Goal: Task Accomplishment & Management: Manage account settings

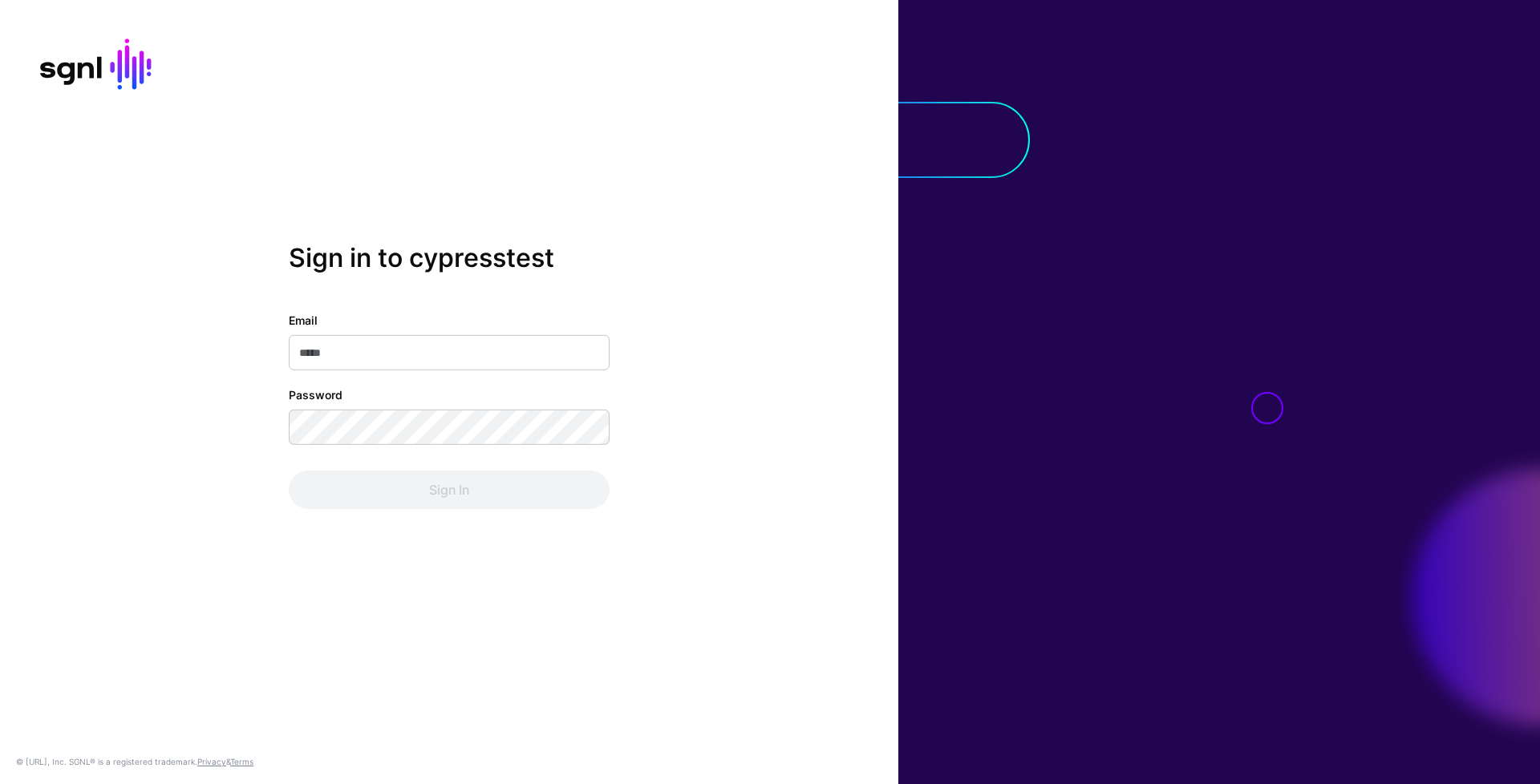
click at [527, 378] on div "Email Password Sign In" at bounding box center [449, 410] width 321 height 197
click at [530, 361] on input "Email" at bounding box center [449, 353] width 321 height 36
type input "**********"
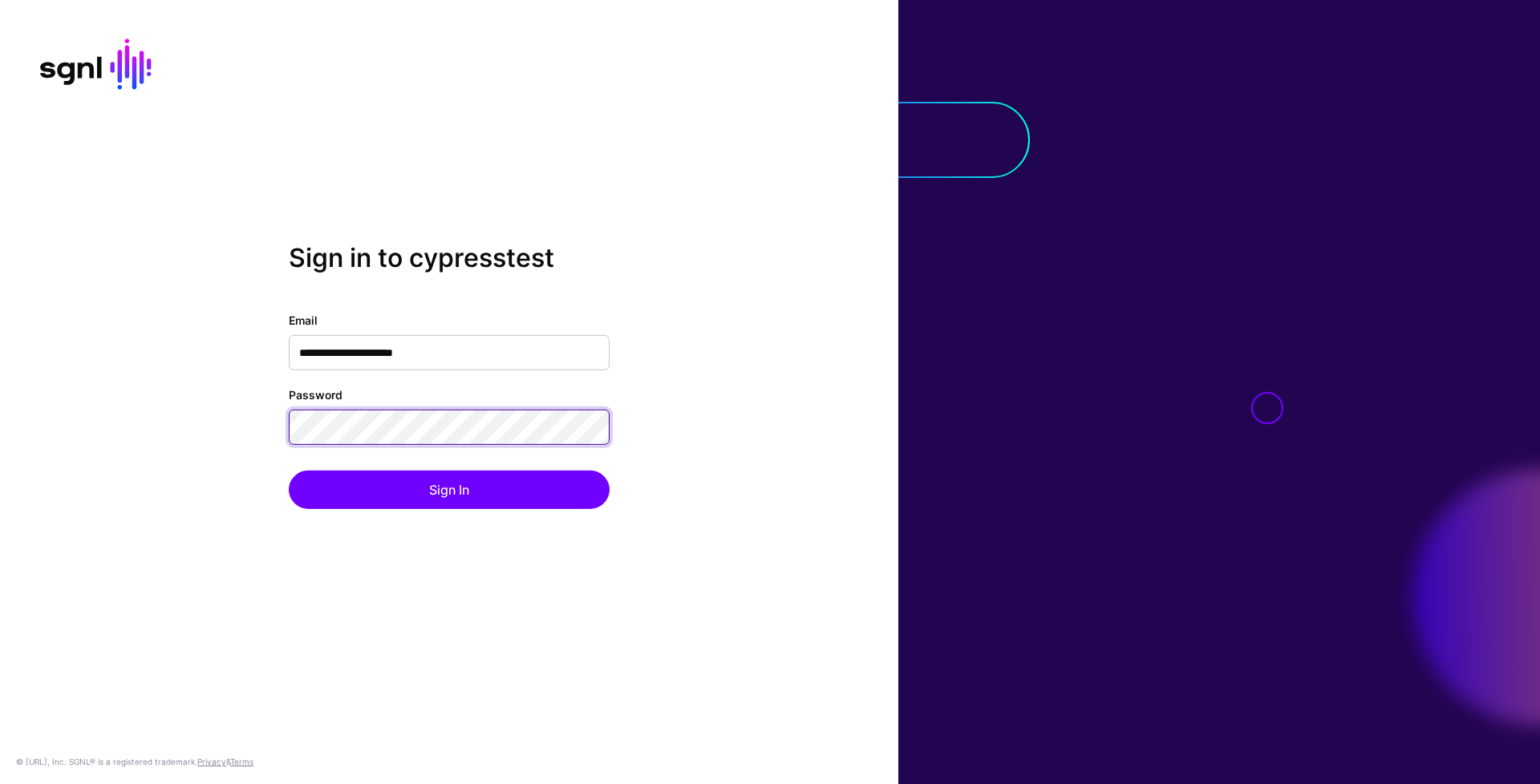
click at [289, 471] on button "Sign In" at bounding box center [449, 490] width 321 height 39
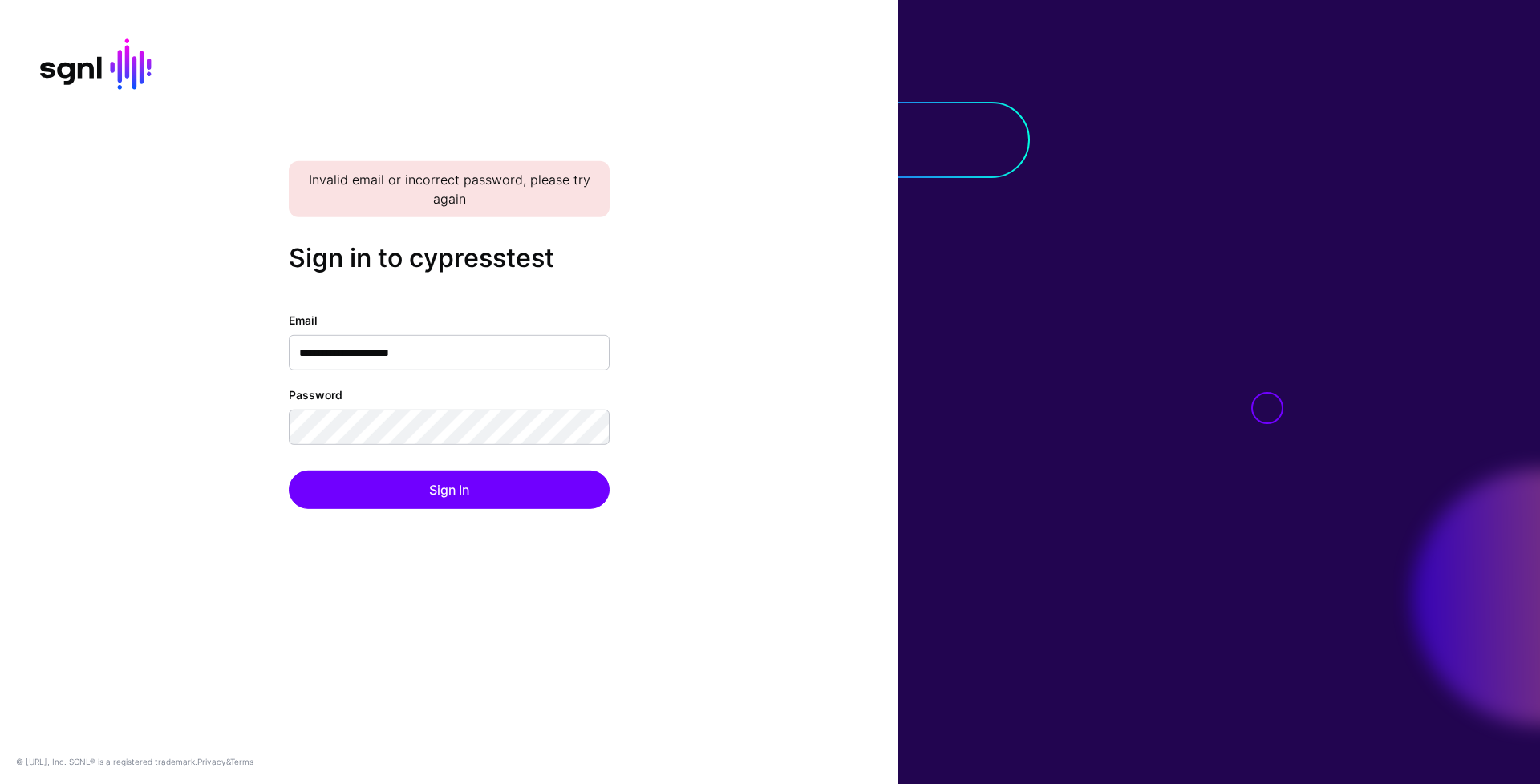
type input "**********"
click at [289, 471] on button "Sign In" at bounding box center [449, 490] width 321 height 39
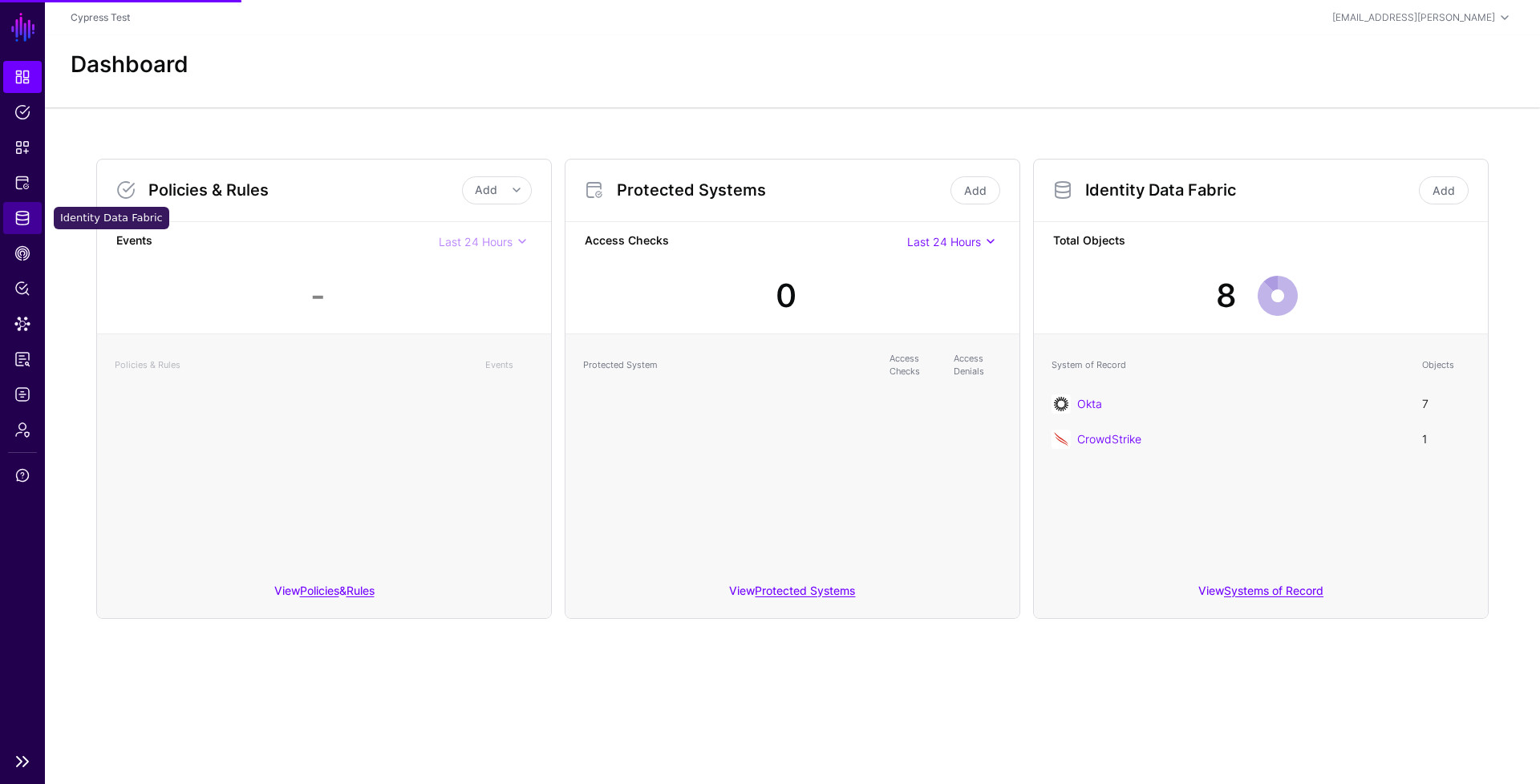
click at [37, 227] on link "Identity Data Fabric" at bounding box center [22, 218] width 39 height 32
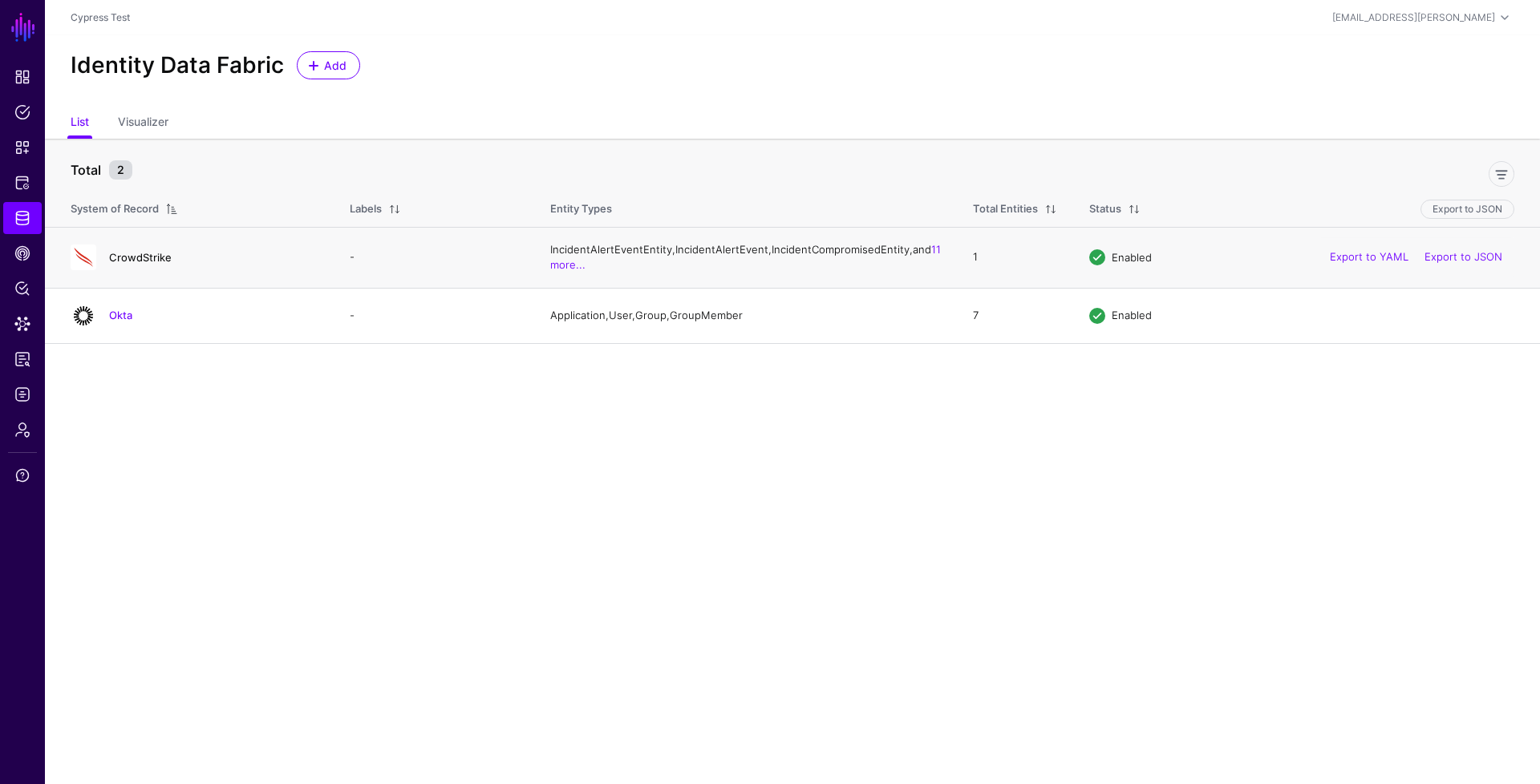
click at [158, 264] on link "CrowdStrike" at bounding box center [140, 257] width 63 height 13
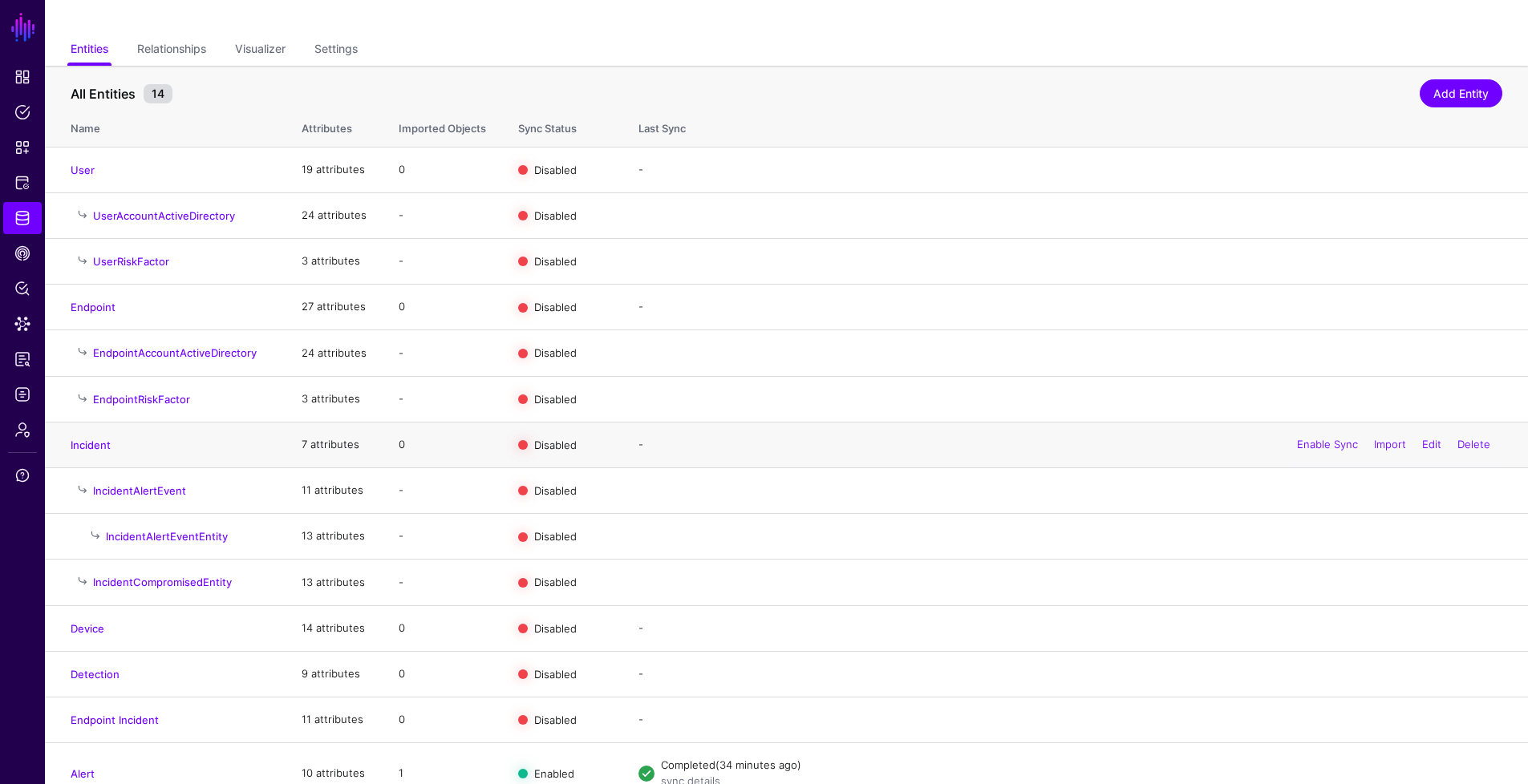
scroll to position [117, 0]
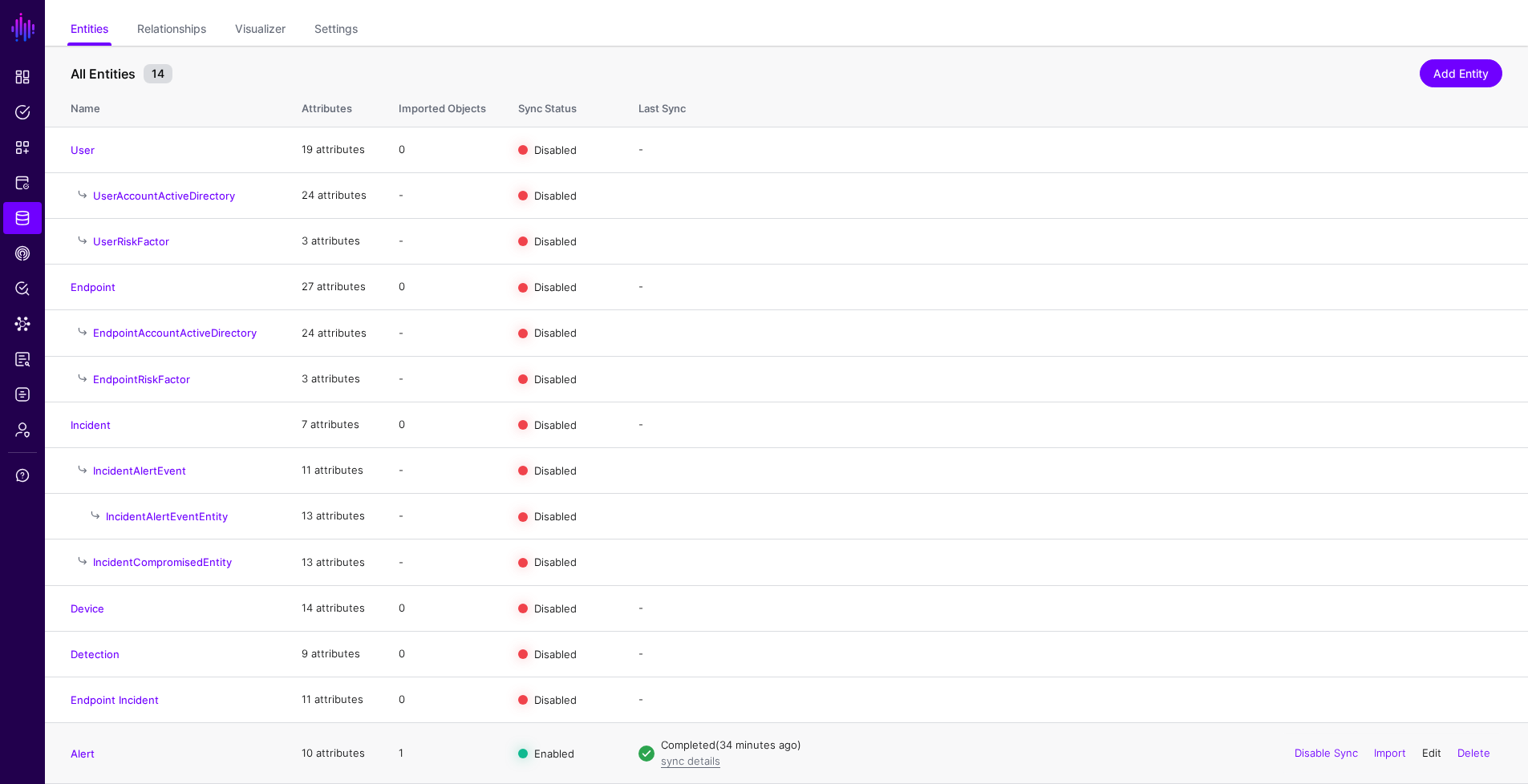
click at [1433, 756] on link "Edit" at bounding box center [1432, 752] width 19 height 13
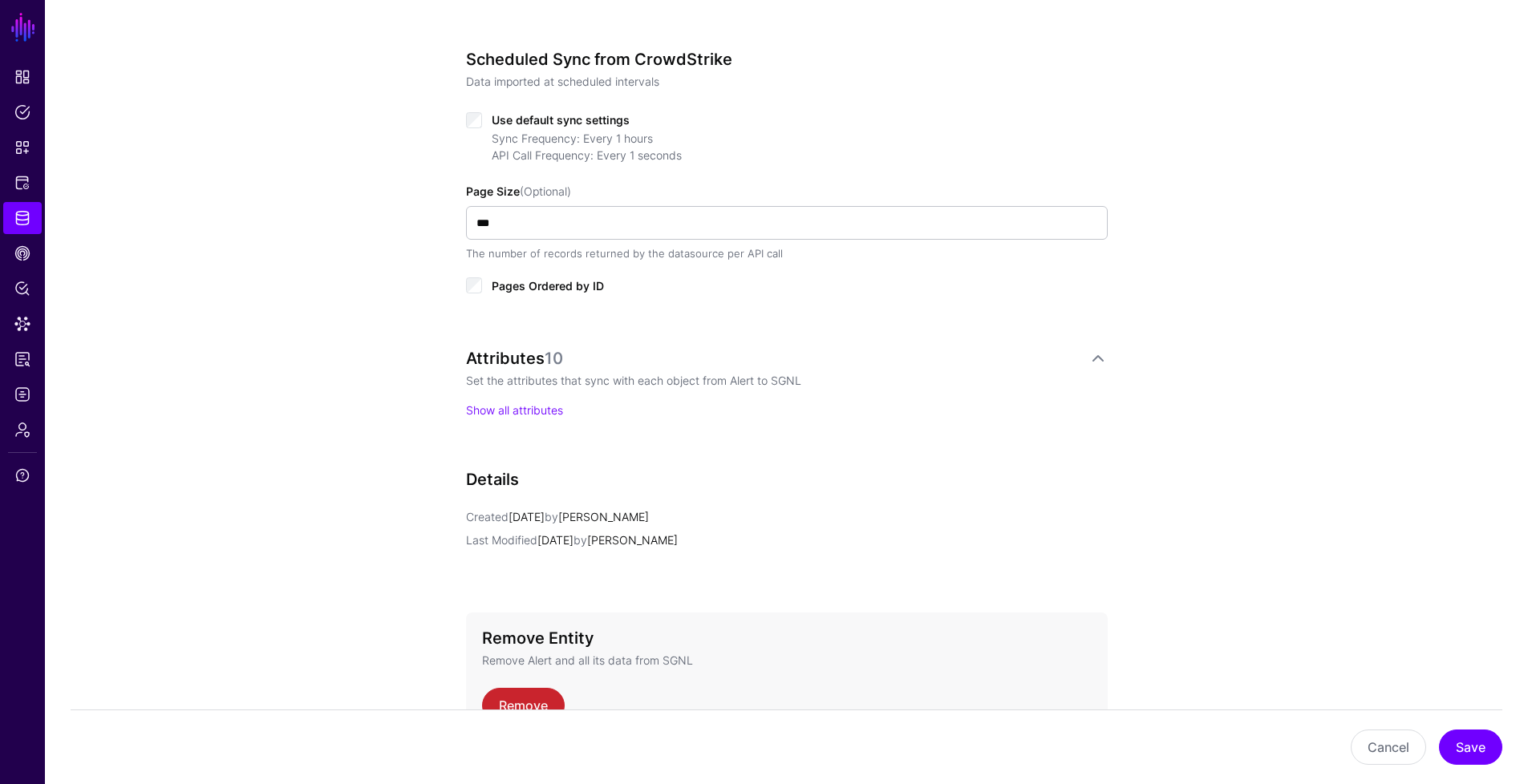
scroll to position [776, 0]
click at [553, 408] on link "Show all attributes" at bounding box center [514, 409] width 97 height 13
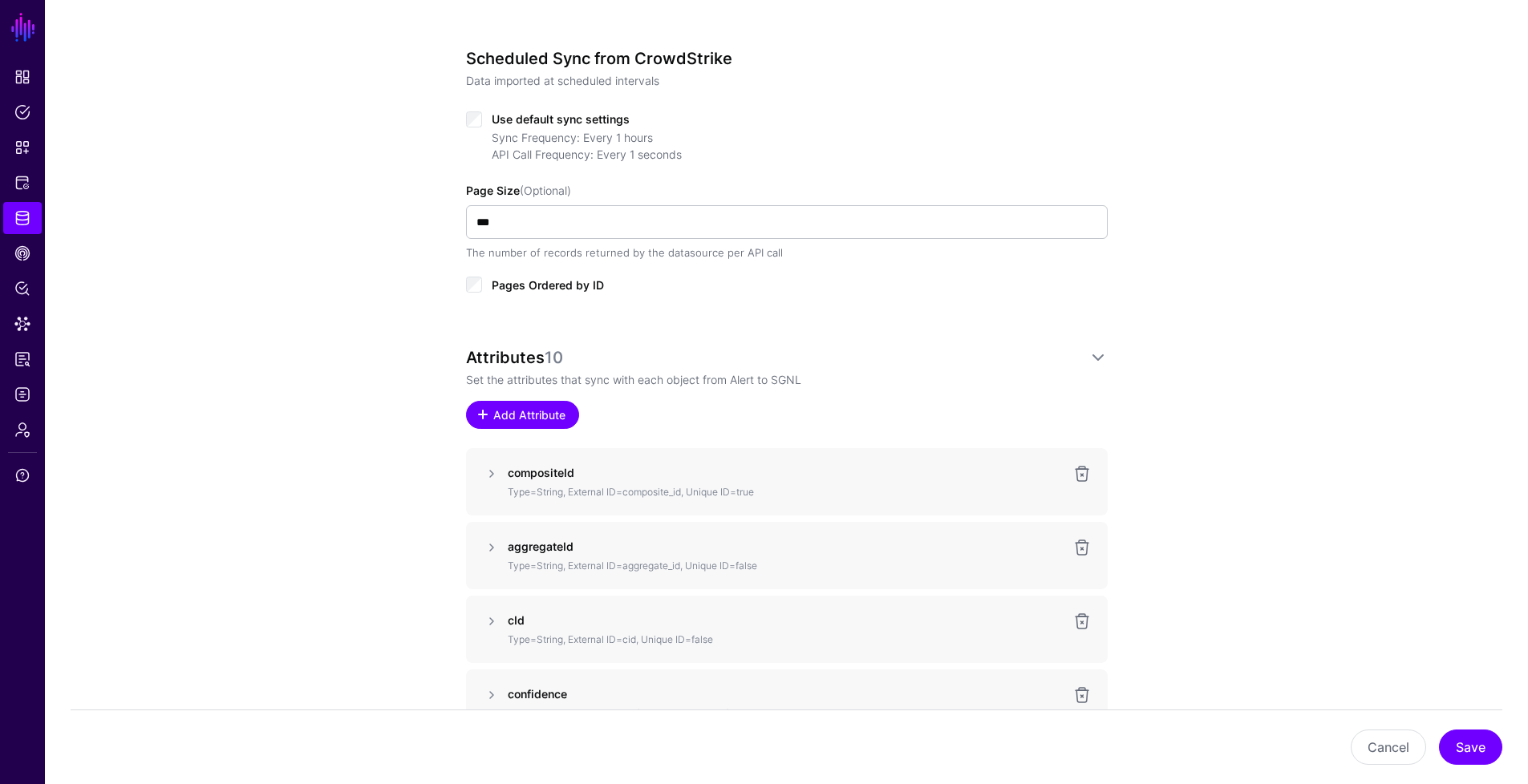
click at [528, 414] on span "Add Attribute" at bounding box center [528, 414] width 76 height 16
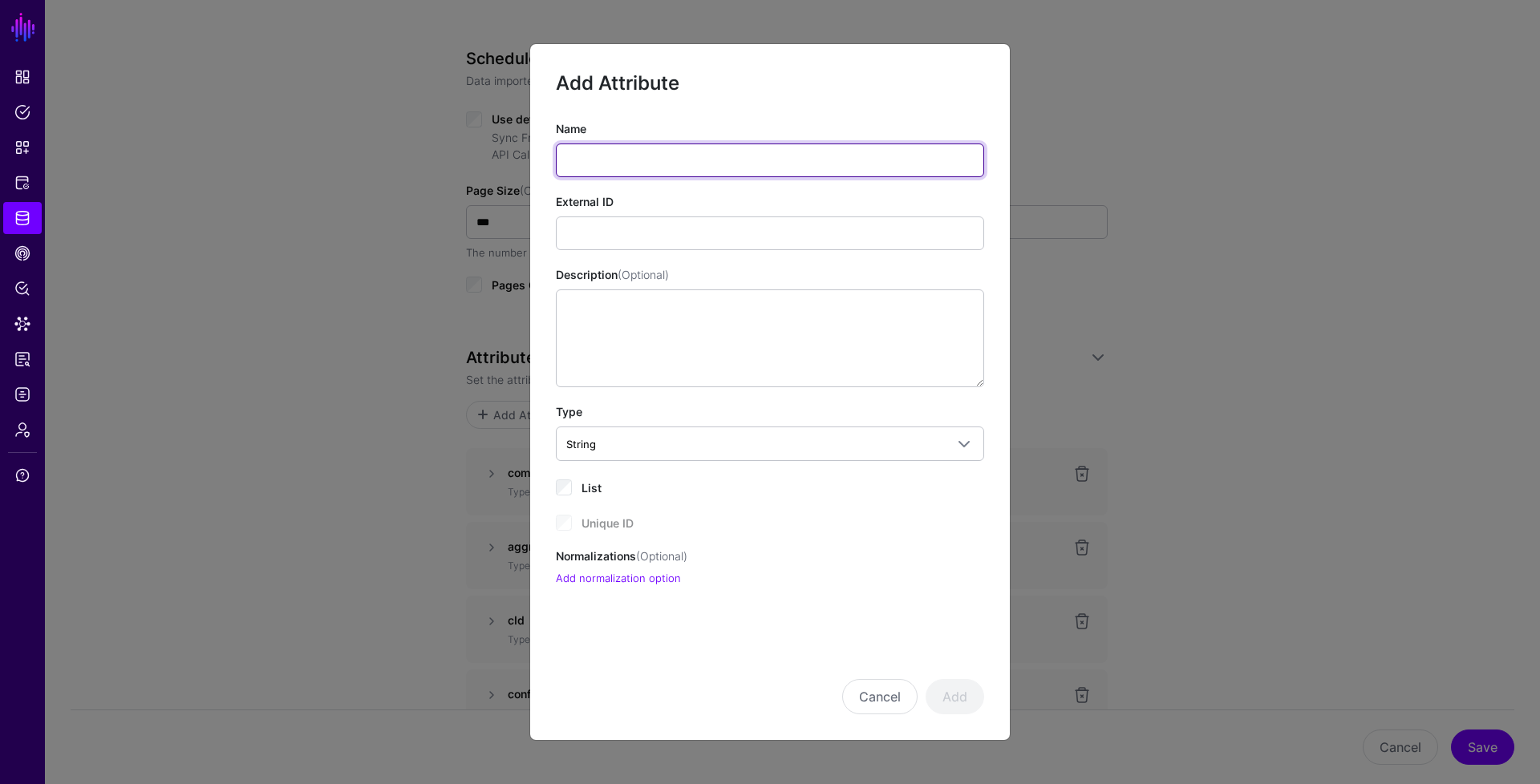
click at [615, 156] on input "Name" at bounding box center [770, 160] width 428 height 34
type input "*"
click at [704, 152] on input "**********" at bounding box center [770, 160] width 428 height 34
type input "**********"
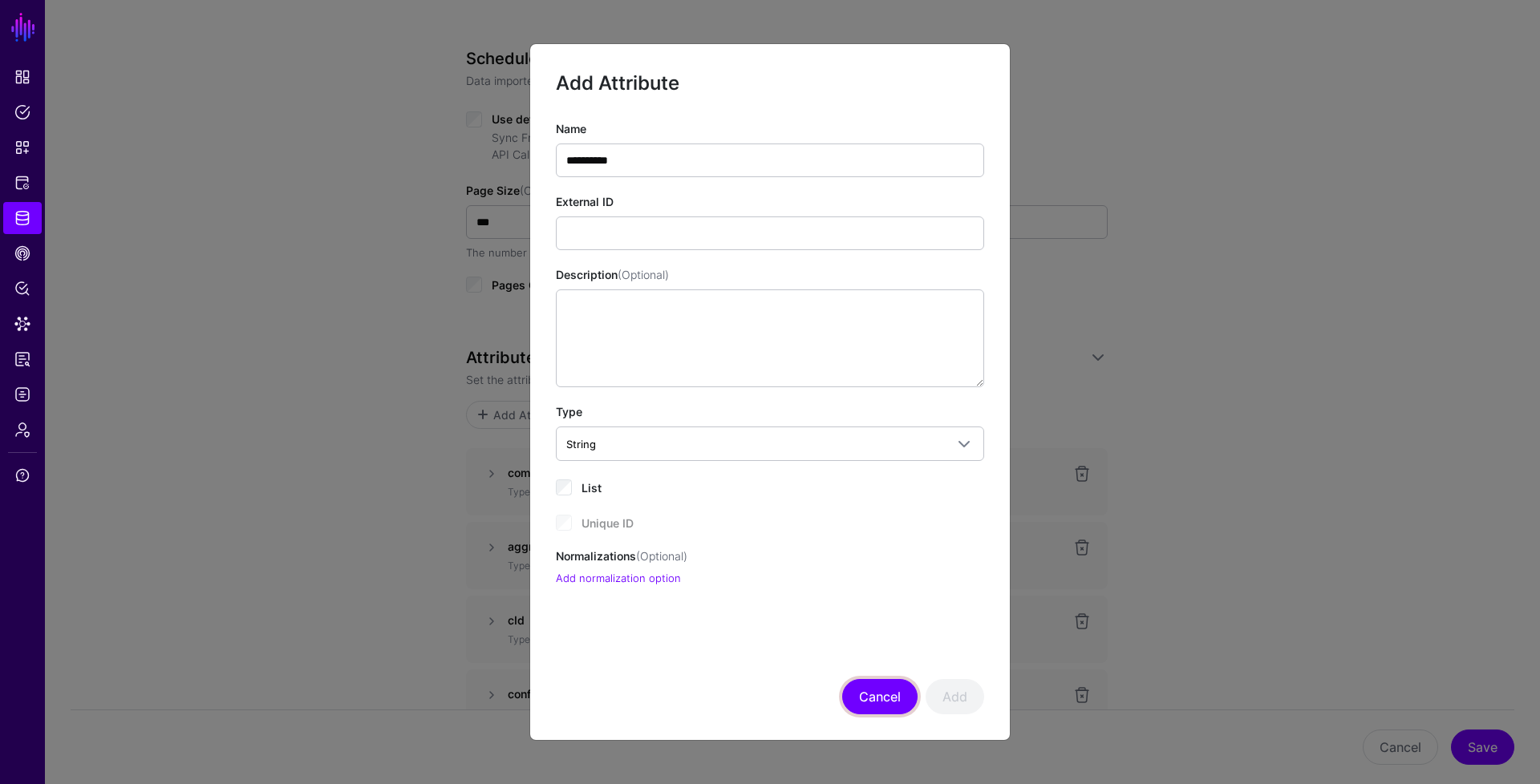
click at [879, 693] on button "Cancel" at bounding box center [880, 696] width 75 height 36
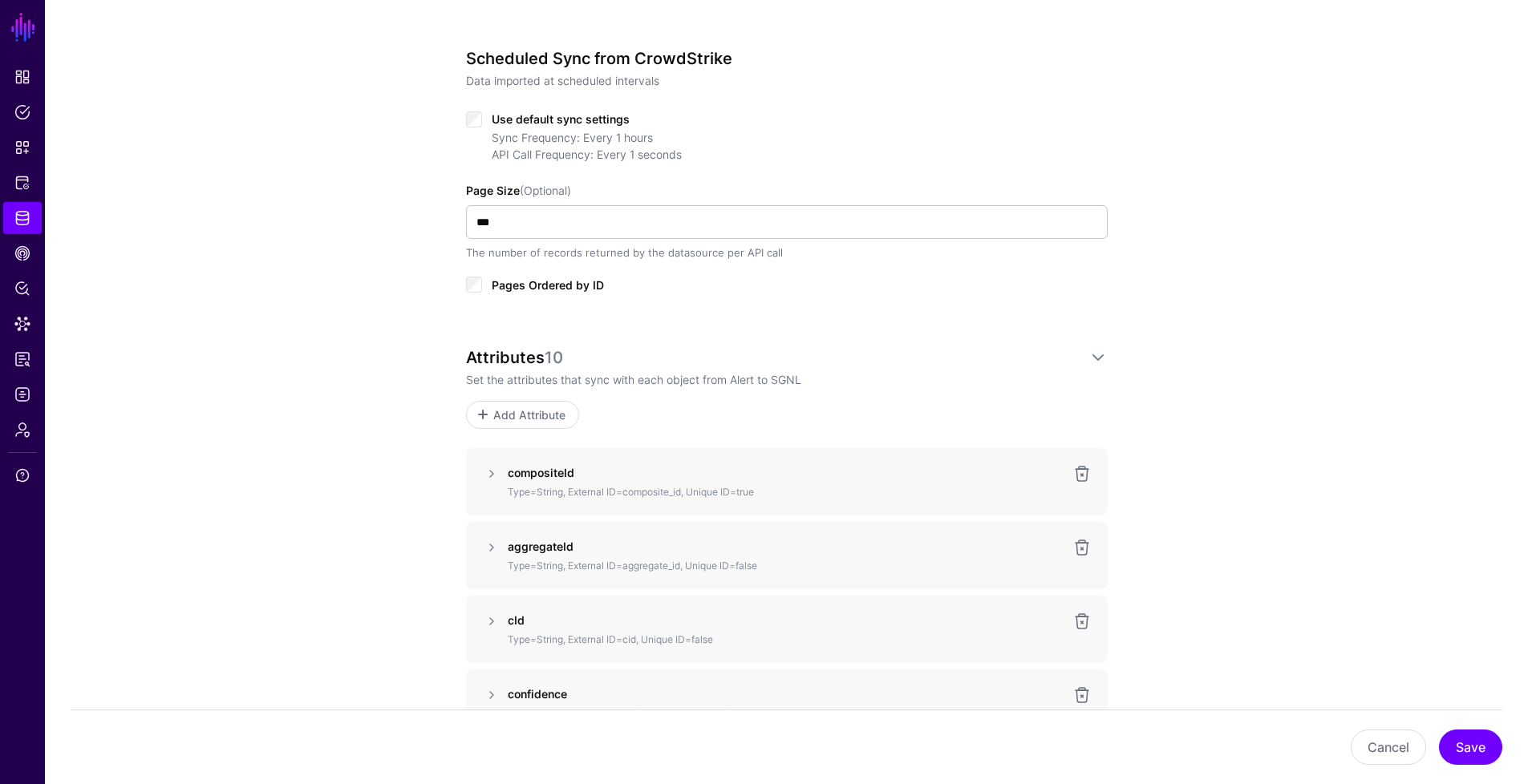
click at [568, 494] on p "Type=String, External ID=composite_id, Unique ID=true" at bounding box center [774, 492] width 533 height 14
click at [495, 475] on link at bounding box center [491, 474] width 19 height 19
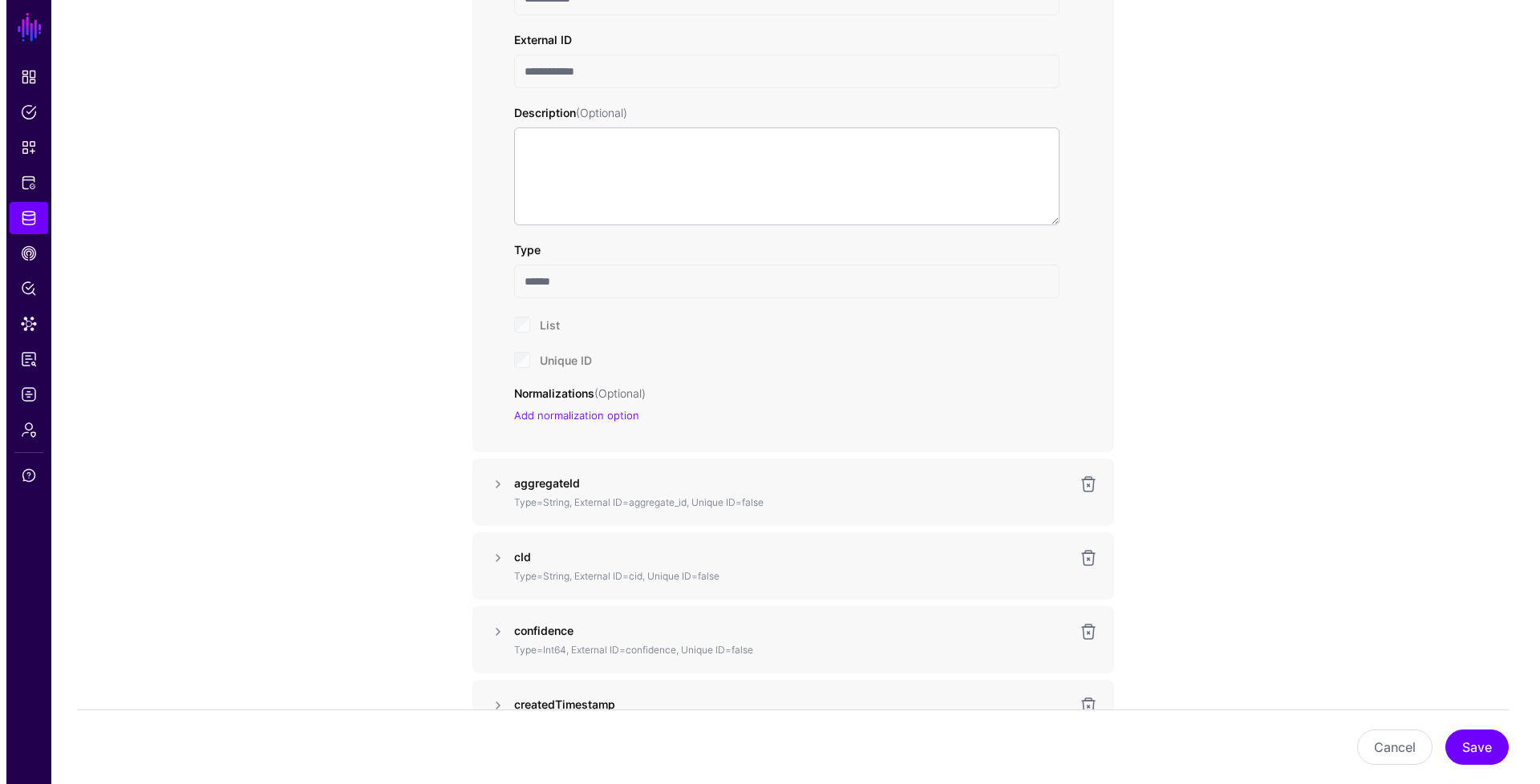
scroll to position [1093, 0]
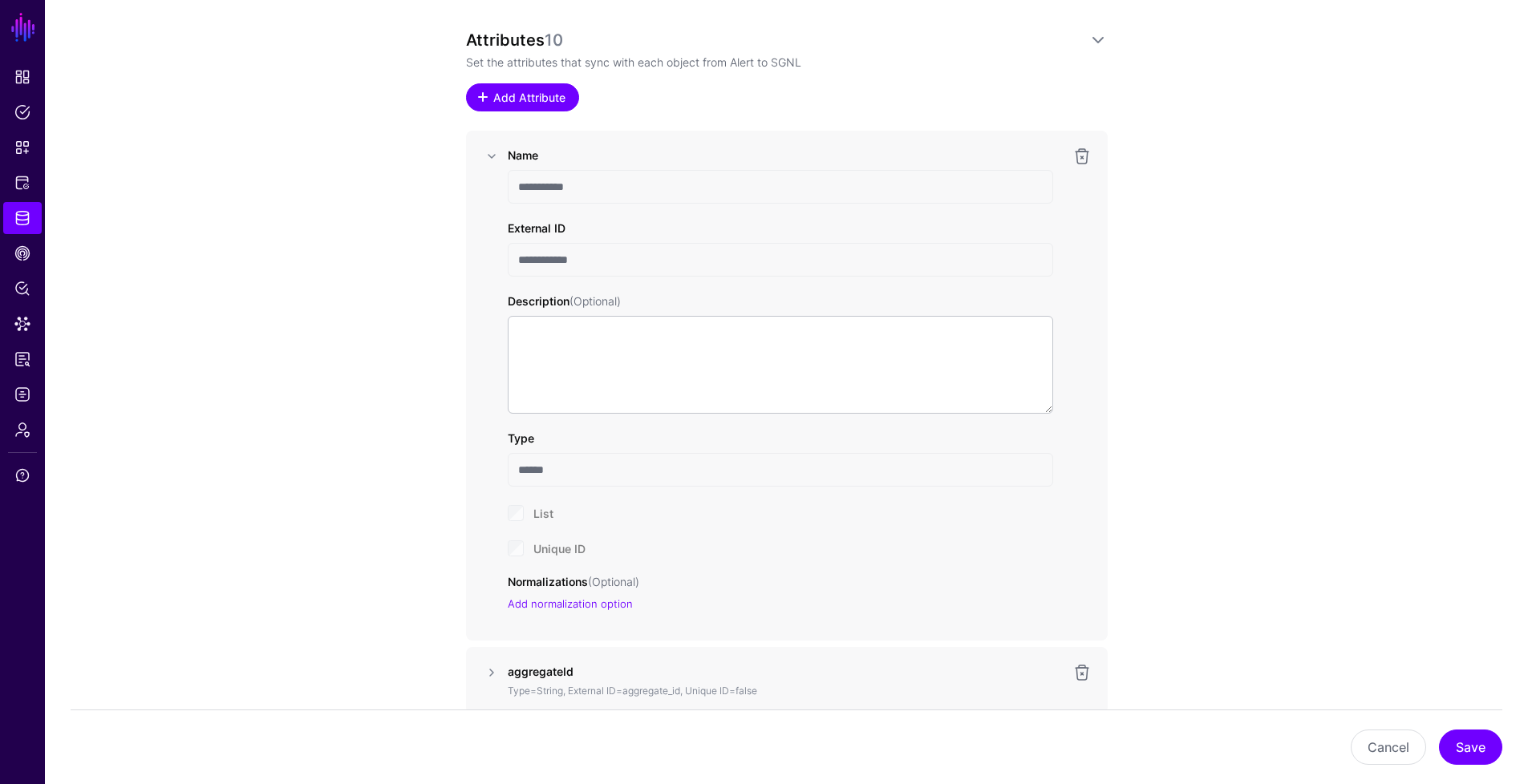
click at [533, 98] on span "Add Attribute" at bounding box center [528, 96] width 76 height 16
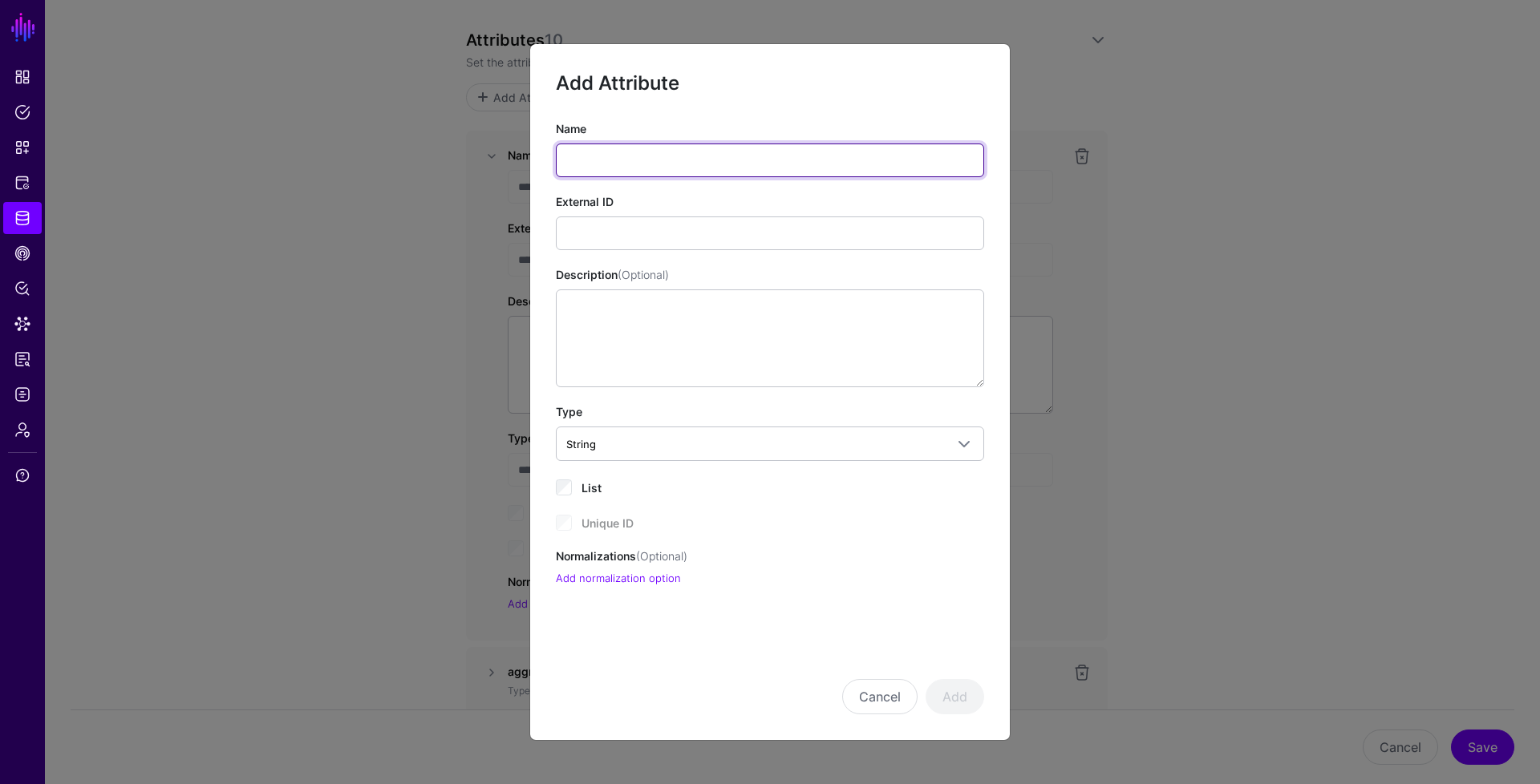
click at [605, 150] on input "Name" at bounding box center [770, 160] width 428 height 34
type input "**********"
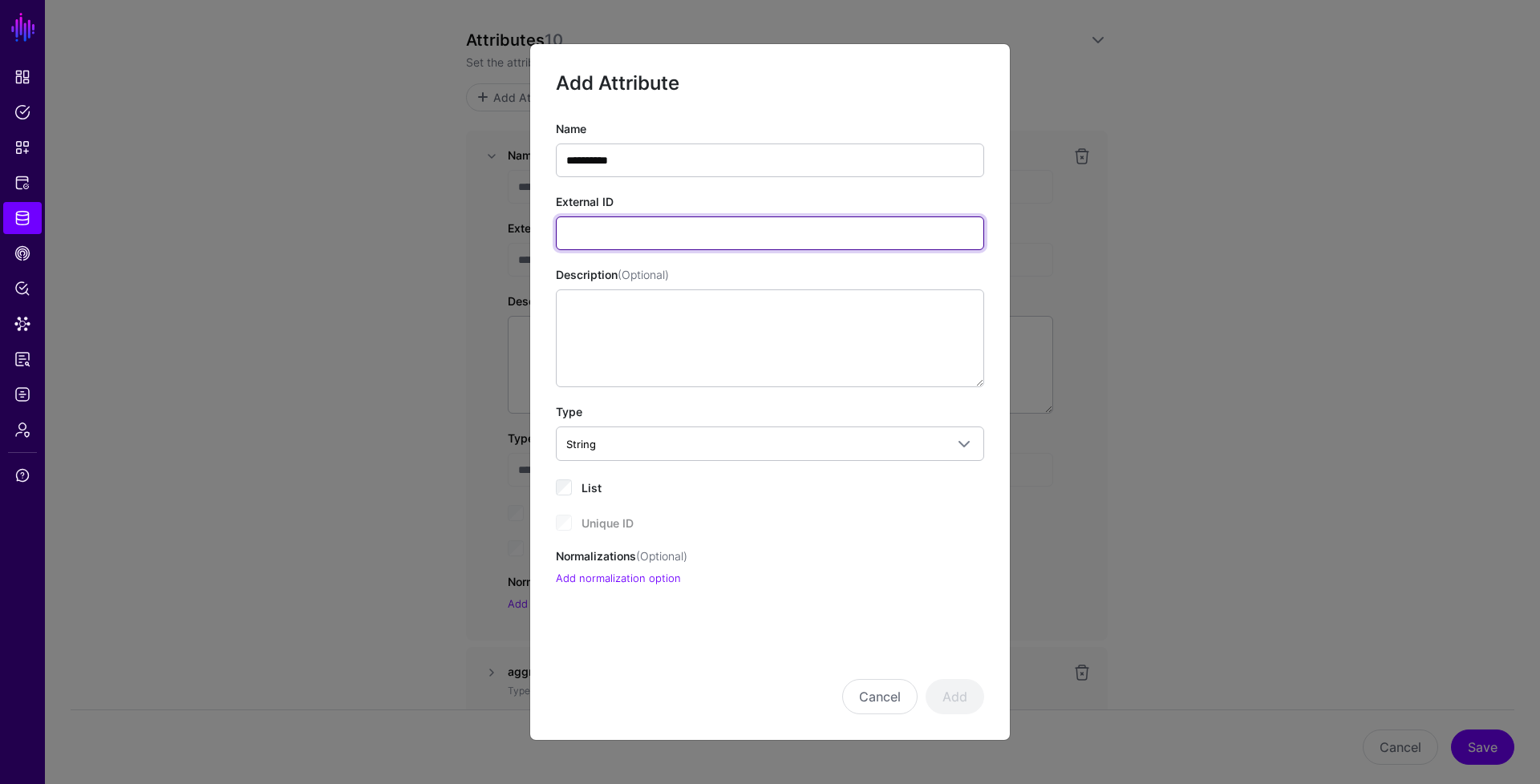
click at [695, 240] on input "External ID" at bounding box center [770, 233] width 428 height 34
type input "**********"
click at [696, 243] on input "**********" at bounding box center [770, 233] width 428 height 34
drag, startPoint x: 678, startPoint y: 235, endPoint x: 531, endPoint y: 234, distance: 147.0
click at [531, 234] on div "**********" at bounding box center [770, 353] width 480 height 466
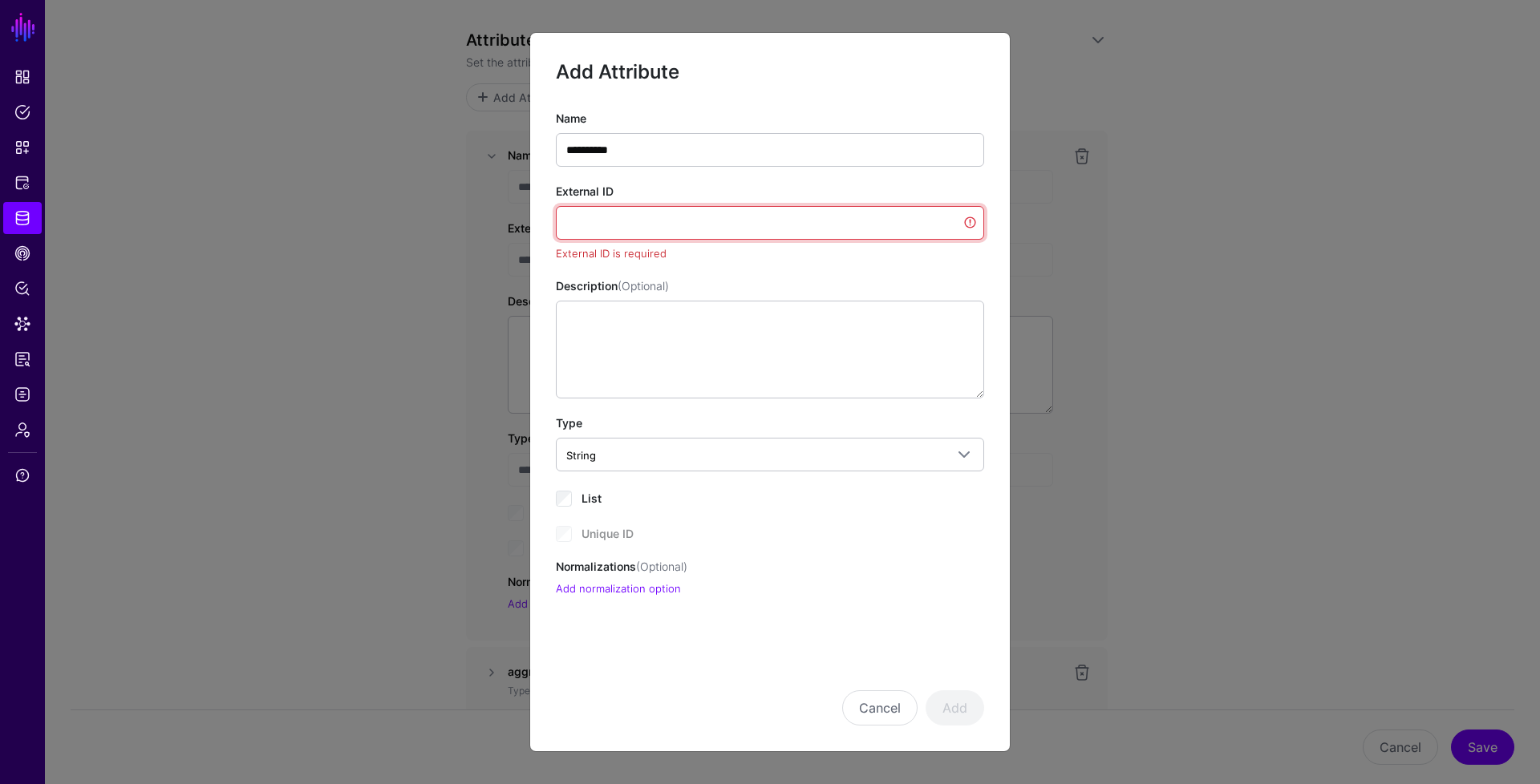
type input "*"
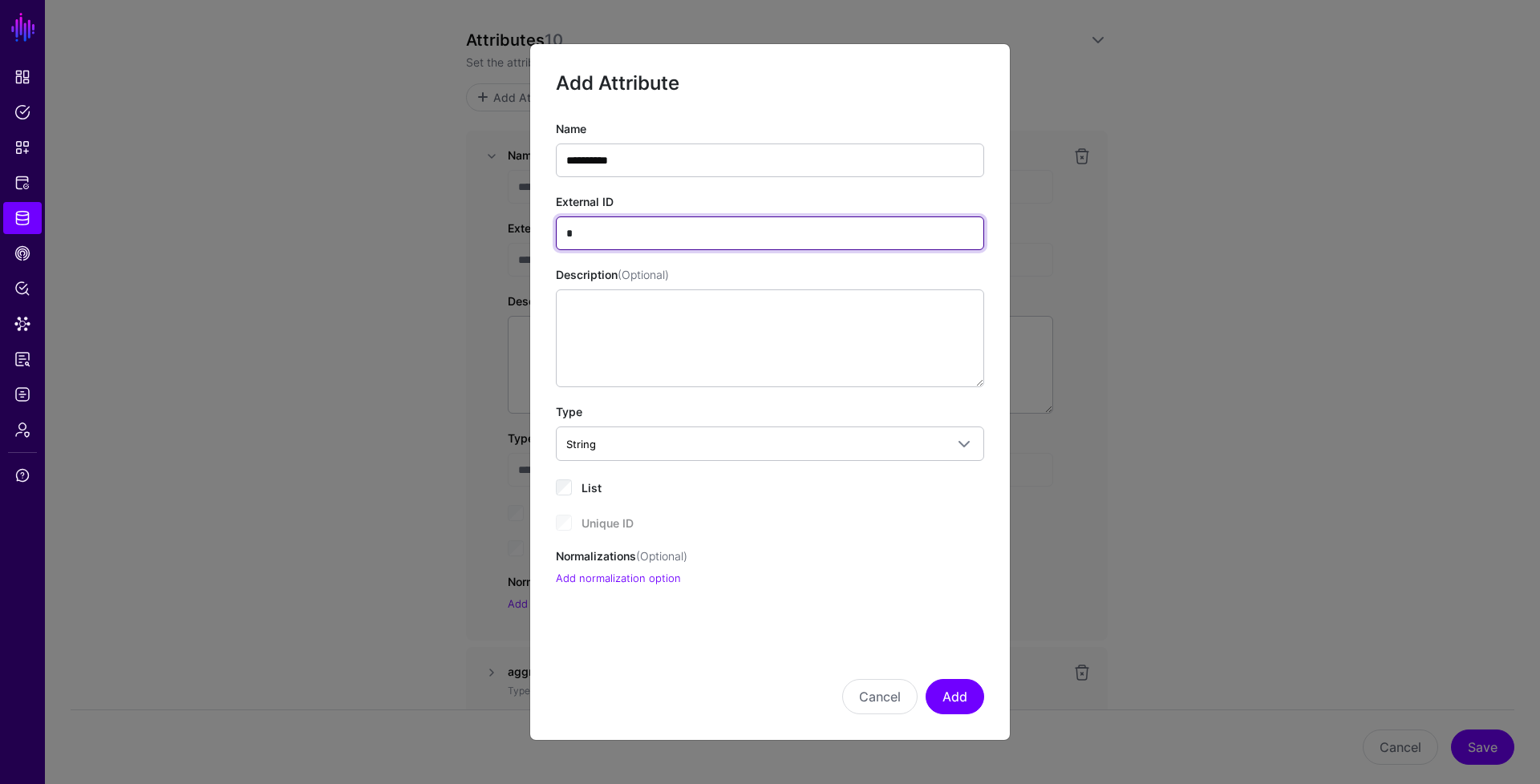
paste input "**********"
type input "**********"
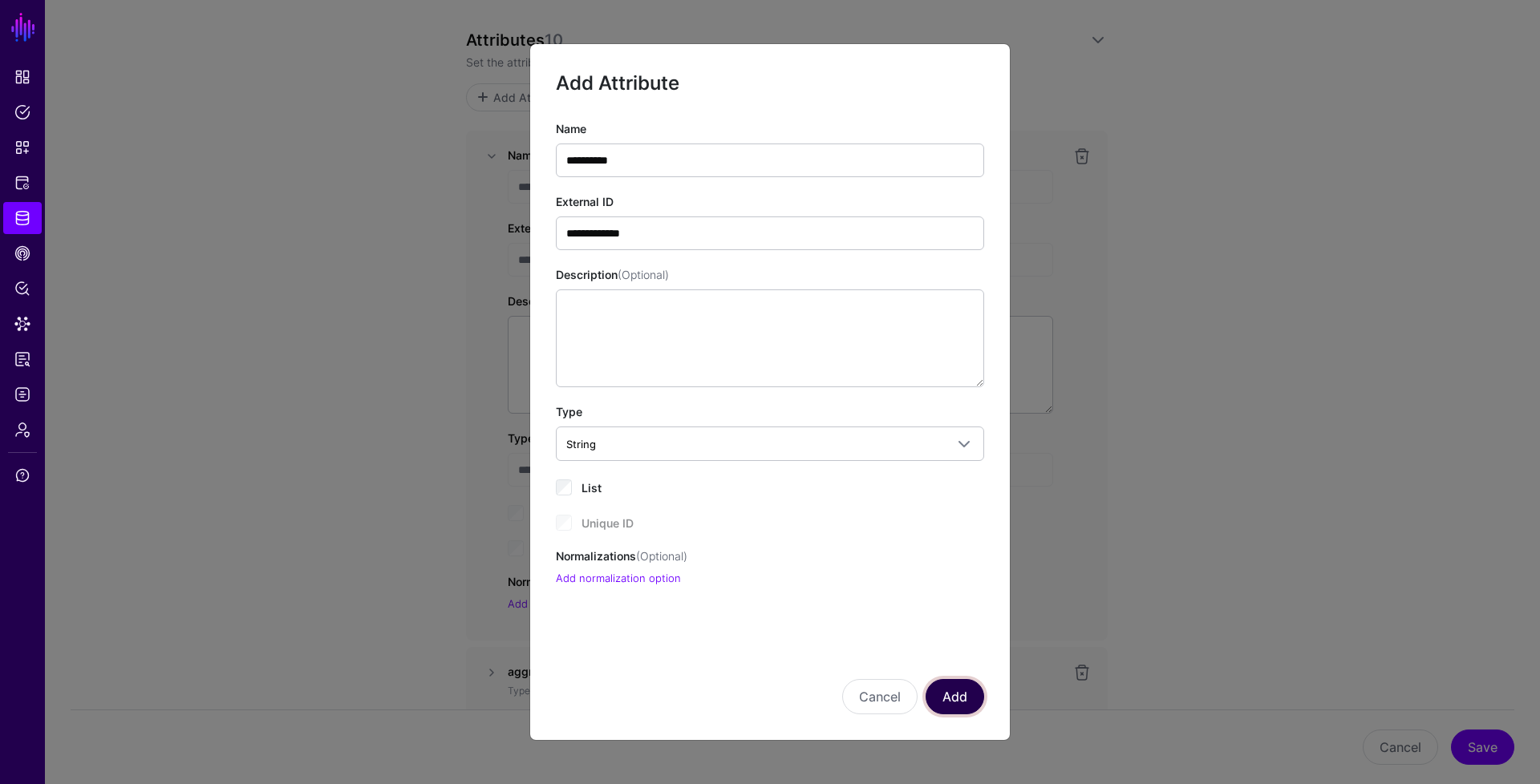
click at [949, 704] on button "Add" at bounding box center [955, 696] width 59 height 36
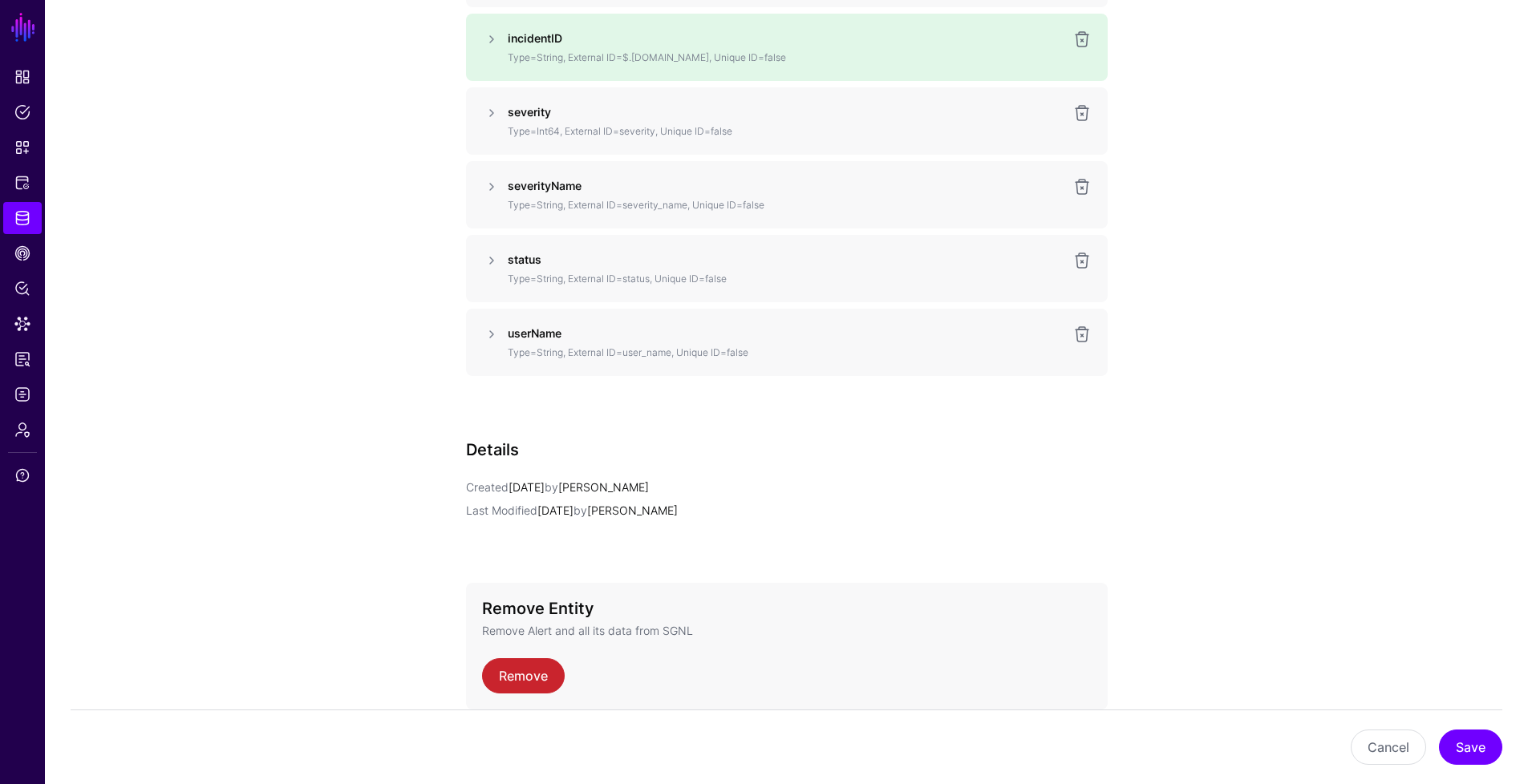
scroll to position [2109, 0]
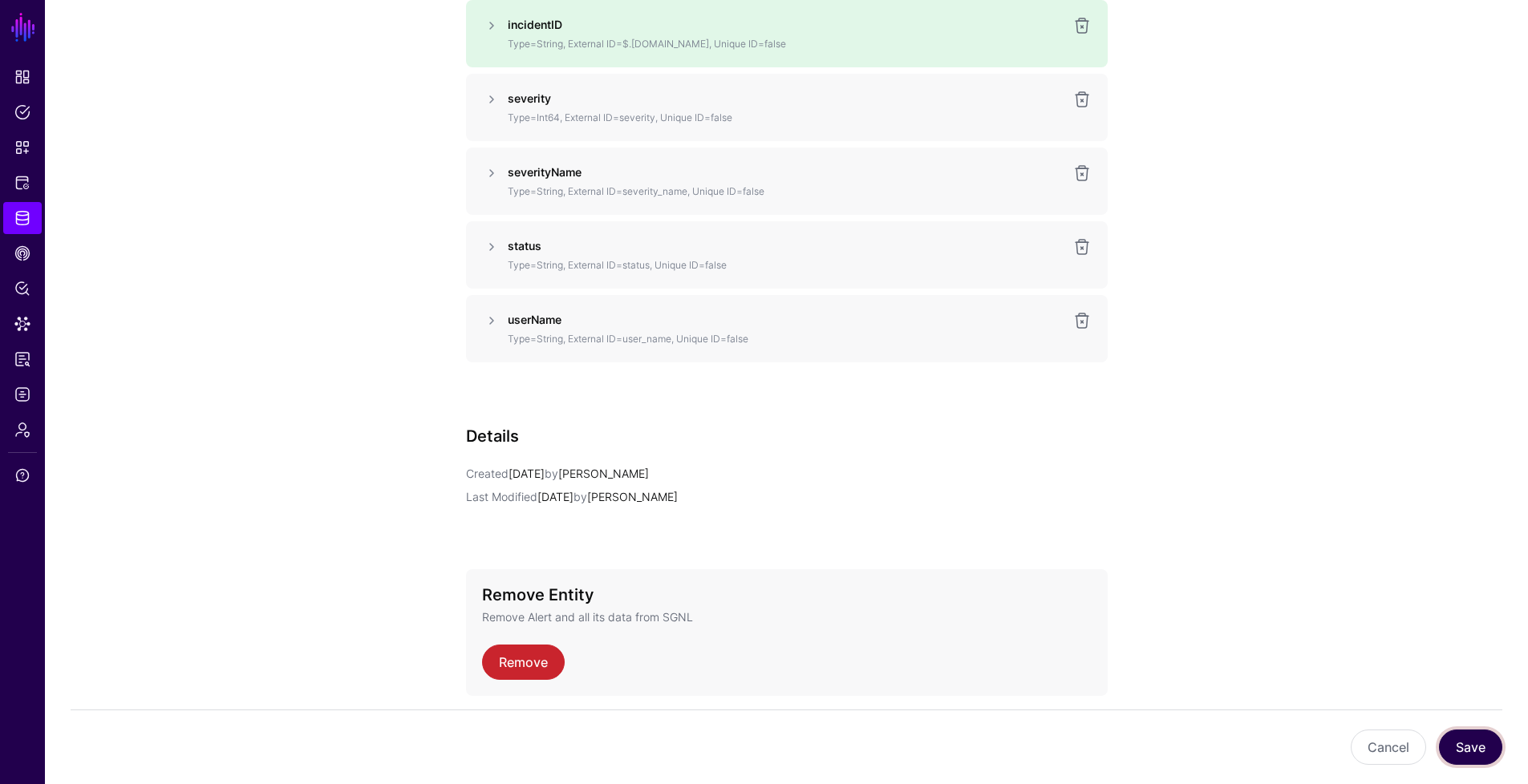
click at [1475, 741] on button "Save" at bounding box center [1470, 746] width 64 height 36
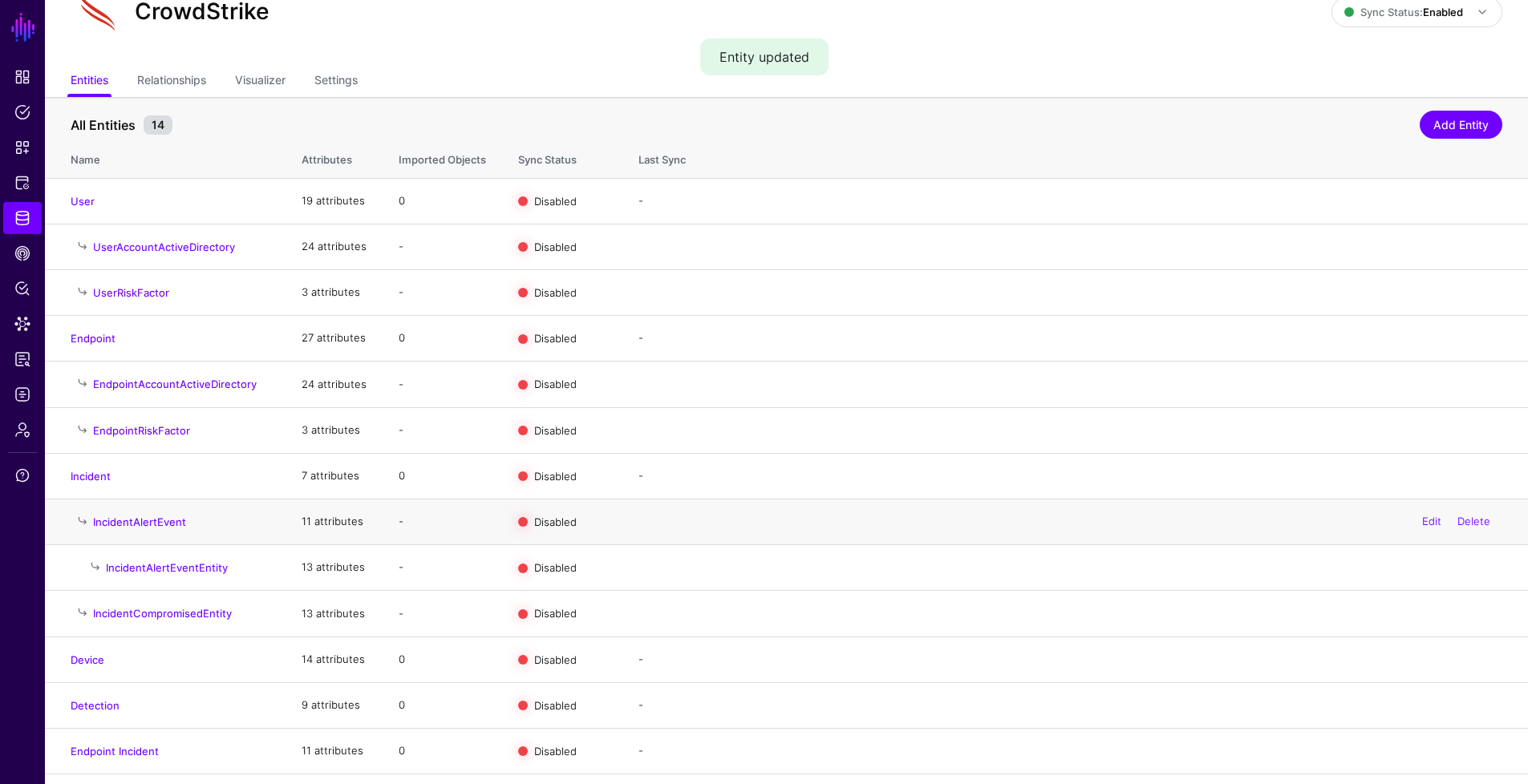
scroll to position [117, 0]
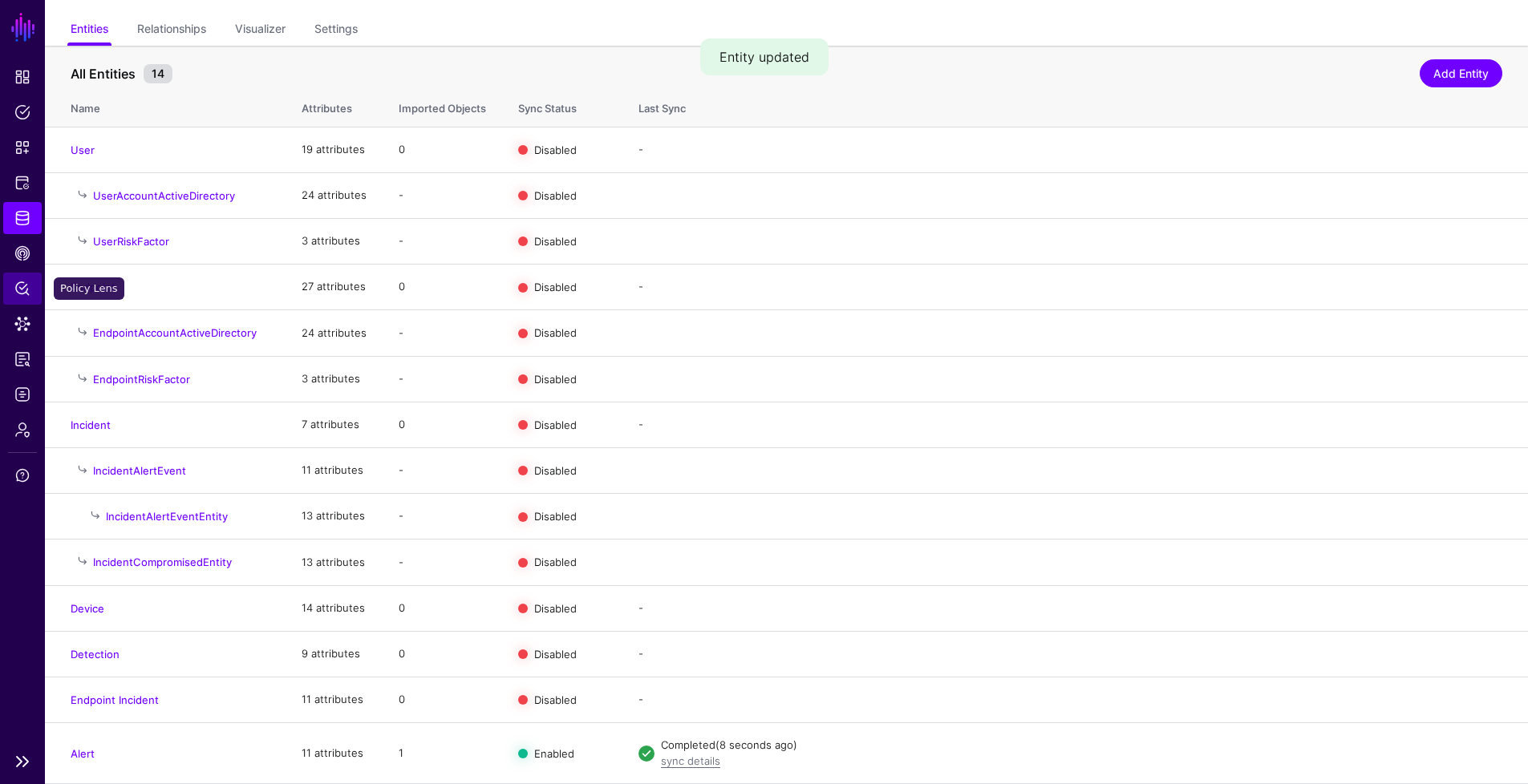
click at [14, 294] on span "Policy Lens" at bounding box center [22, 288] width 16 height 16
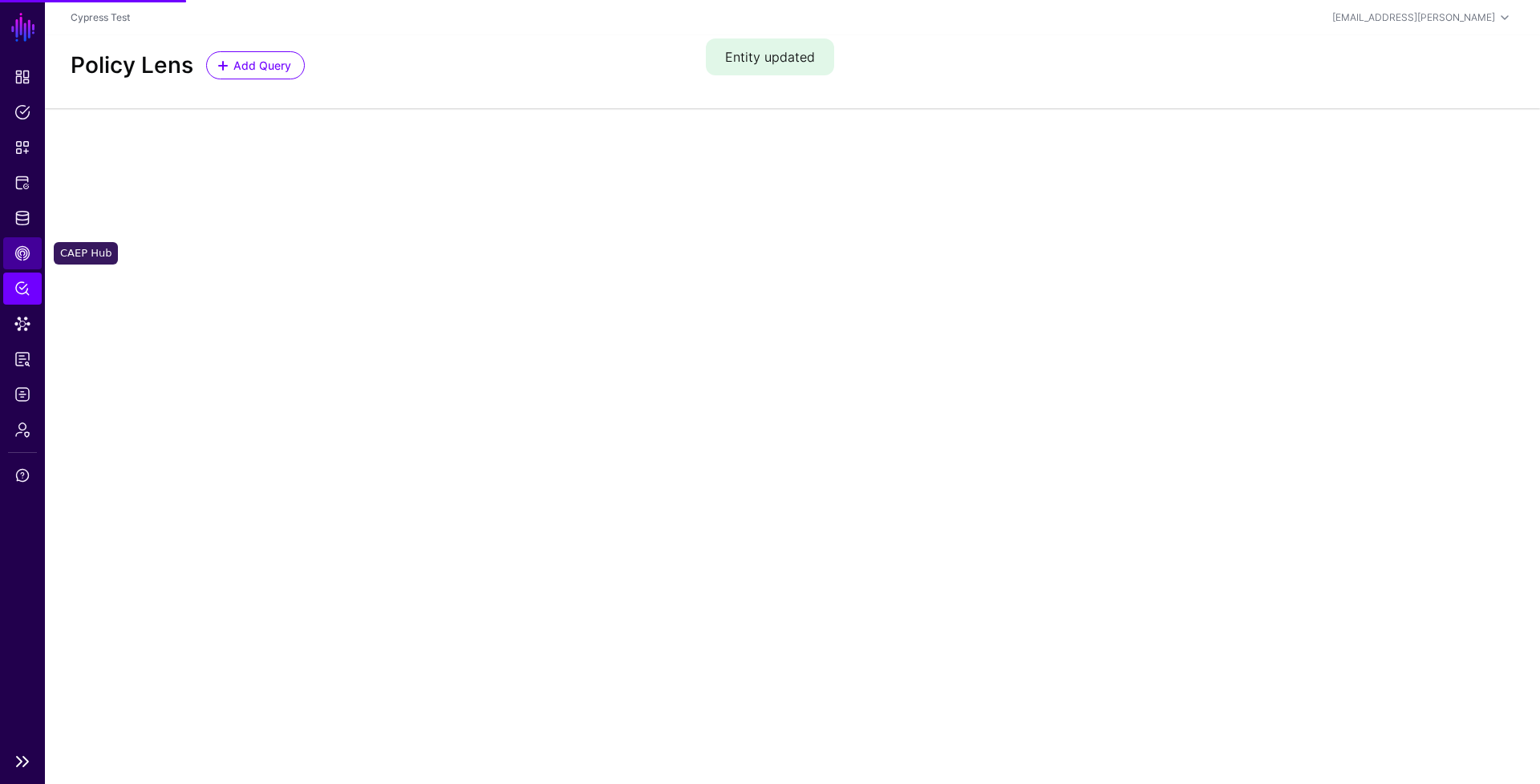
click at [34, 255] on link "CAEP Hub" at bounding box center [22, 252] width 39 height 32
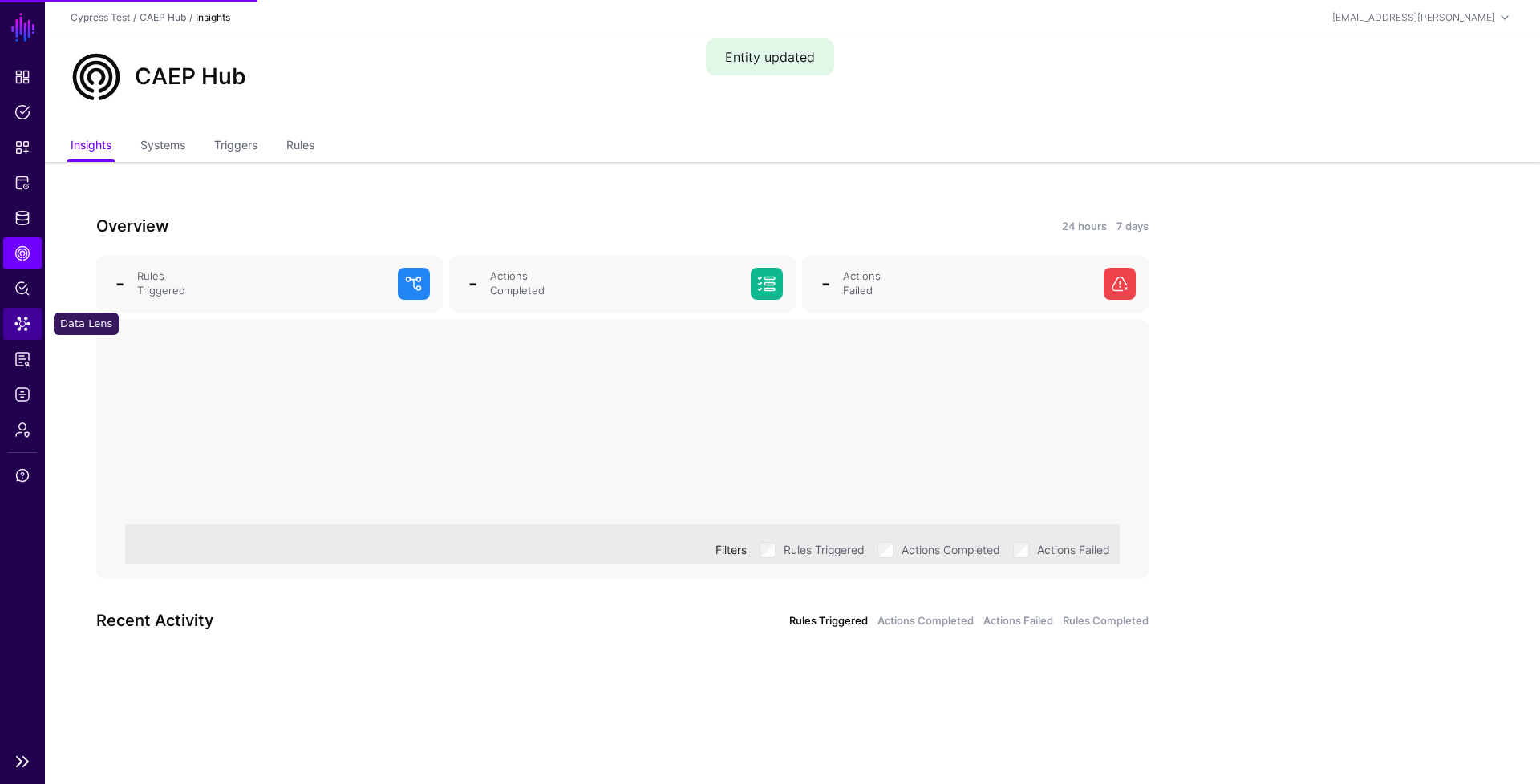
click at [36, 323] on link "Data Lens" at bounding box center [22, 324] width 39 height 32
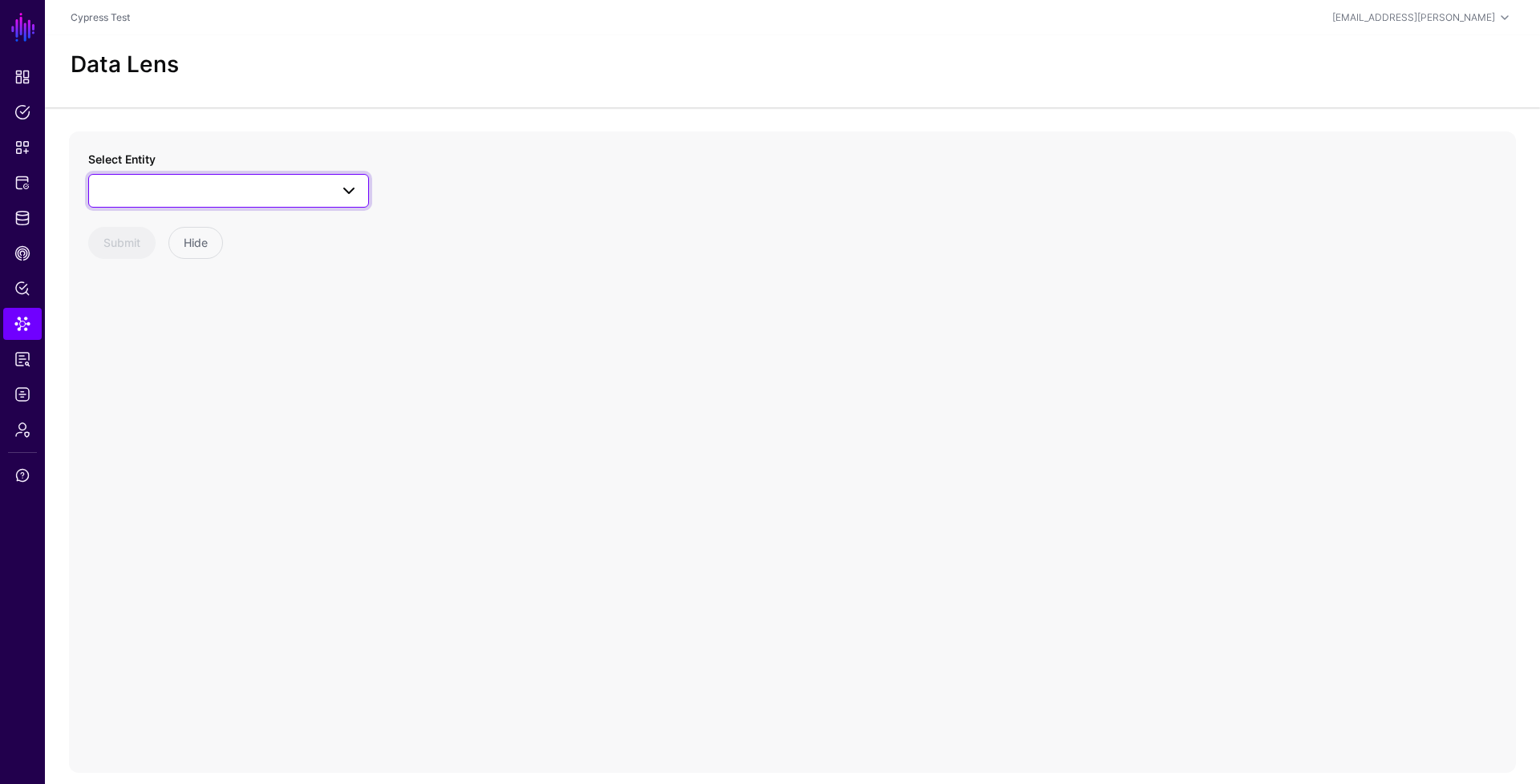
click at [304, 194] on span at bounding box center [228, 191] width 260 height 19
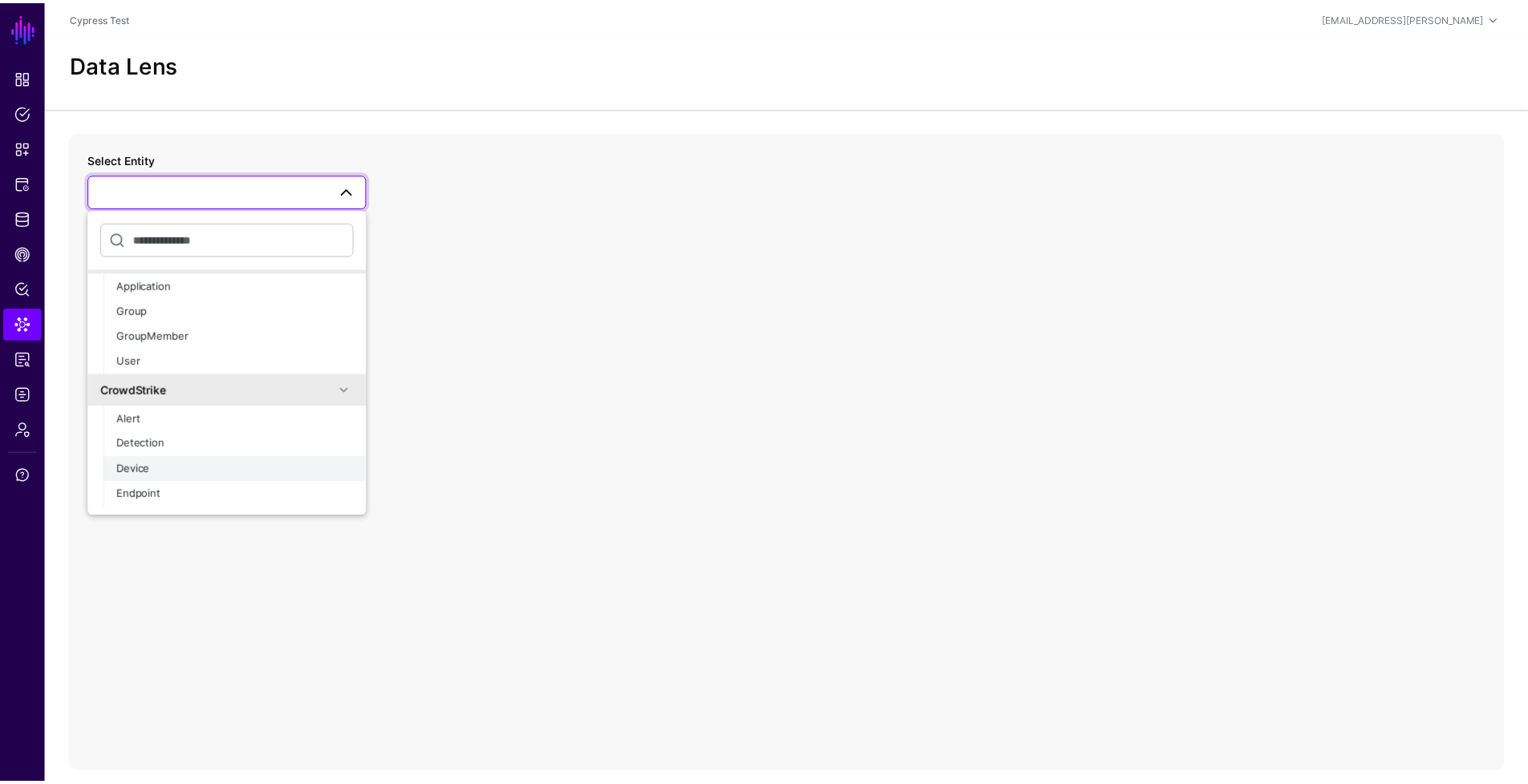
scroll to position [47, 0]
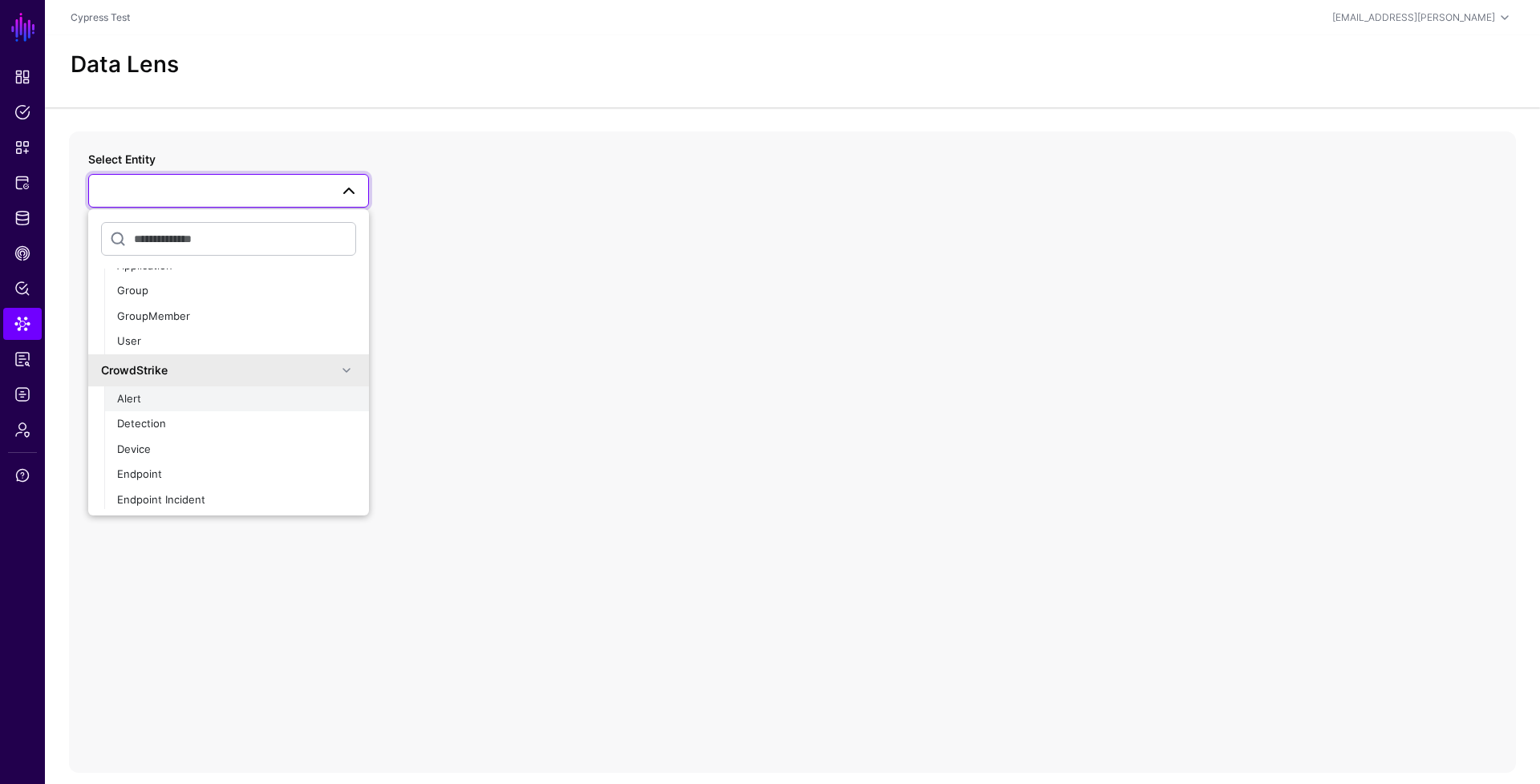
click at [199, 402] on div "Alert" at bounding box center [237, 399] width 239 height 16
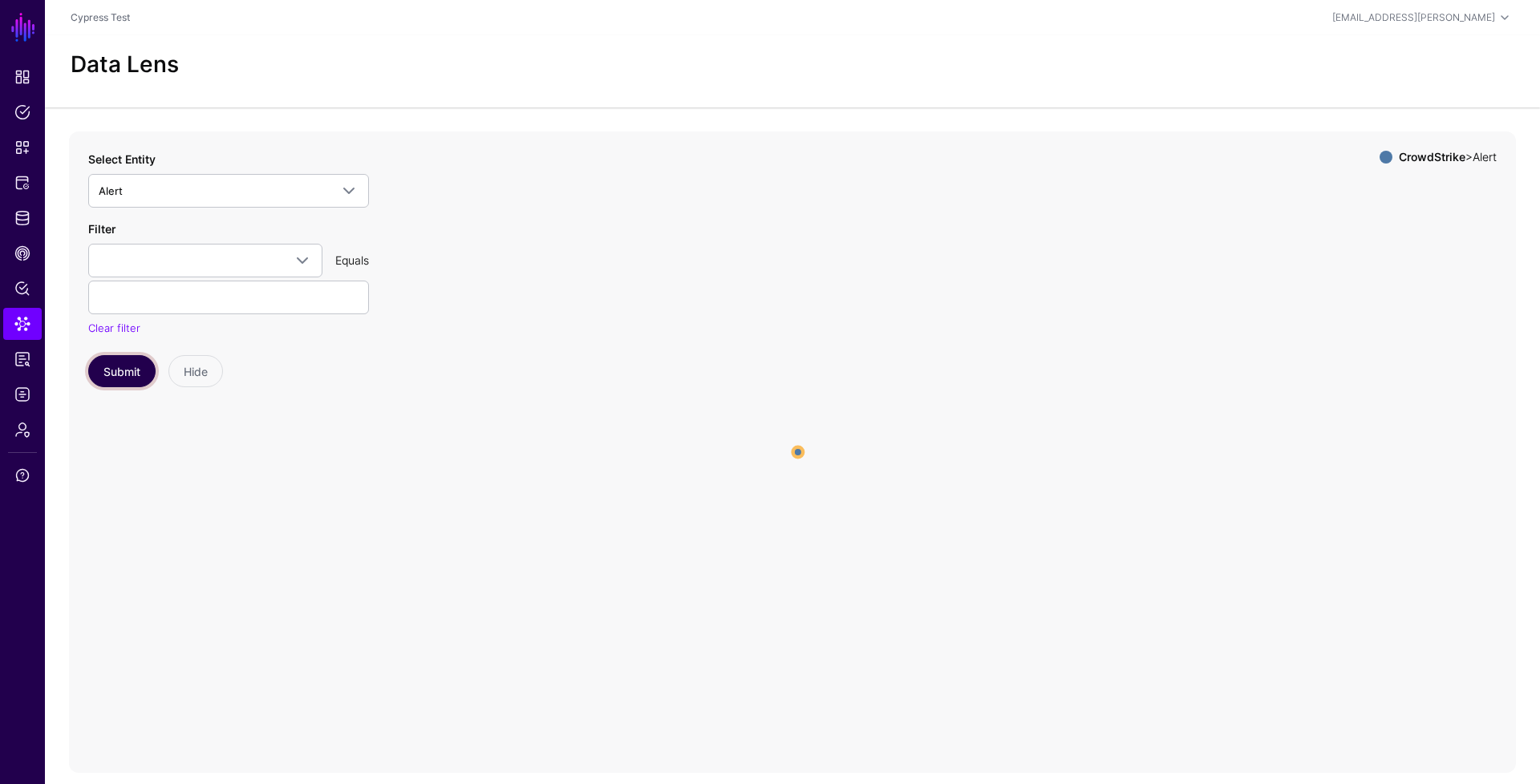
click at [137, 366] on button "Submit" at bounding box center [122, 371] width 67 height 32
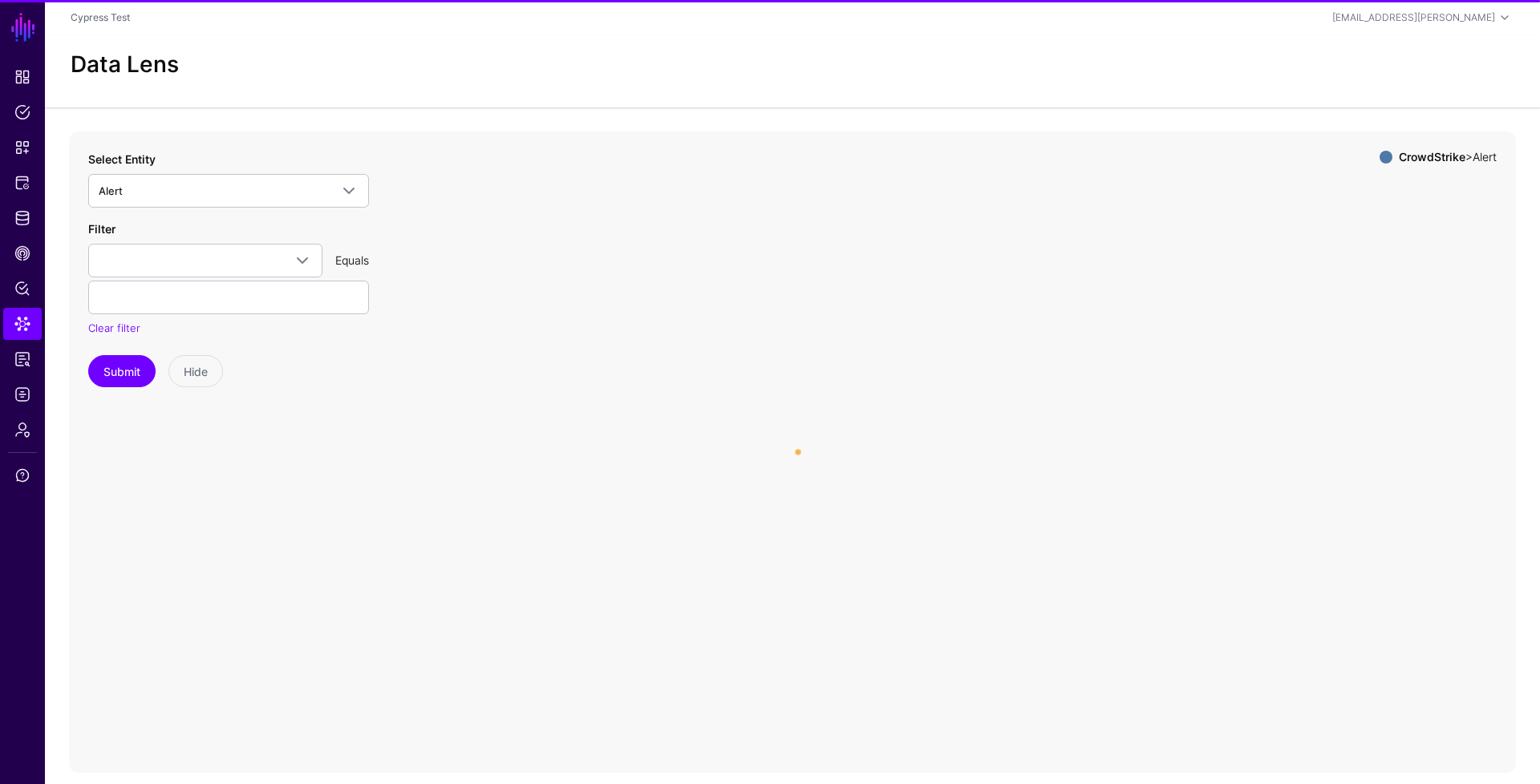
click at [793, 457] on icon "Alert Alert" at bounding box center [793, 453] width 1447 height 641
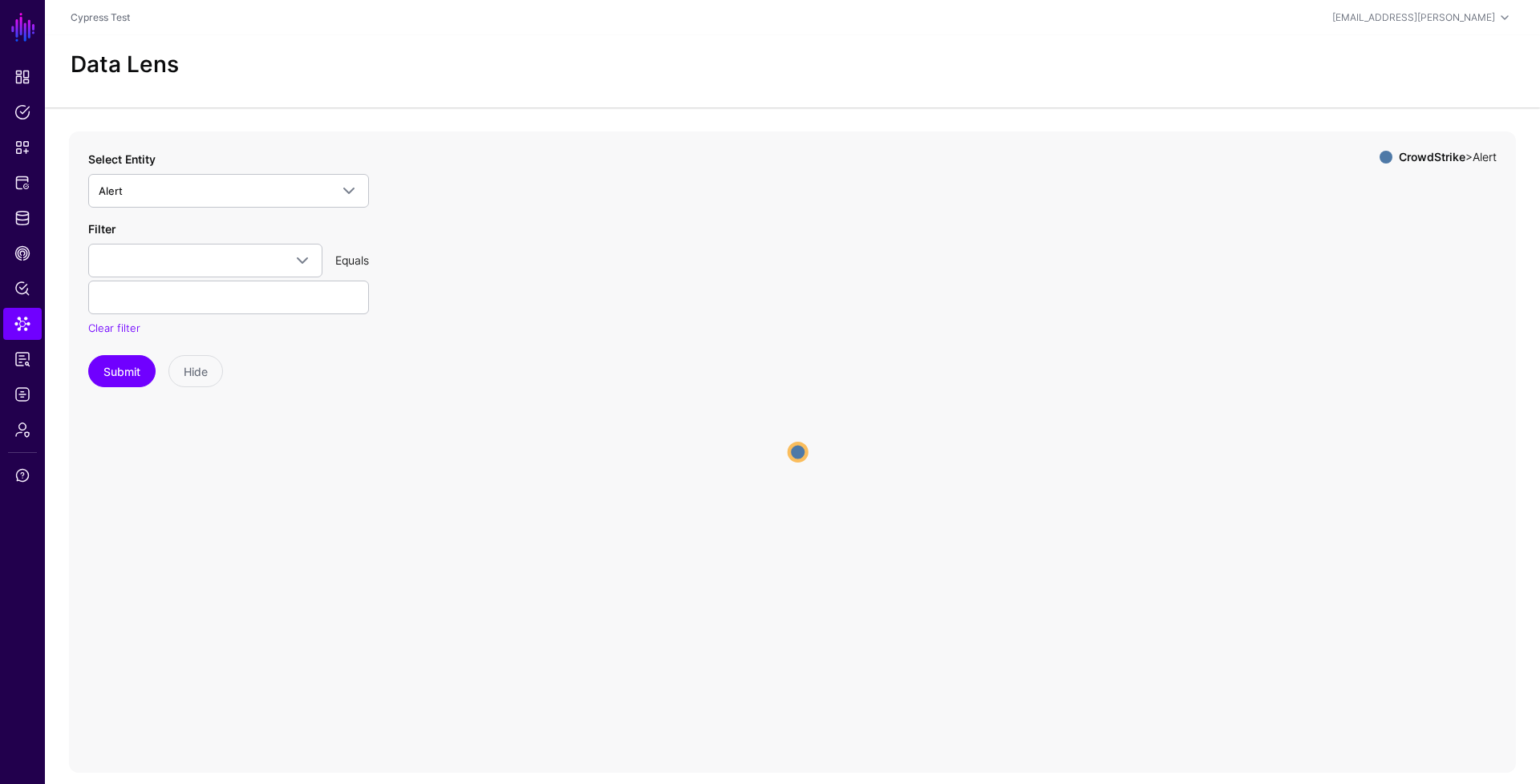
click at [798, 452] on circle at bounding box center [798, 452] width 17 height 17
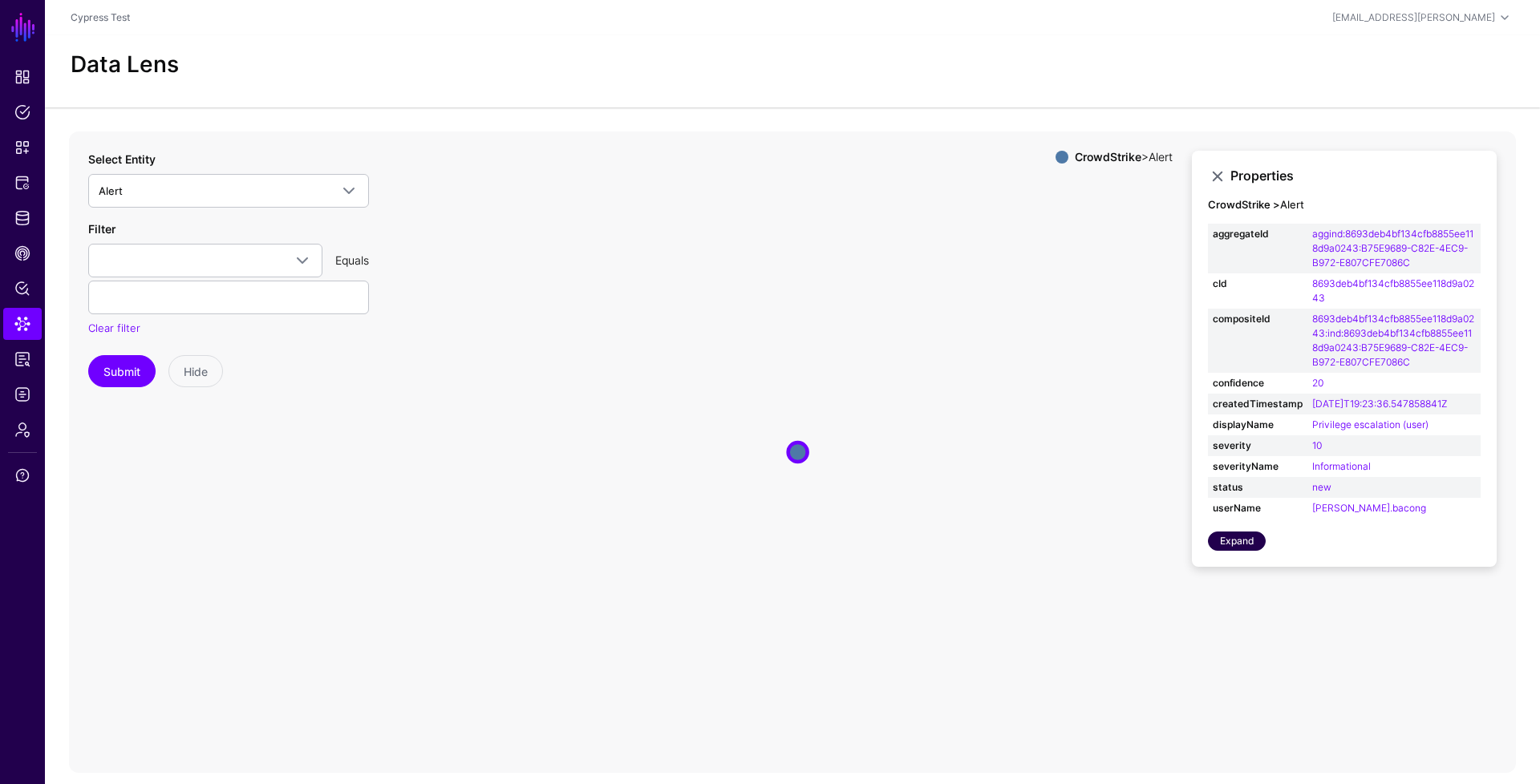
click at [1255, 544] on link "Expand" at bounding box center [1237, 541] width 58 height 19
click at [1336, 442] on td "10" at bounding box center [1394, 446] width 173 height 21
click at [1220, 177] on link at bounding box center [1218, 176] width 19 height 19
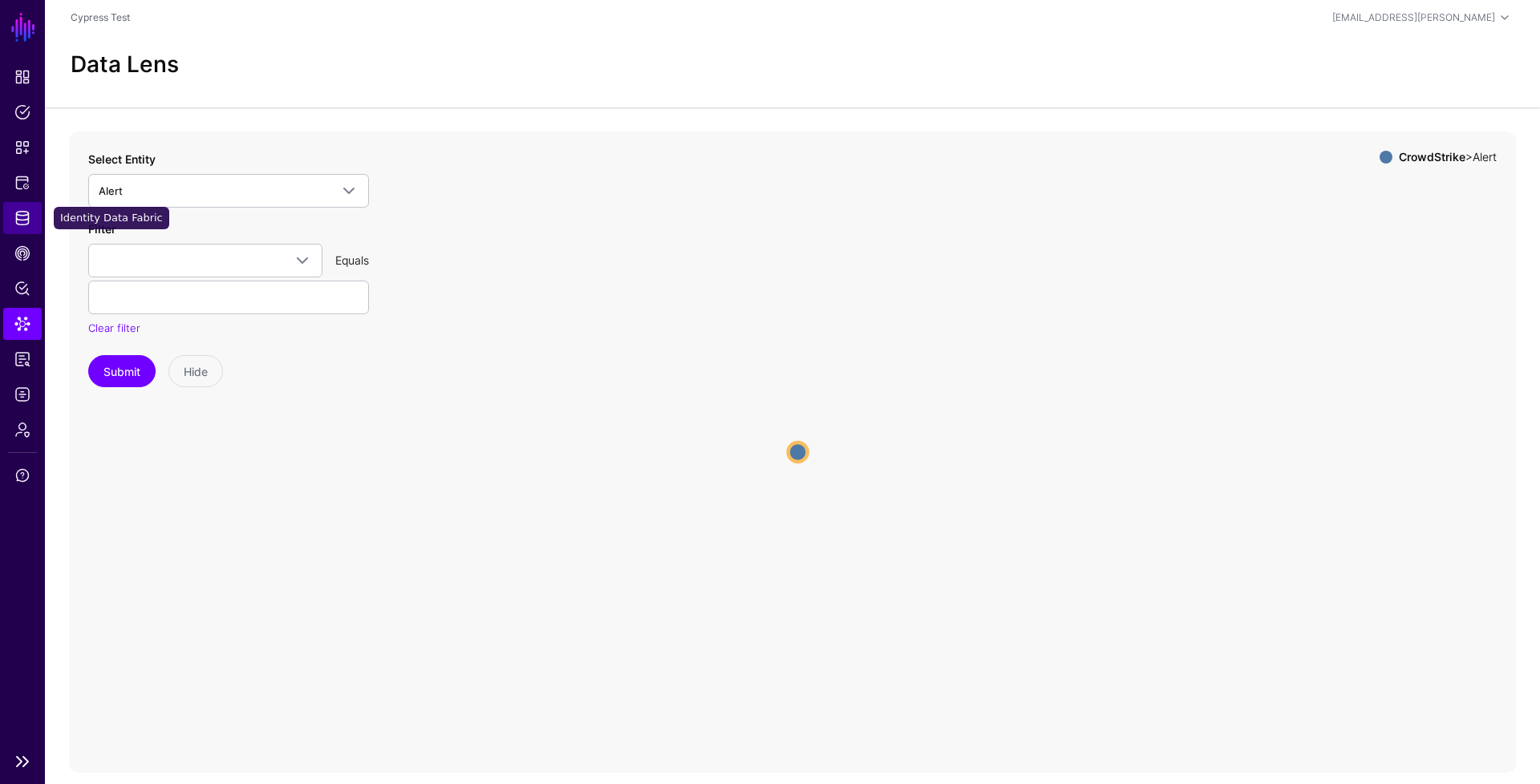
click at [24, 216] on span "Identity Data Fabric" at bounding box center [22, 218] width 16 height 16
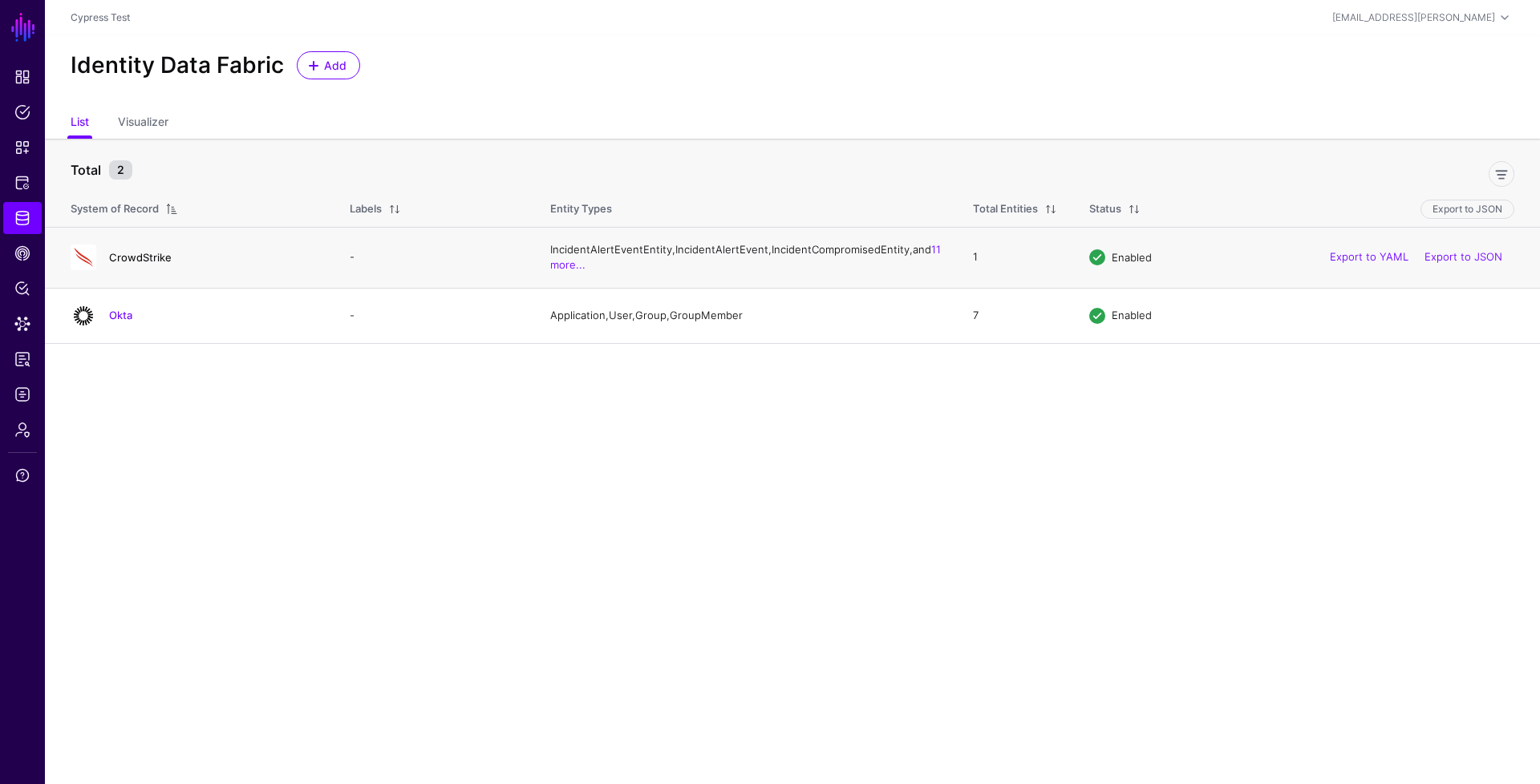
click at [154, 262] on link "CrowdStrike" at bounding box center [140, 257] width 63 height 13
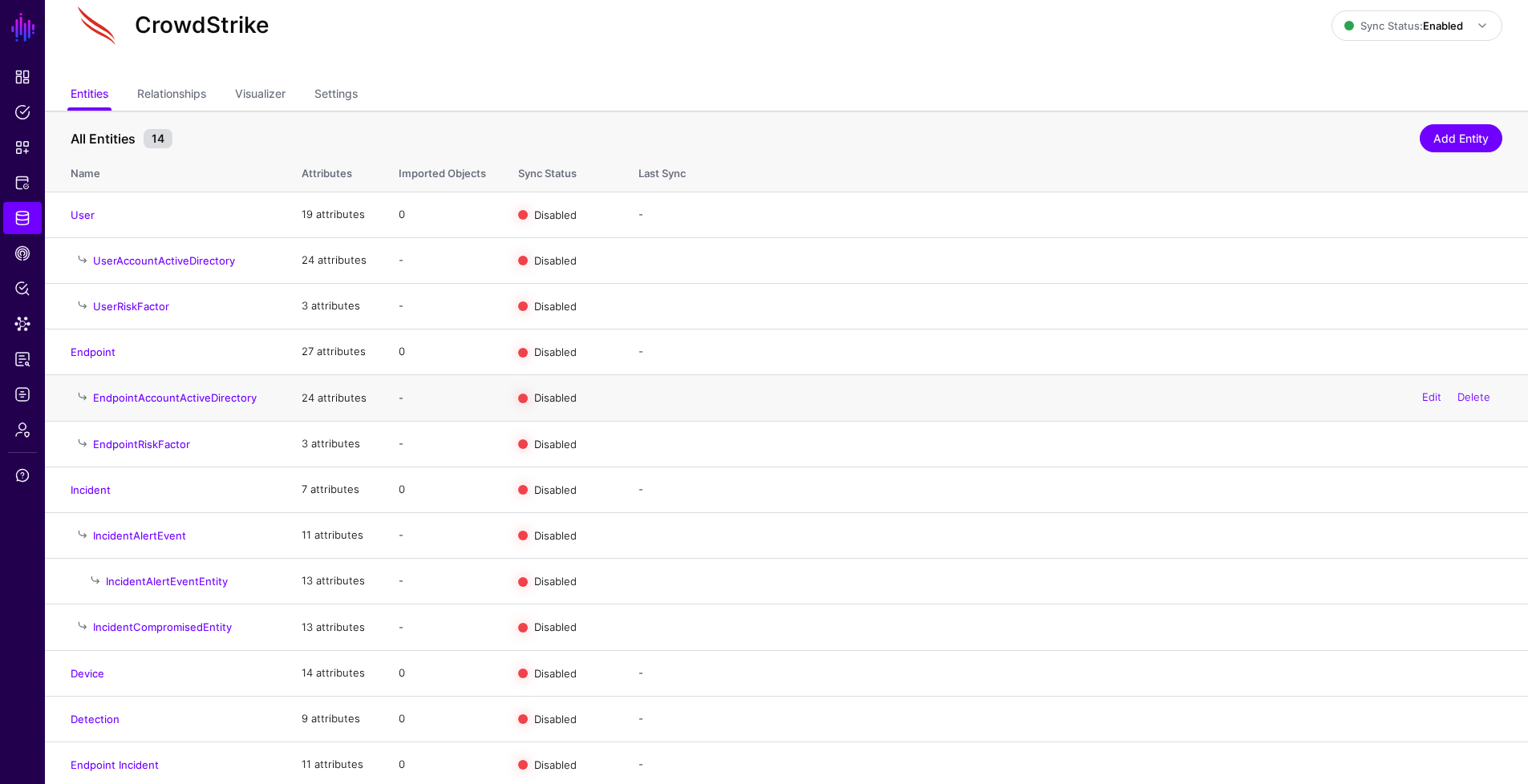
scroll to position [117, 0]
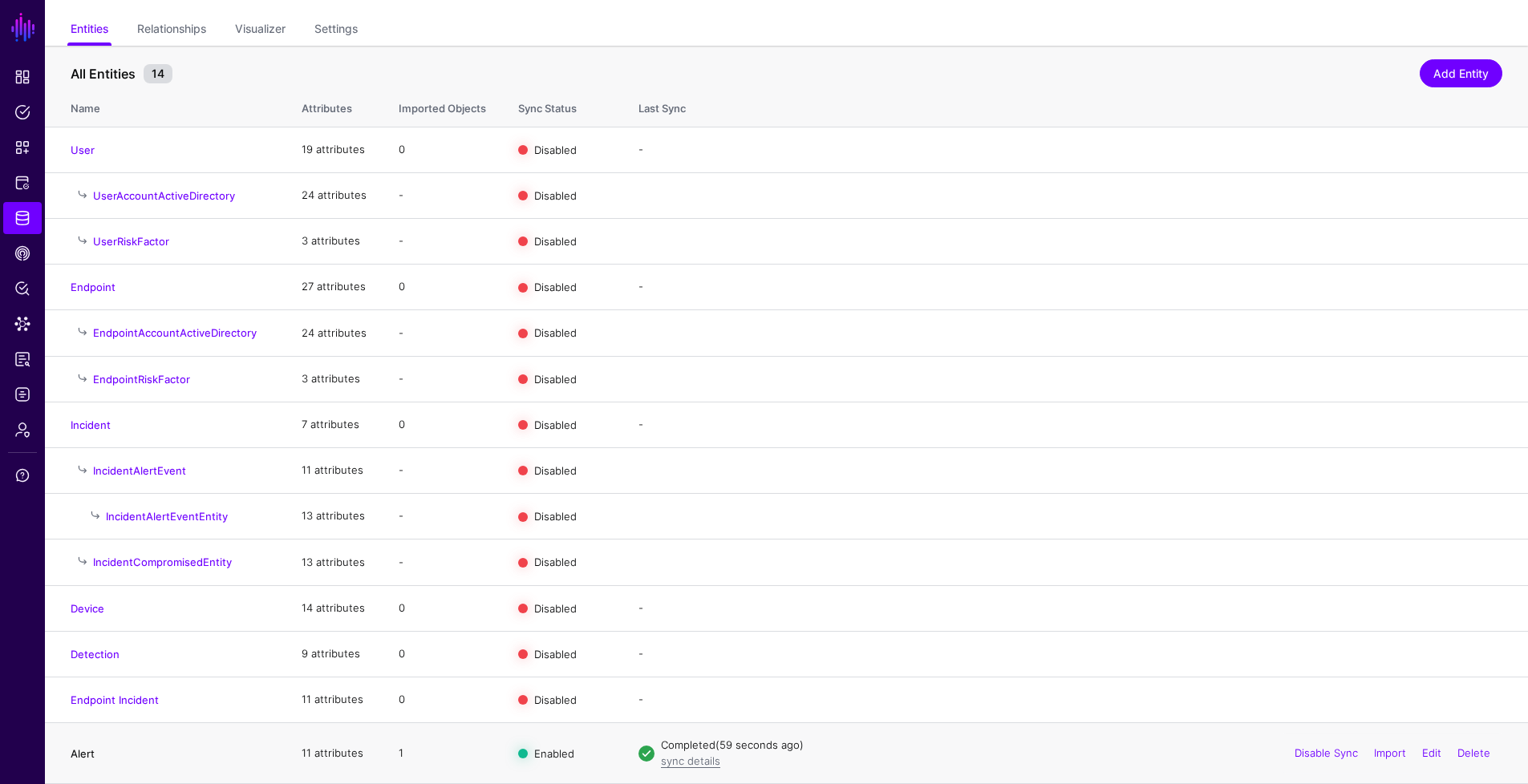
click at [91, 756] on link "Alert" at bounding box center [82, 753] width 24 height 13
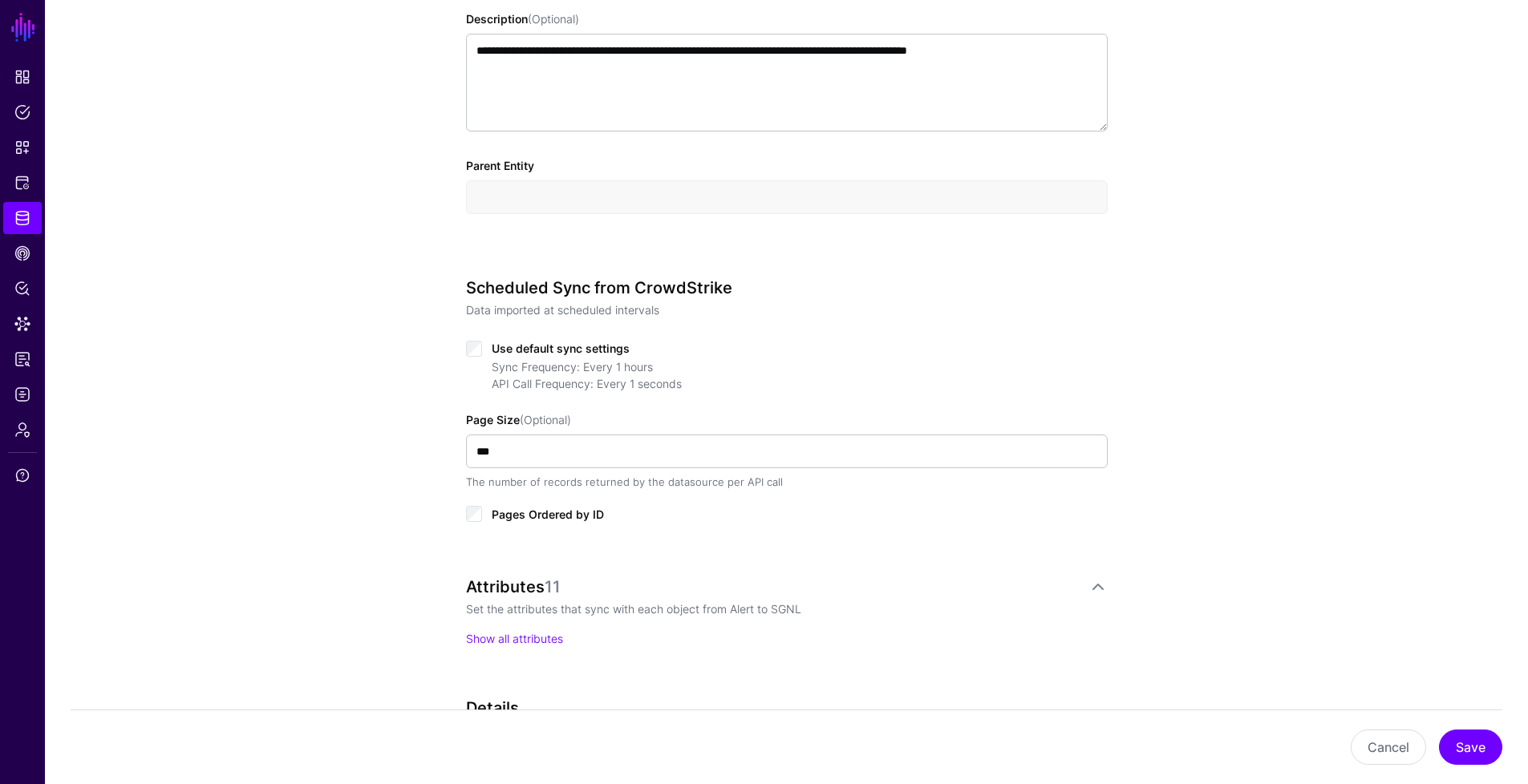
scroll to position [550, 0]
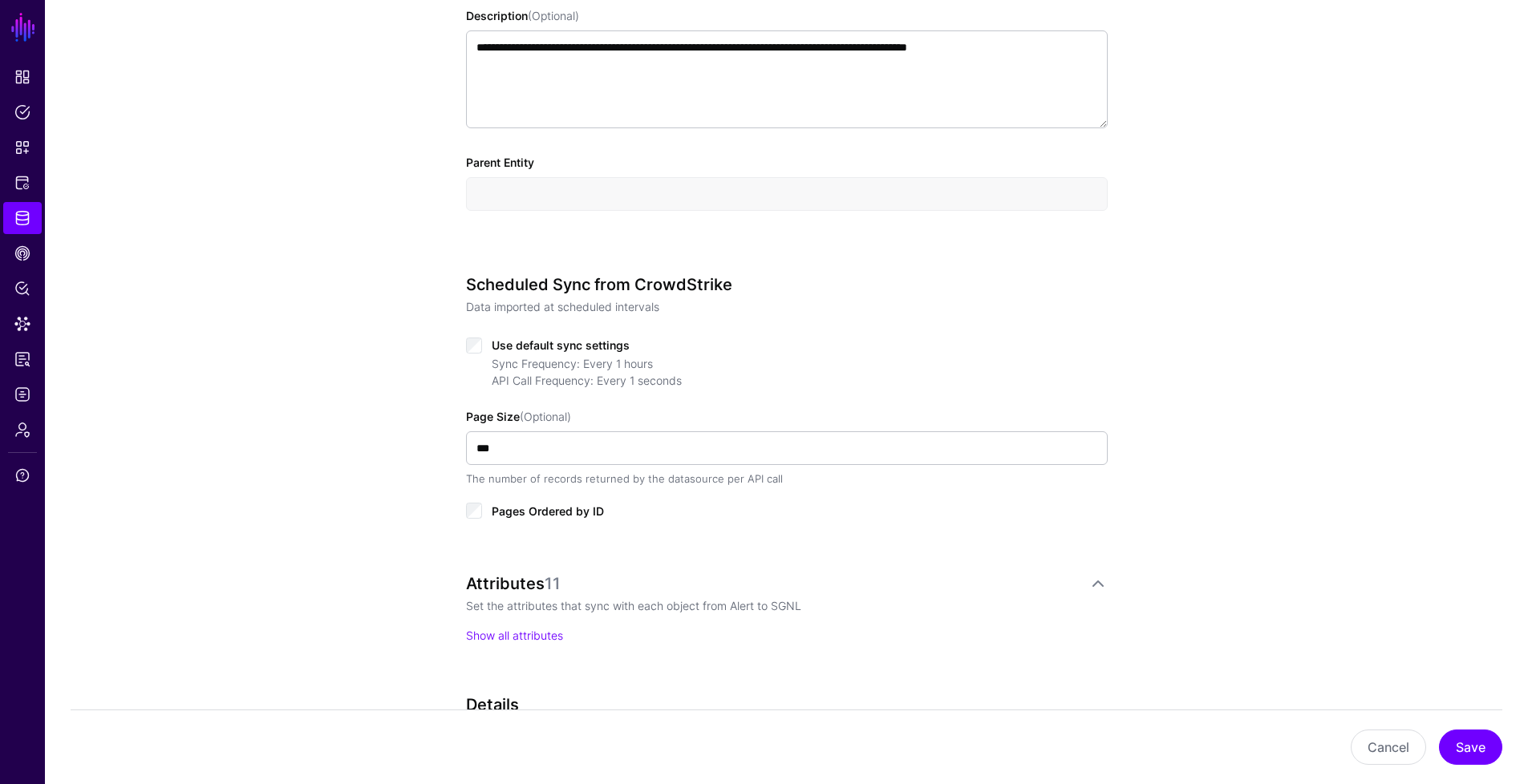
click at [856, 370] on div "Sync Frequency: Every 1 hours API Call Frequency: Every 1 seconds" at bounding box center [799, 372] width 616 height 34
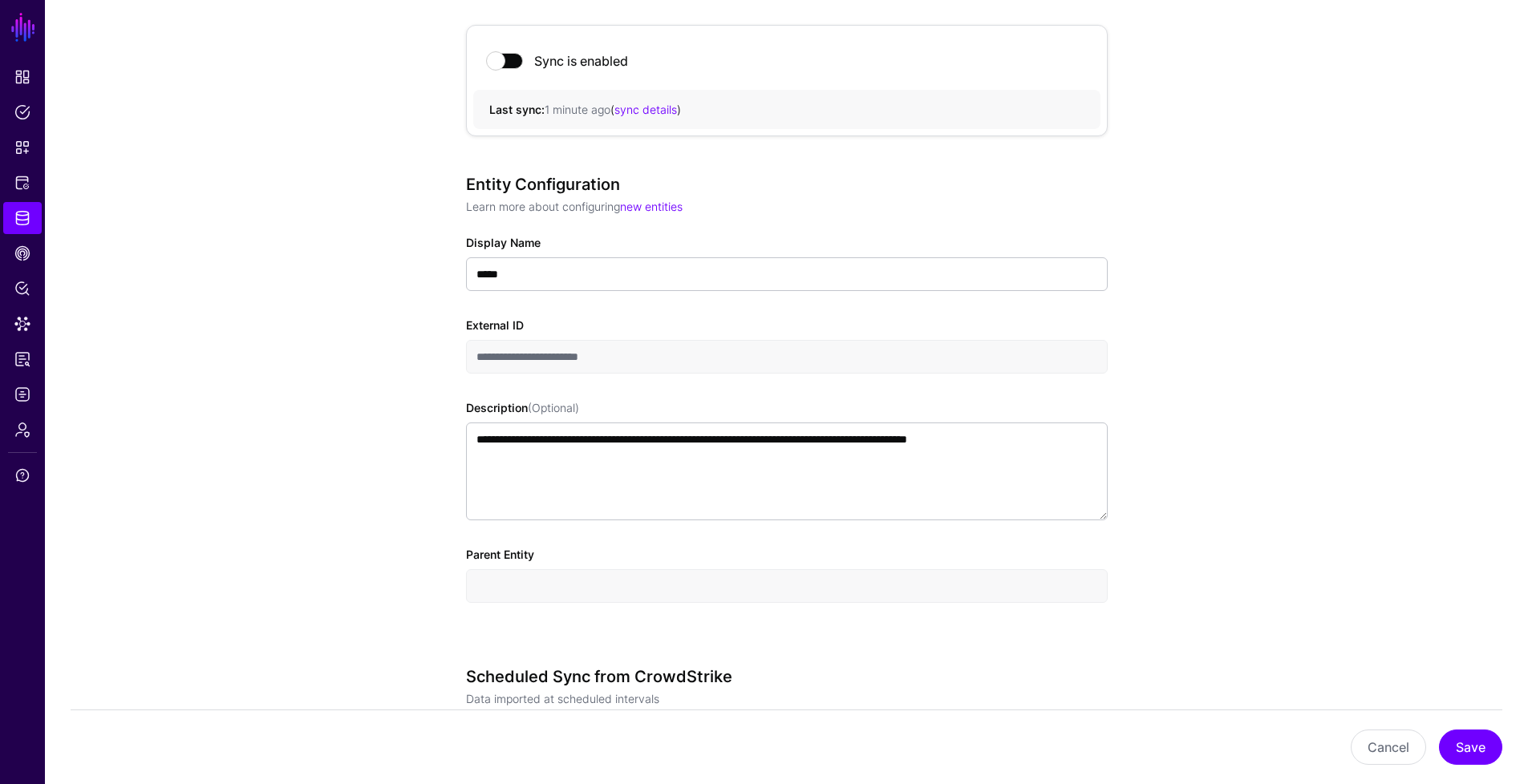
scroll to position [877, 0]
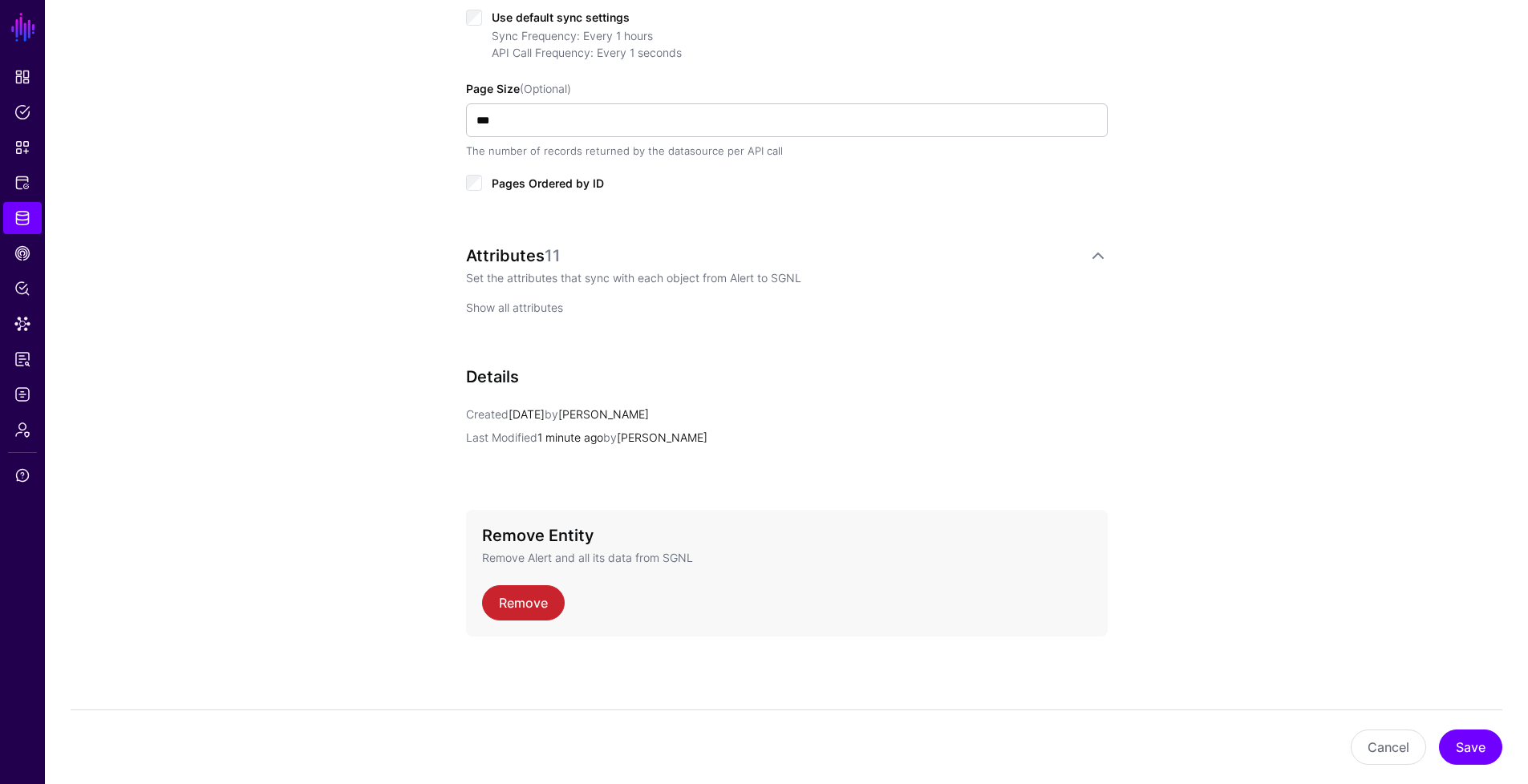
click at [528, 303] on link "Show all attributes" at bounding box center [514, 307] width 97 height 13
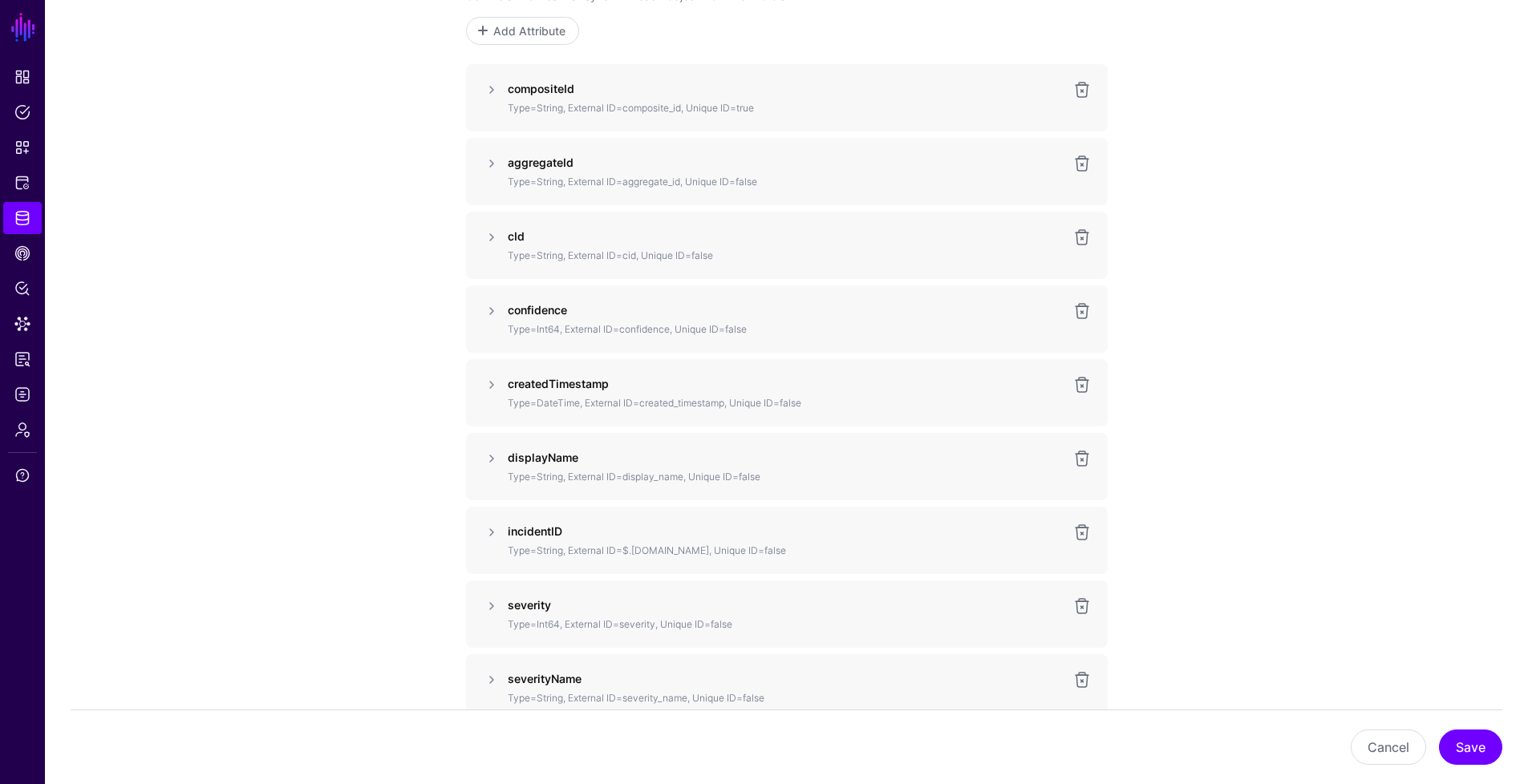
scroll to position [1147, 0]
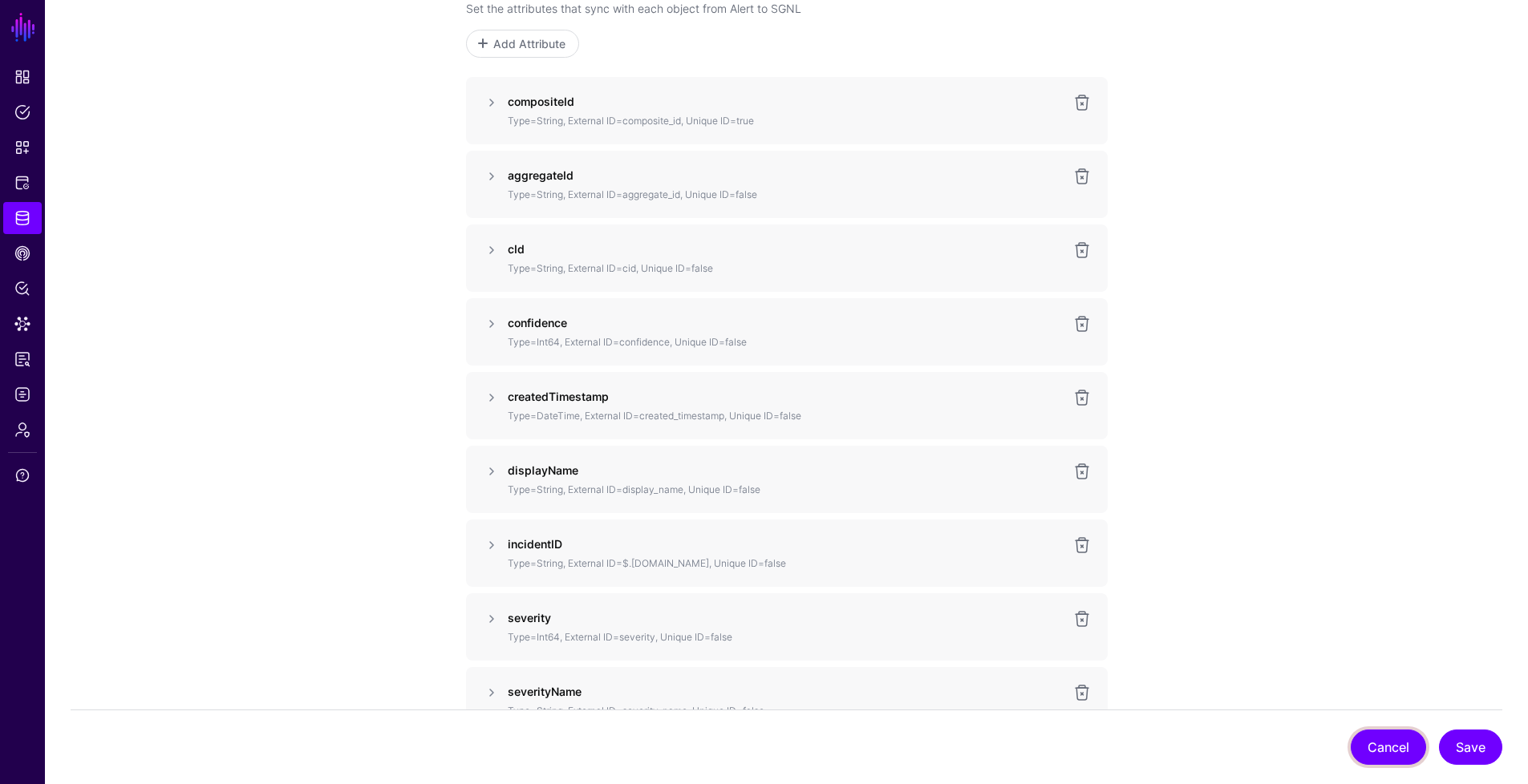
click at [1384, 763] on button "Cancel" at bounding box center [1388, 746] width 75 height 36
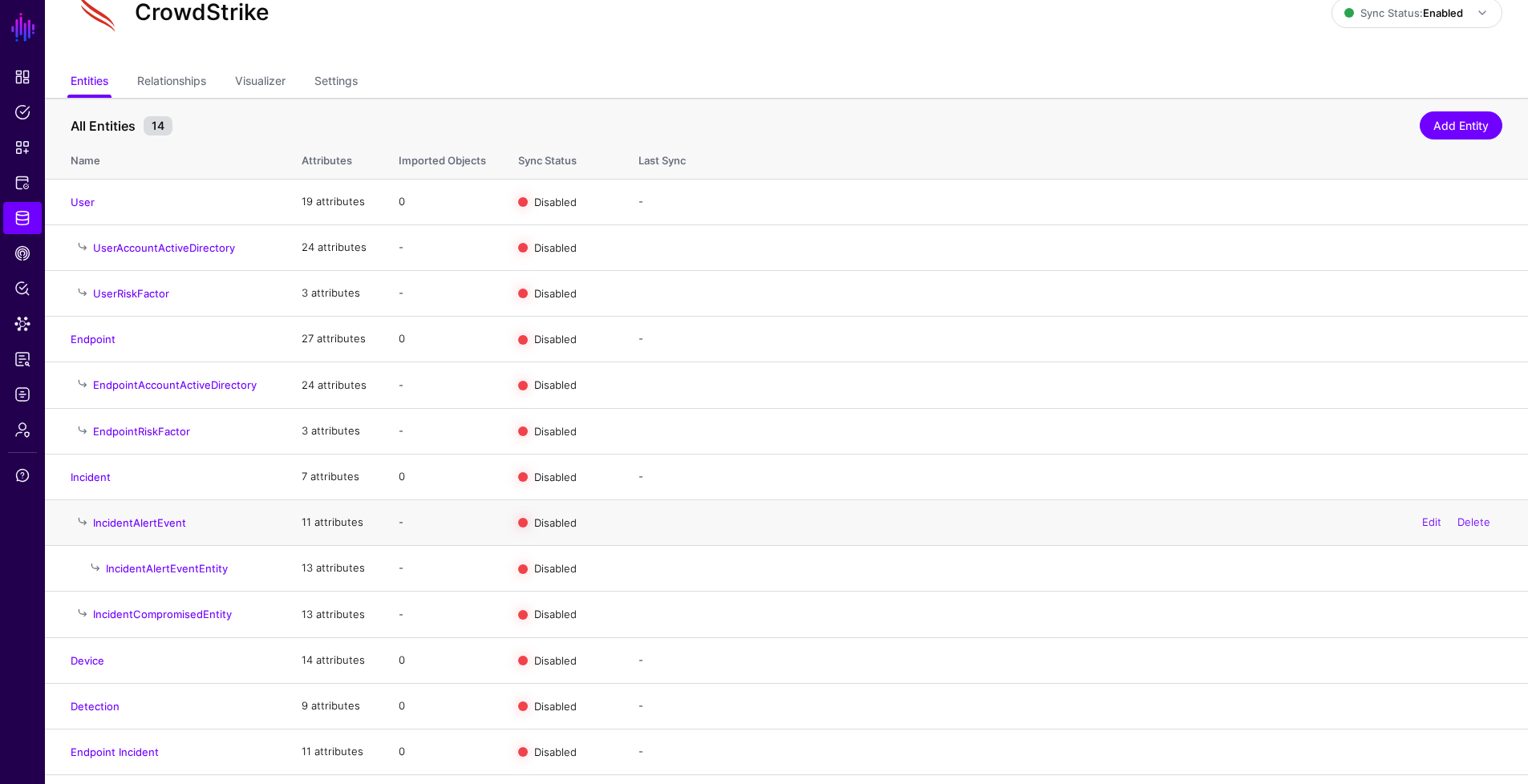
scroll to position [117, 0]
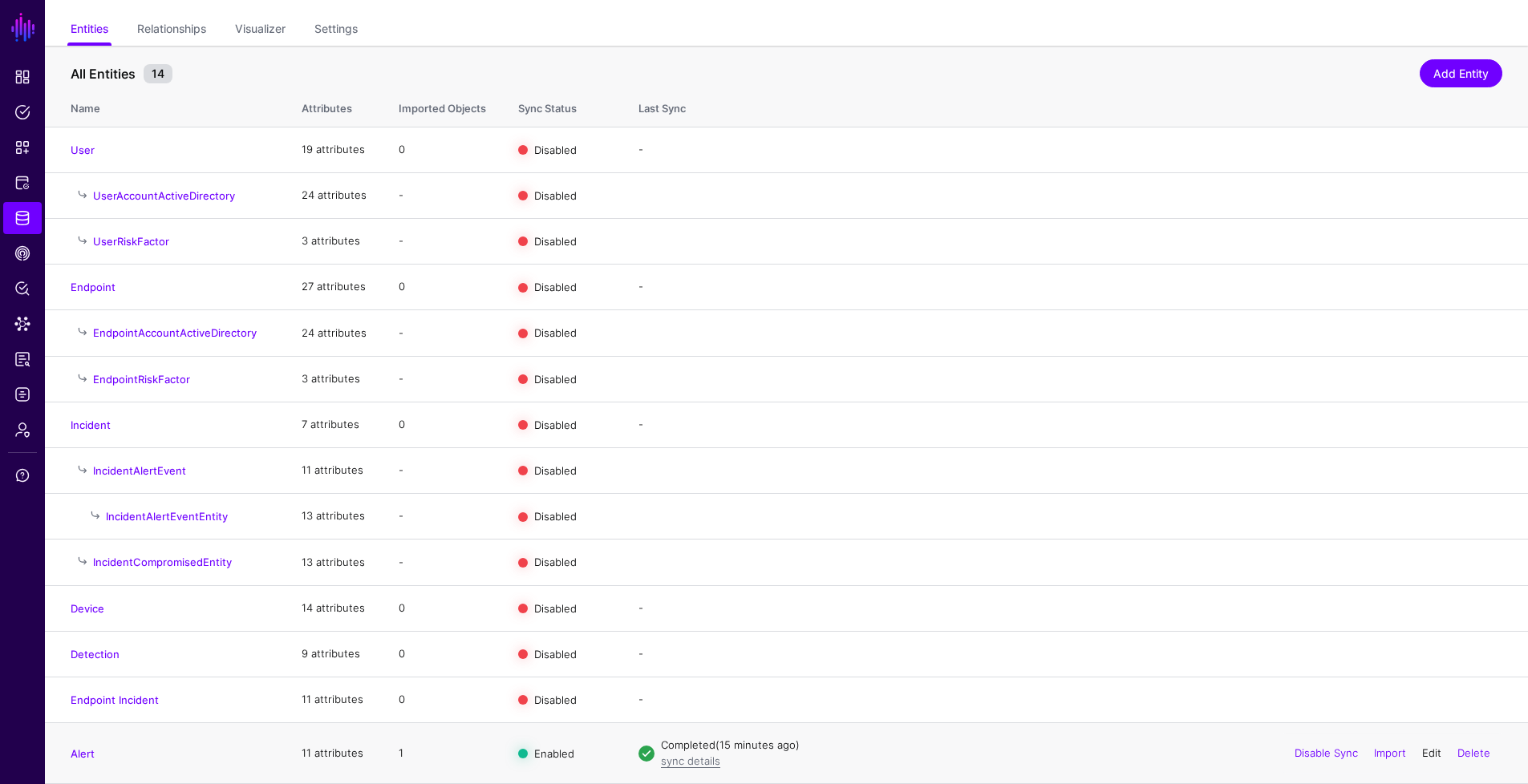
click at [1431, 753] on link "Edit" at bounding box center [1432, 752] width 19 height 13
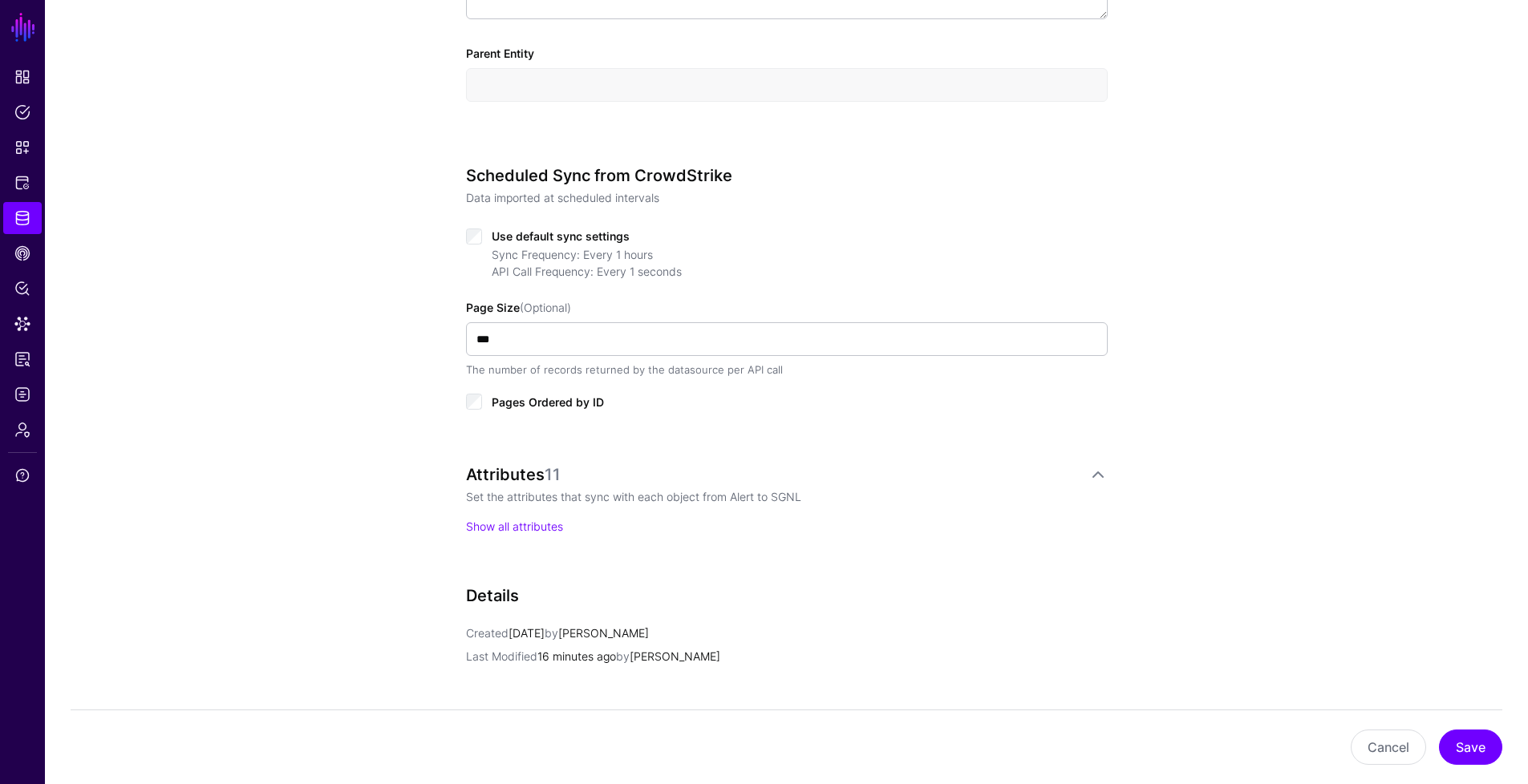
scroll to position [843, 0]
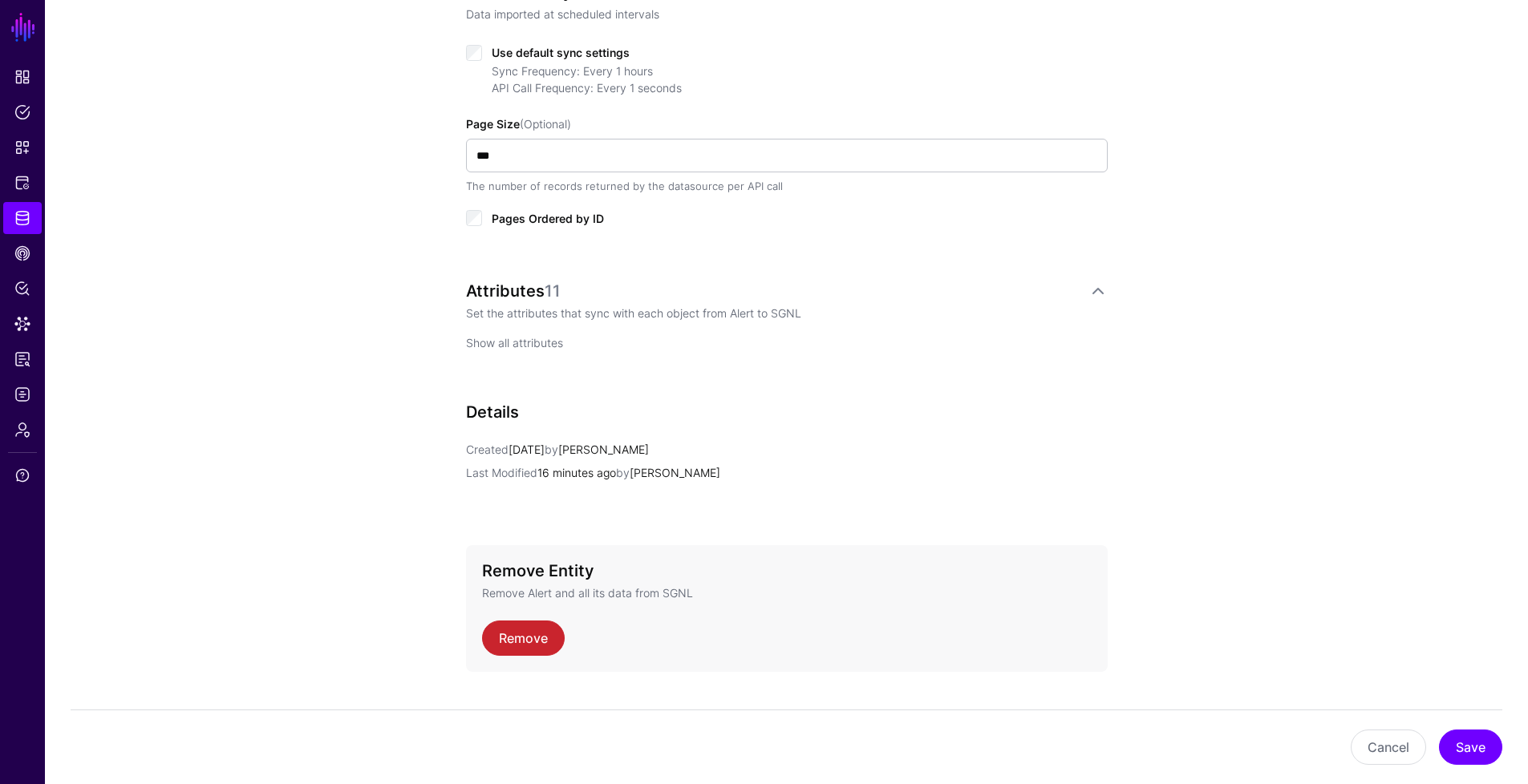
click at [540, 345] on link "Show all attributes" at bounding box center [514, 343] width 97 height 13
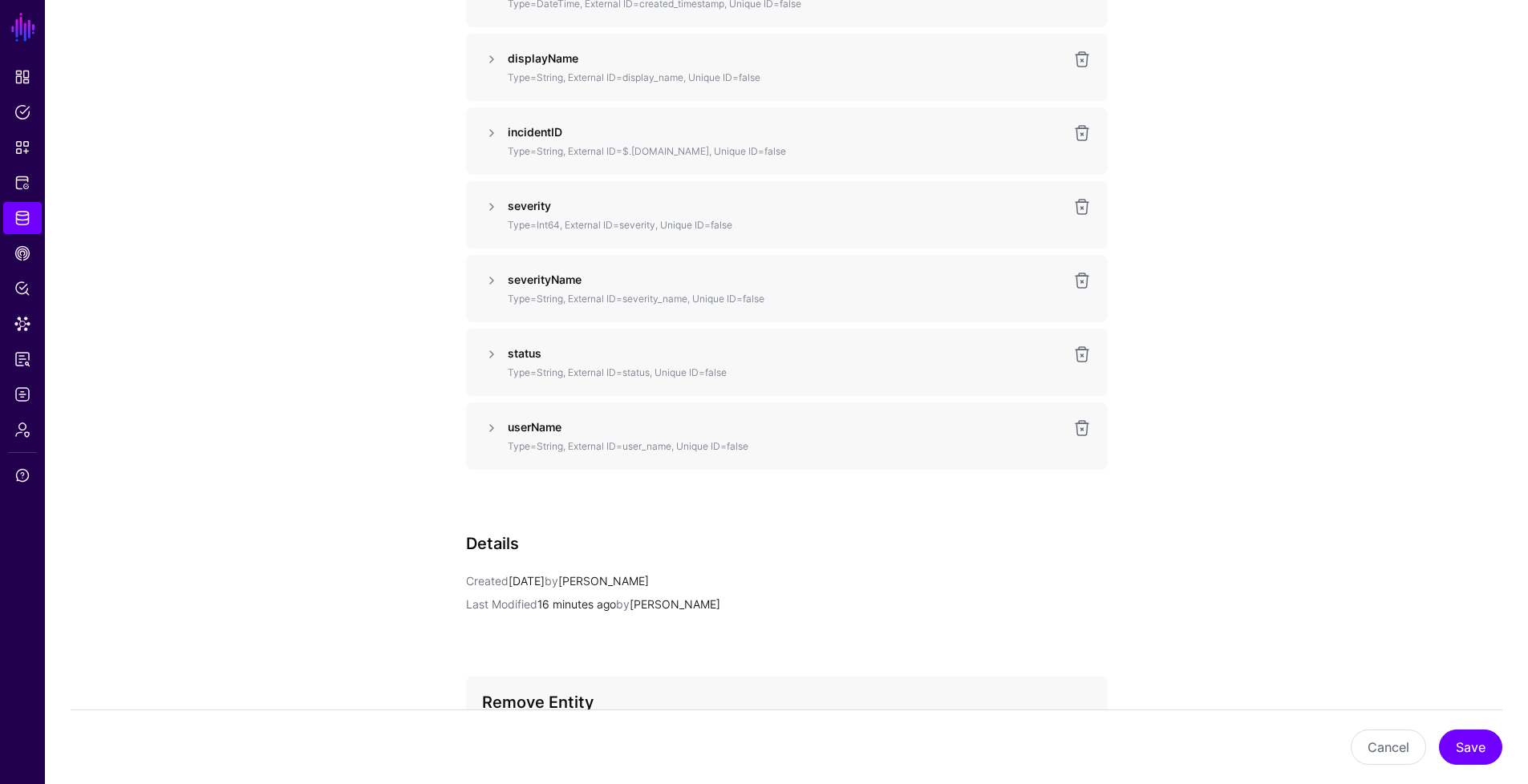
scroll to position [1529, 0]
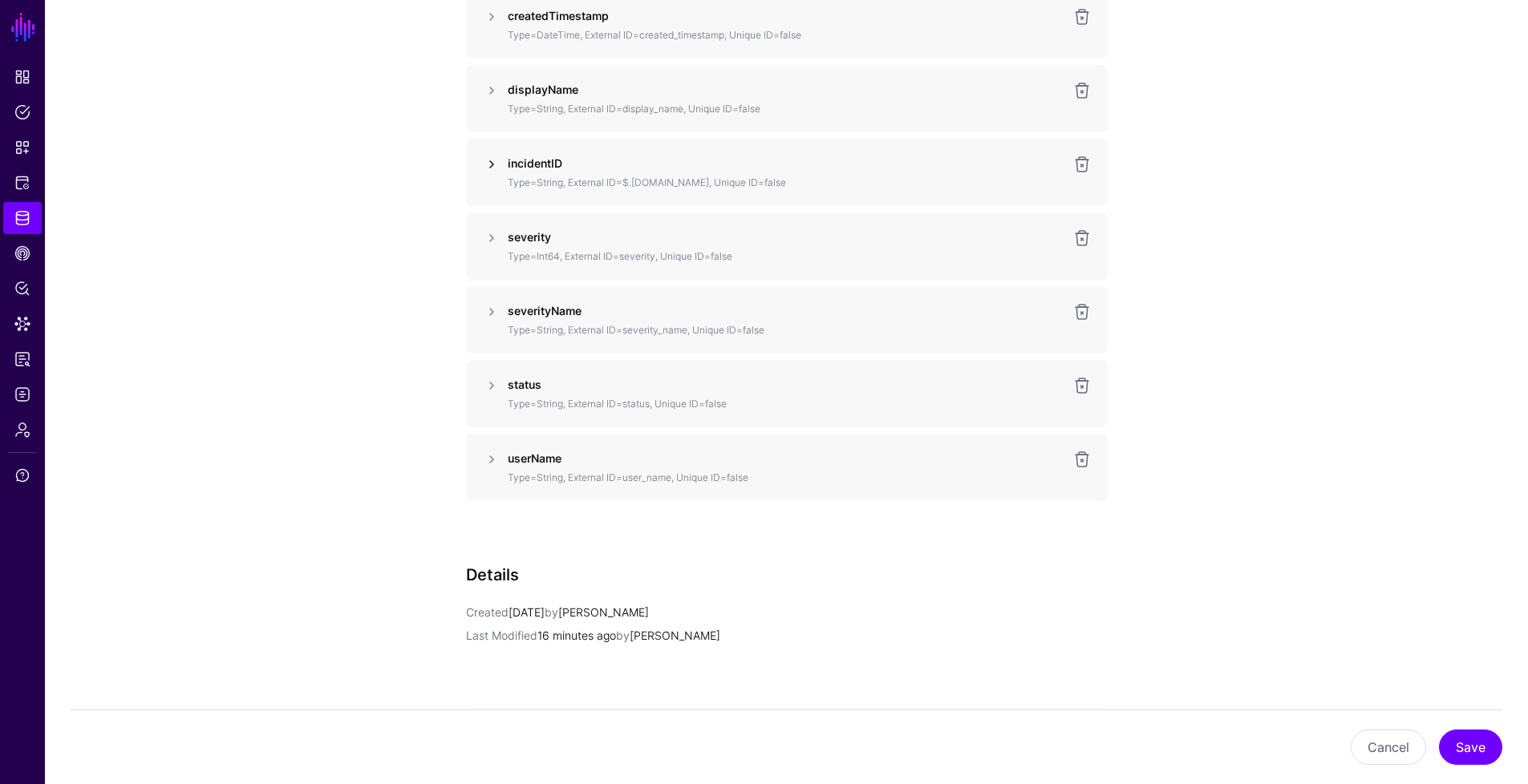
click at [493, 166] on link at bounding box center [491, 165] width 19 height 19
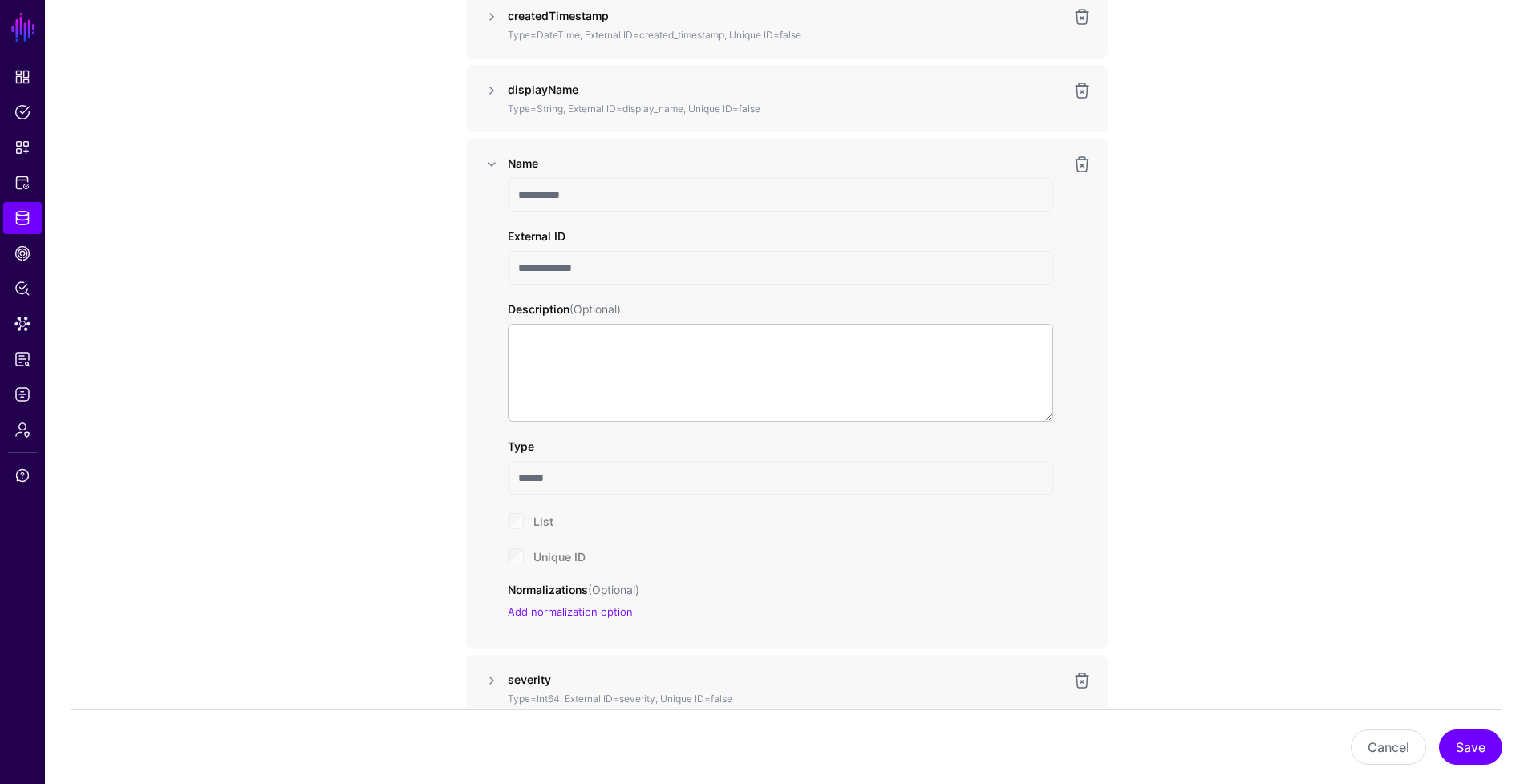
click at [596, 274] on input "**********" at bounding box center [780, 268] width 545 height 34
click at [1079, 164] on link at bounding box center [1082, 165] width 19 height 19
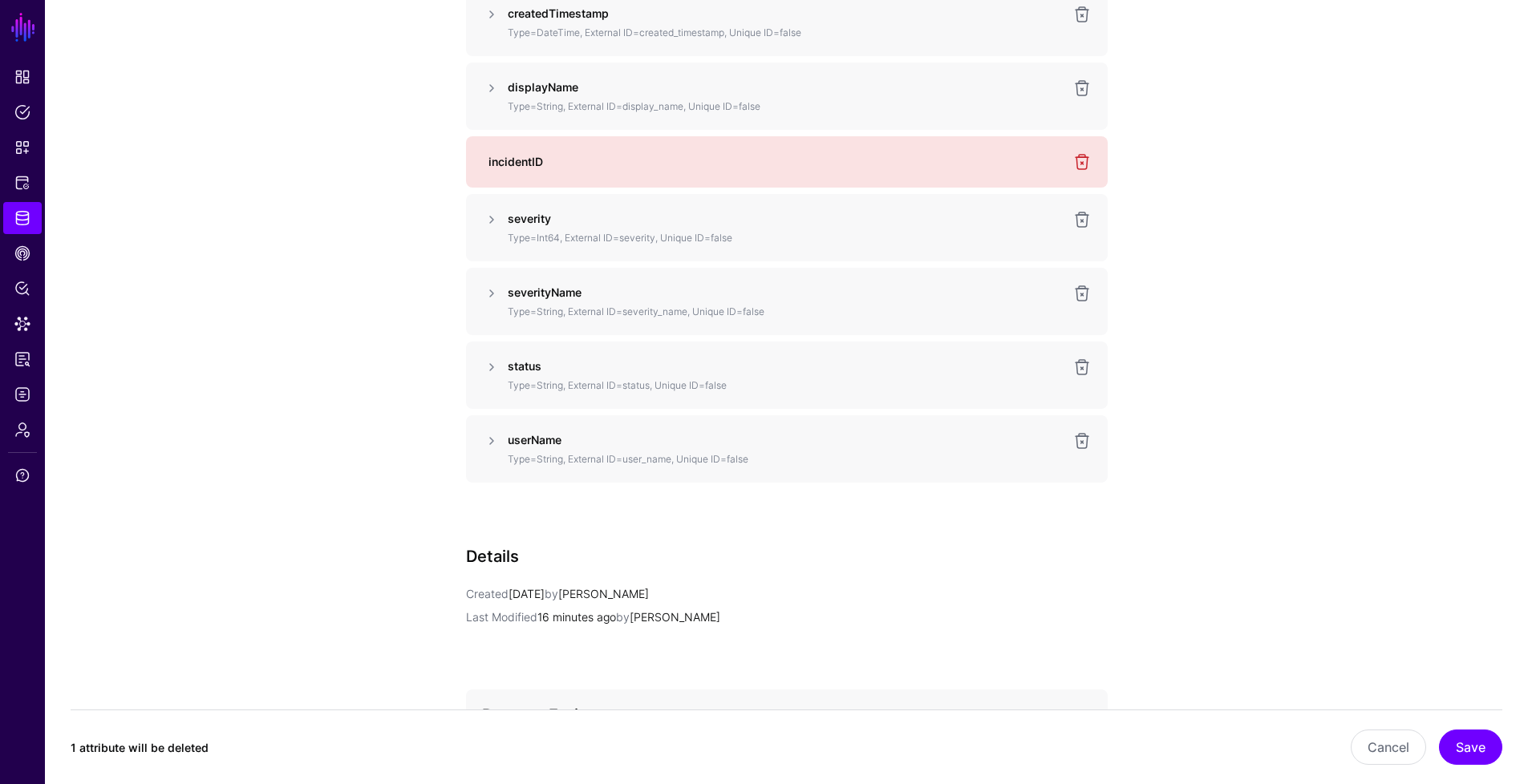
scroll to position [1531, 0]
click at [1467, 758] on button "Save" at bounding box center [1470, 746] width 64 height 36
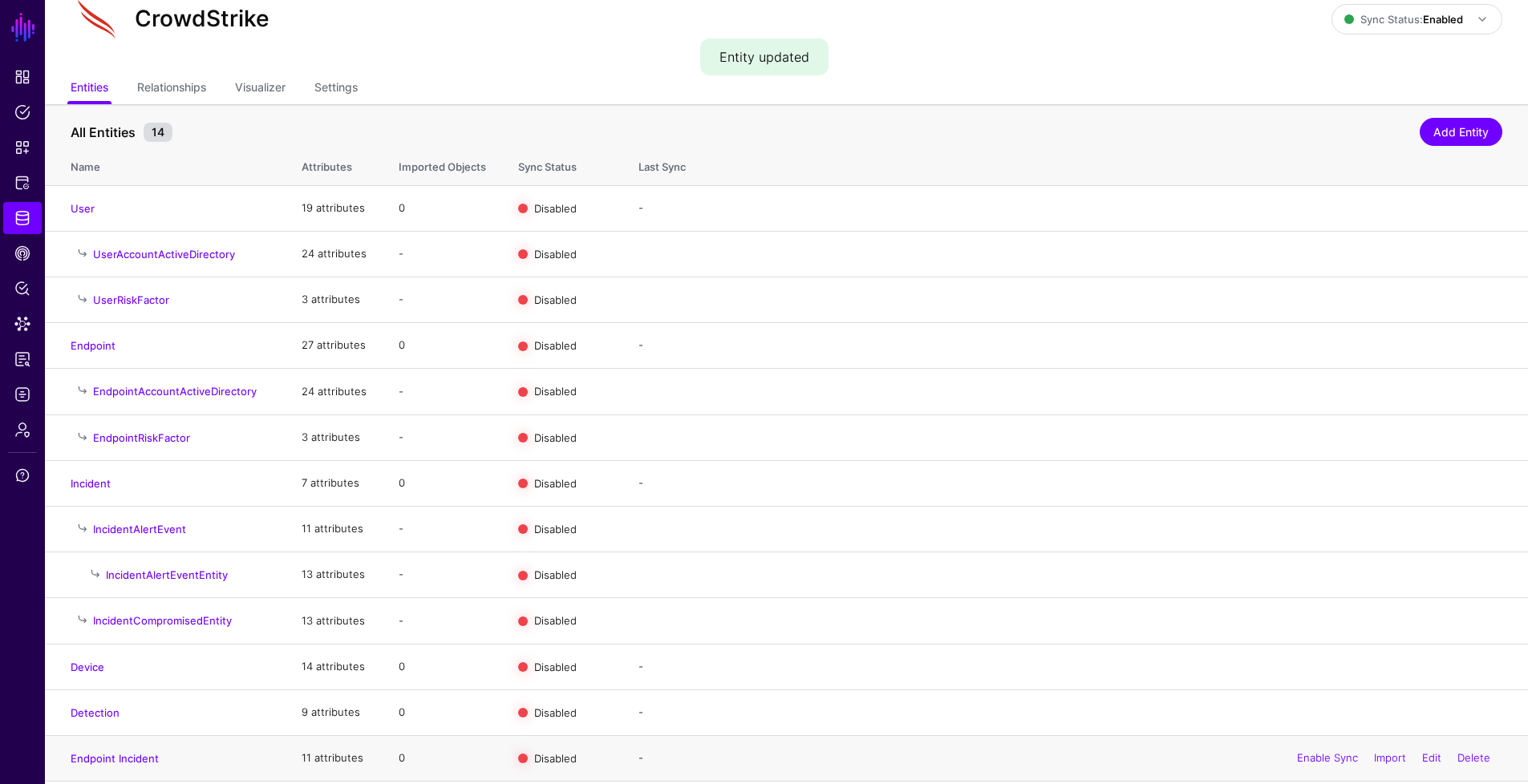
scroll to position [117, 0]
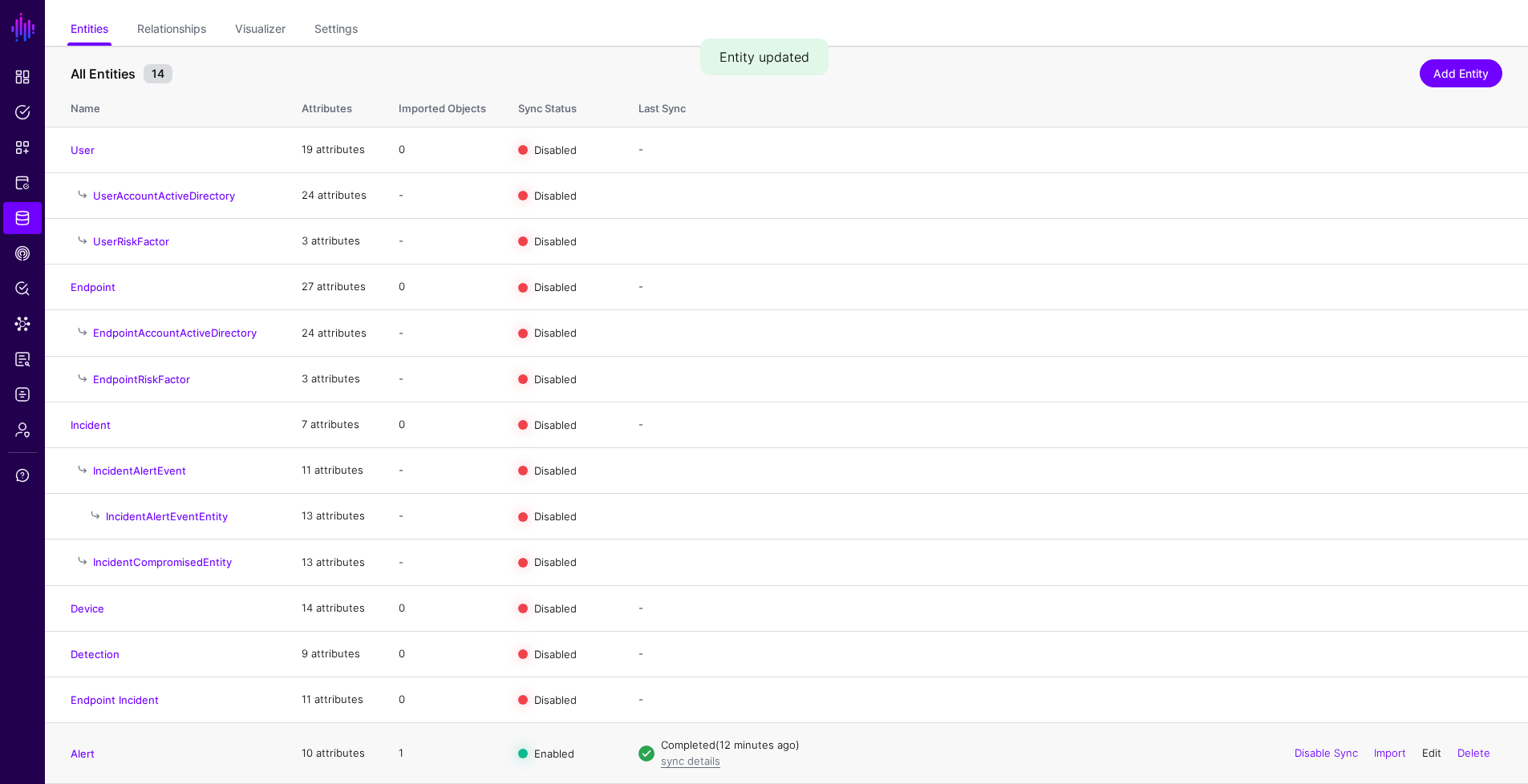
click at [1436, 751] on link "Edit" at bounding box center [1432, 752] width 19 height 13
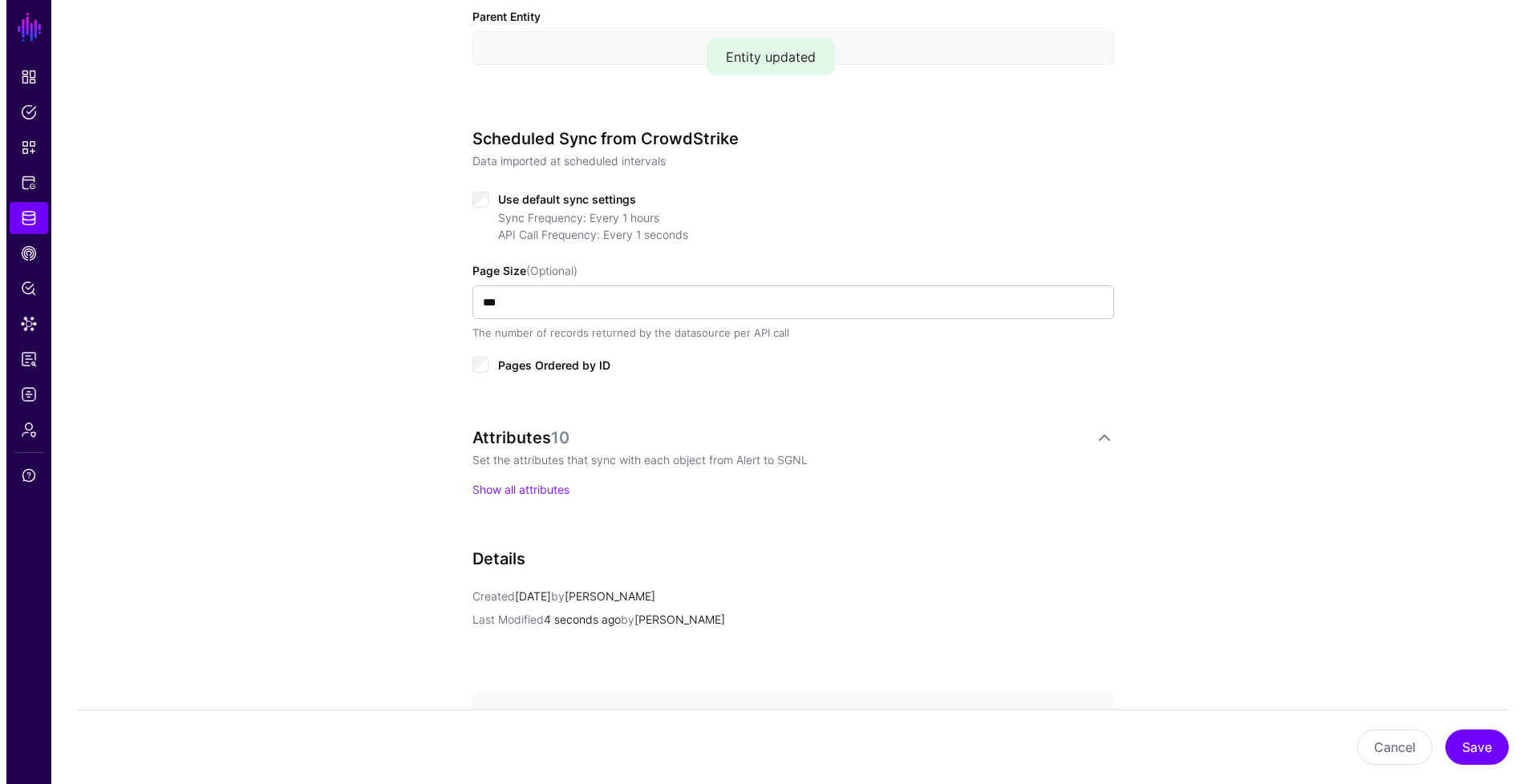
scroll to position [614, 0]
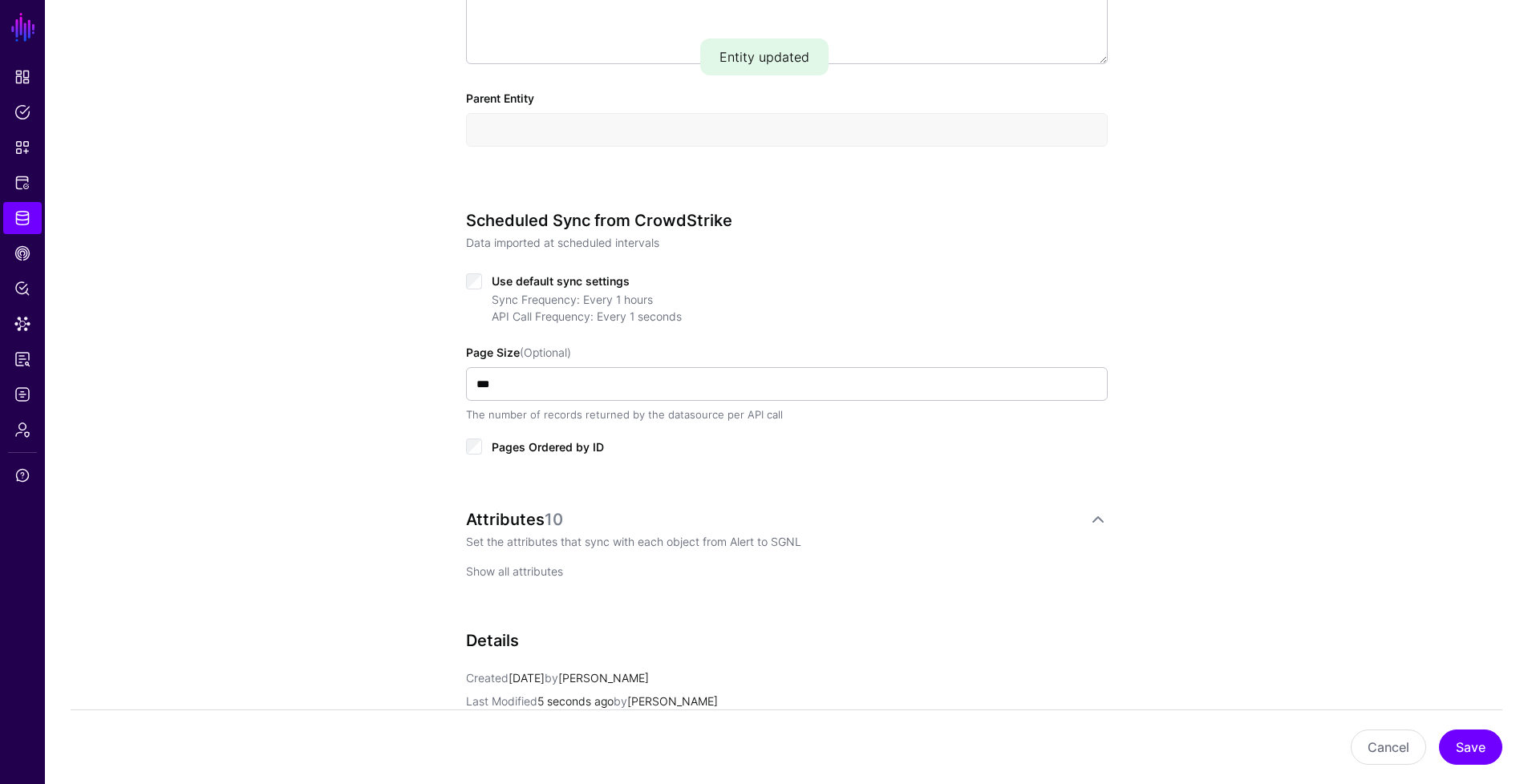
click at [530, 572] on link "Show all attributes" at bounding box center [514, 571] width 97 height 13
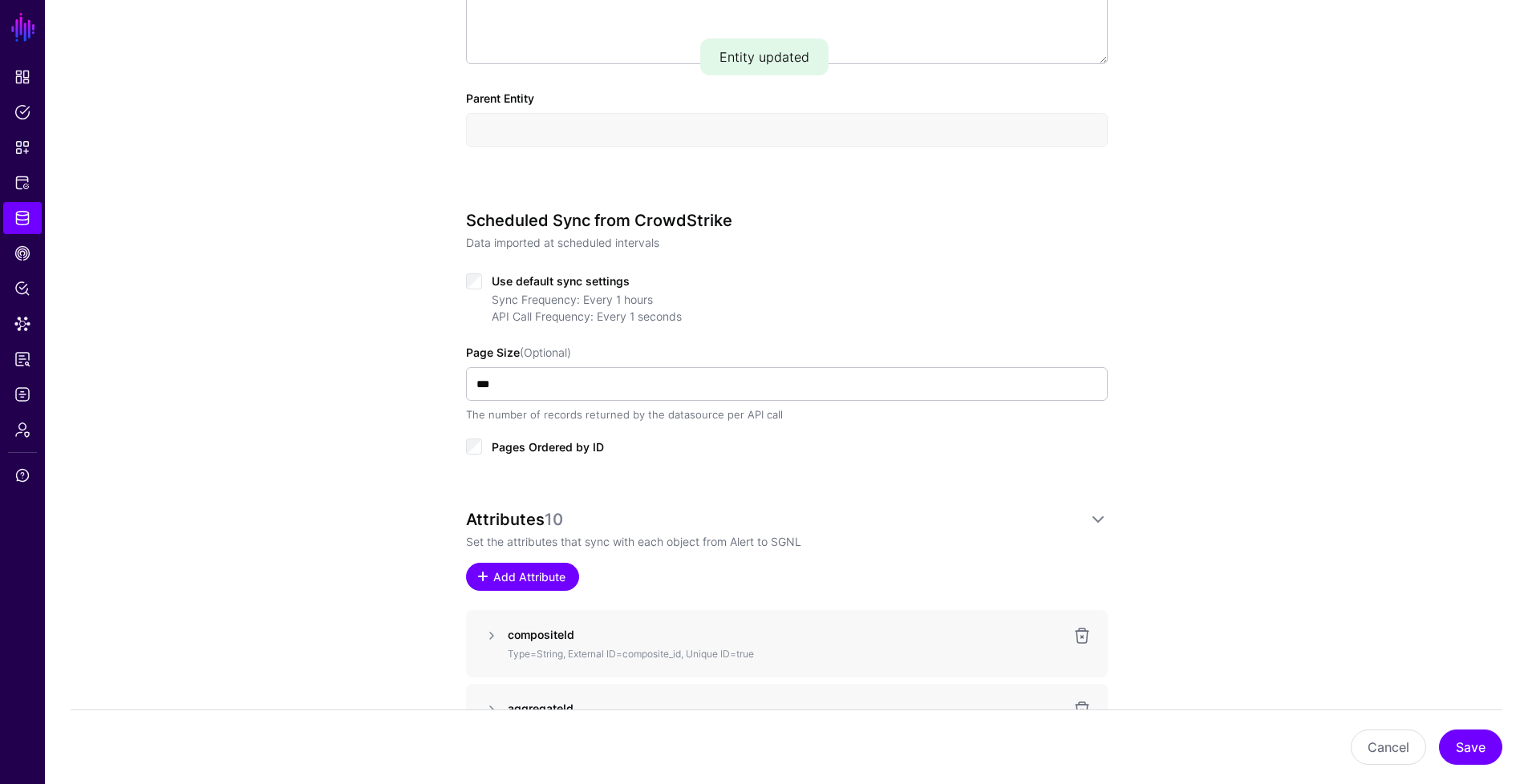
click at [543, 573] on span "Add Attribute" at bounding box center [528, 576] width 76 height 16
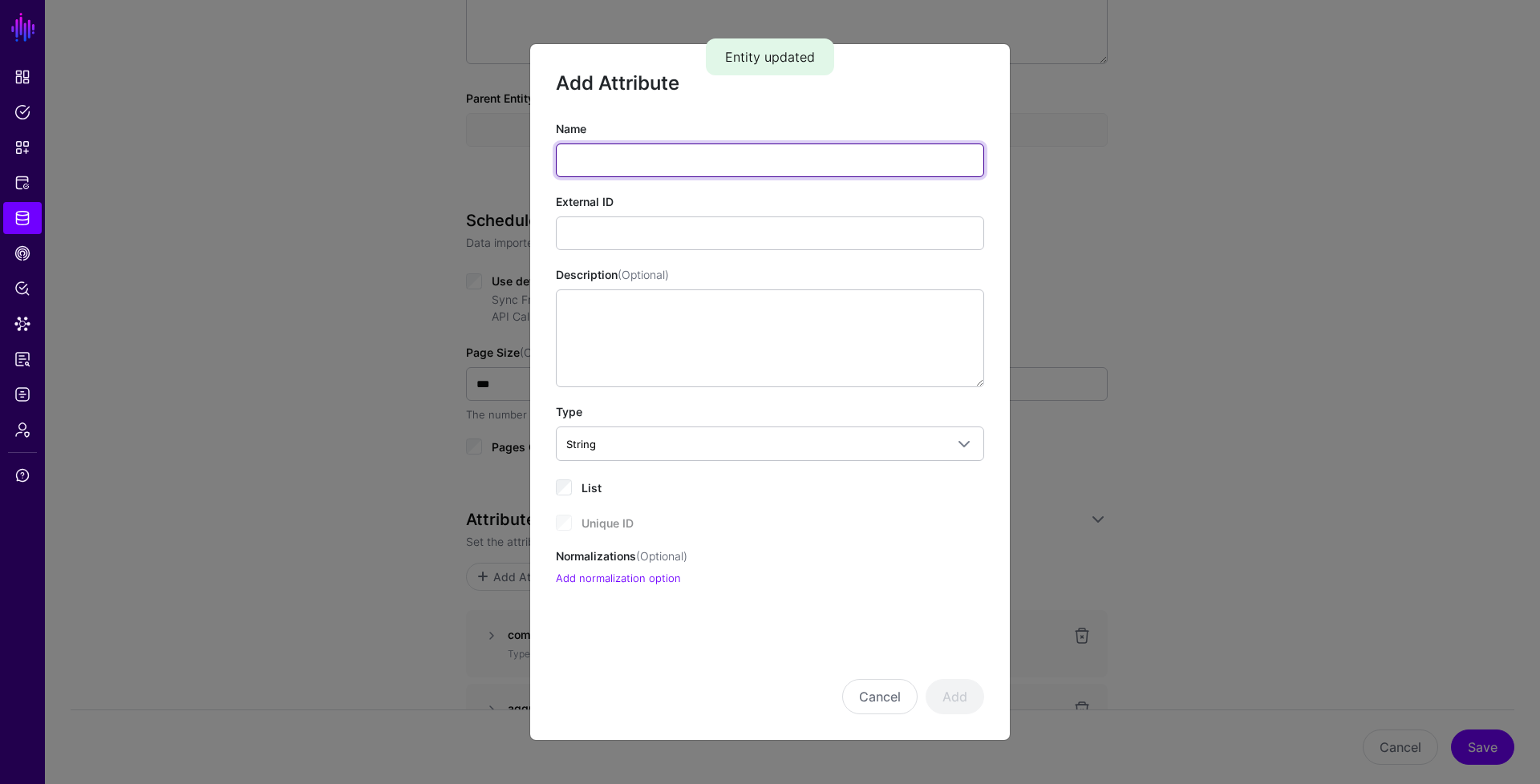
click at [665, 166] on input "Name" at bounding box center [770, 160] width 428 height 34
type input "**********"
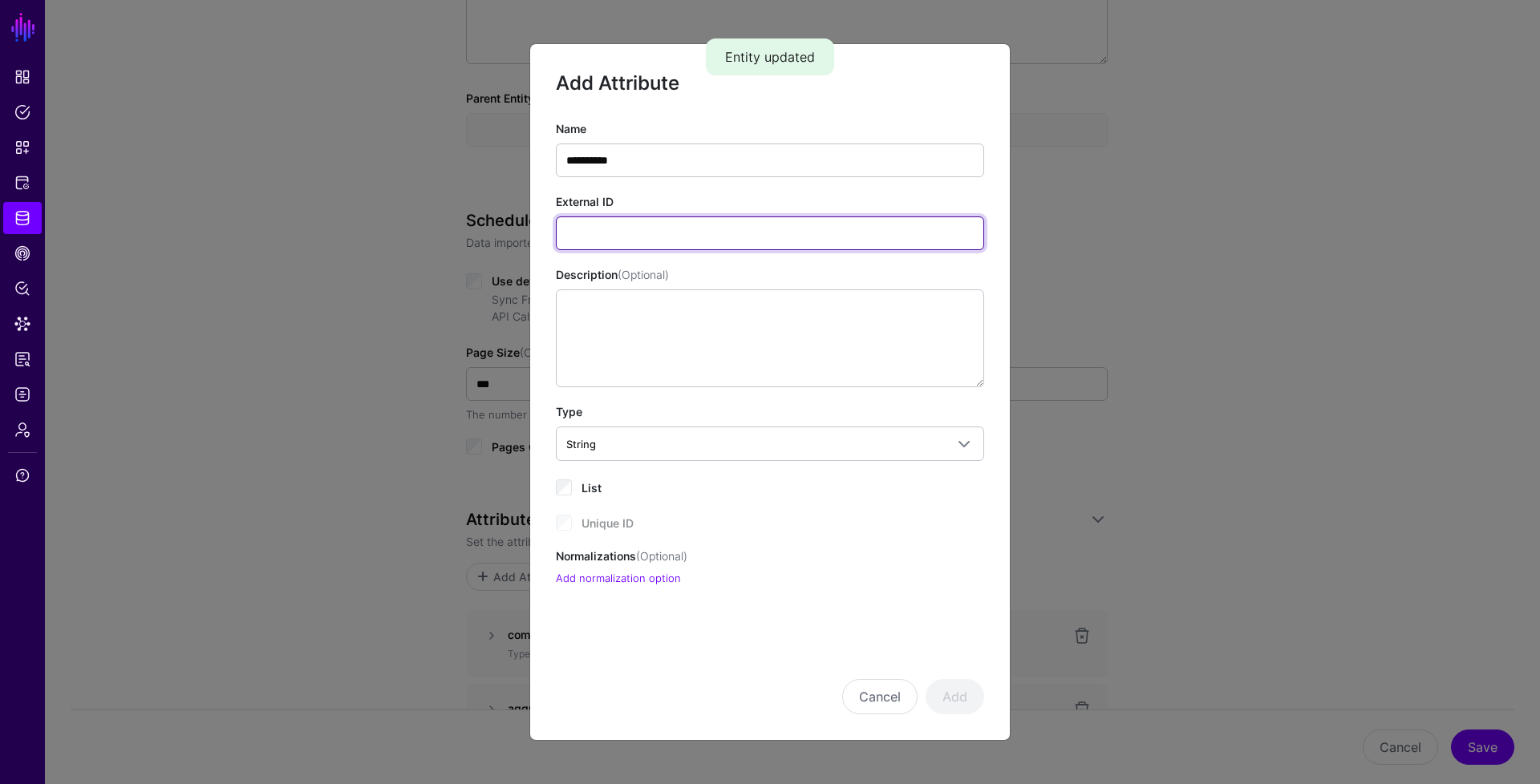
click at [693, 224] on input "External ID" at bounding box center [770, 233] width 428 height 34
type input "**********"
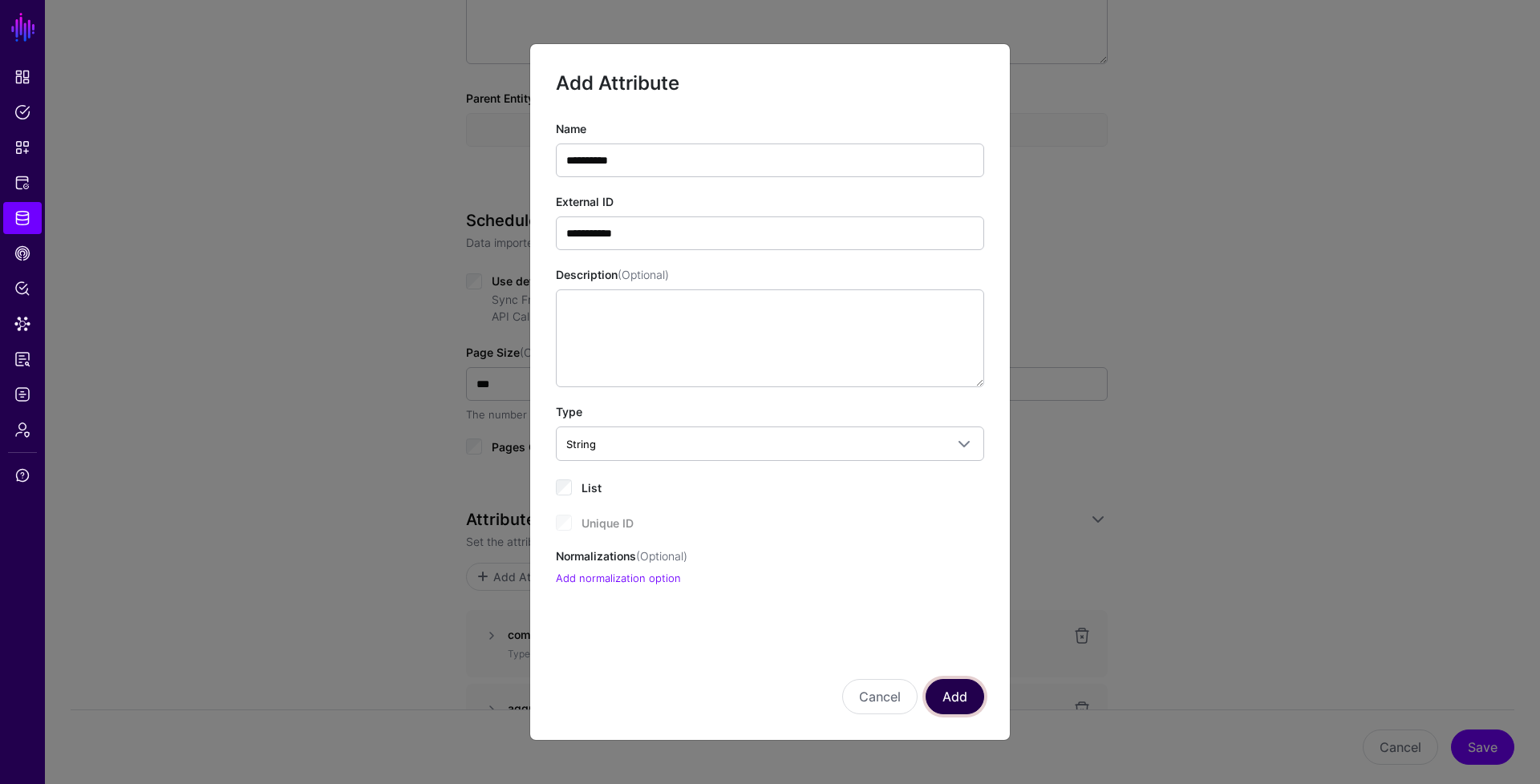
click at [945, 689] on button "Add" at bounding box center [955, 696] width 59 height 36
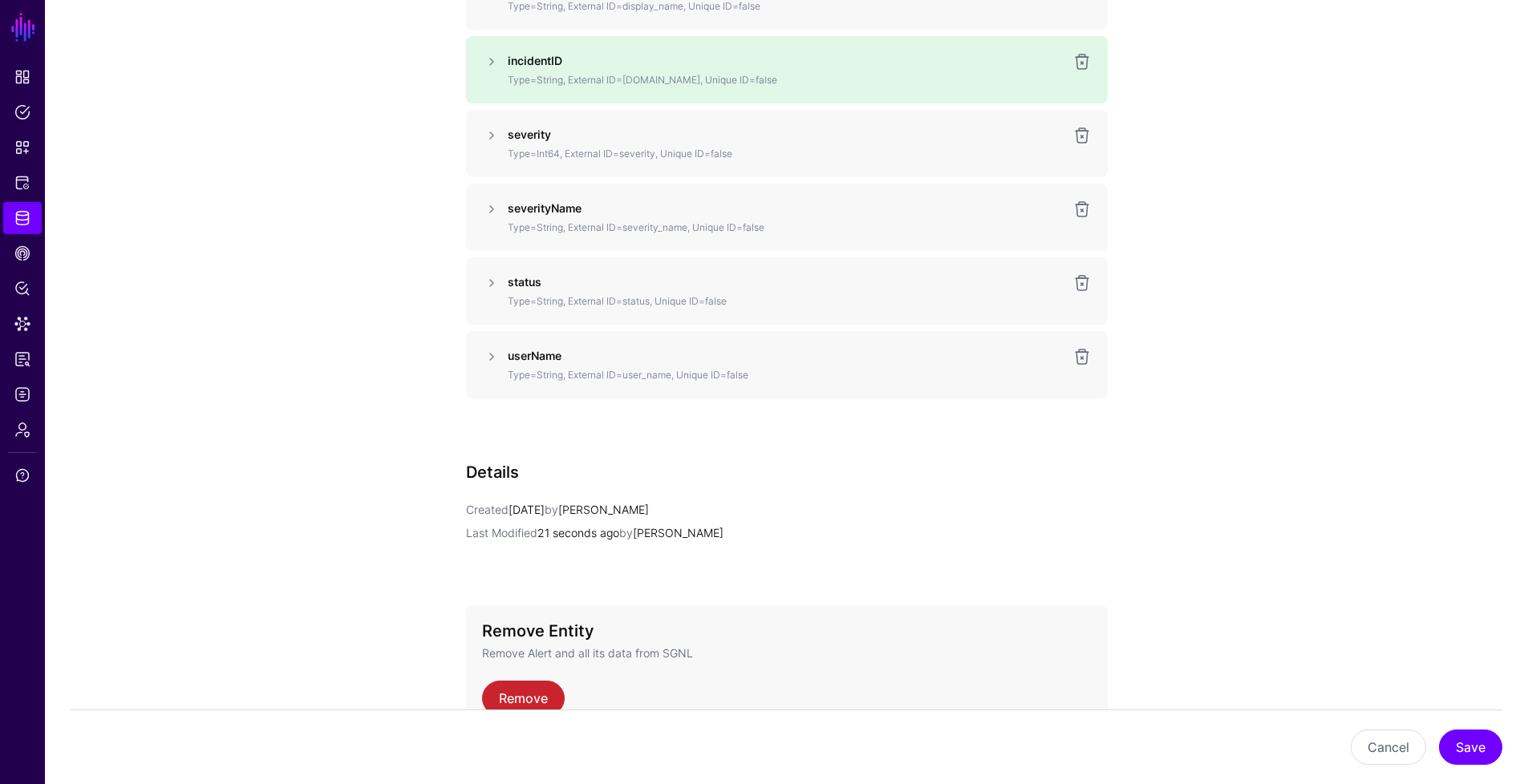
scroll to position [1667, 0]
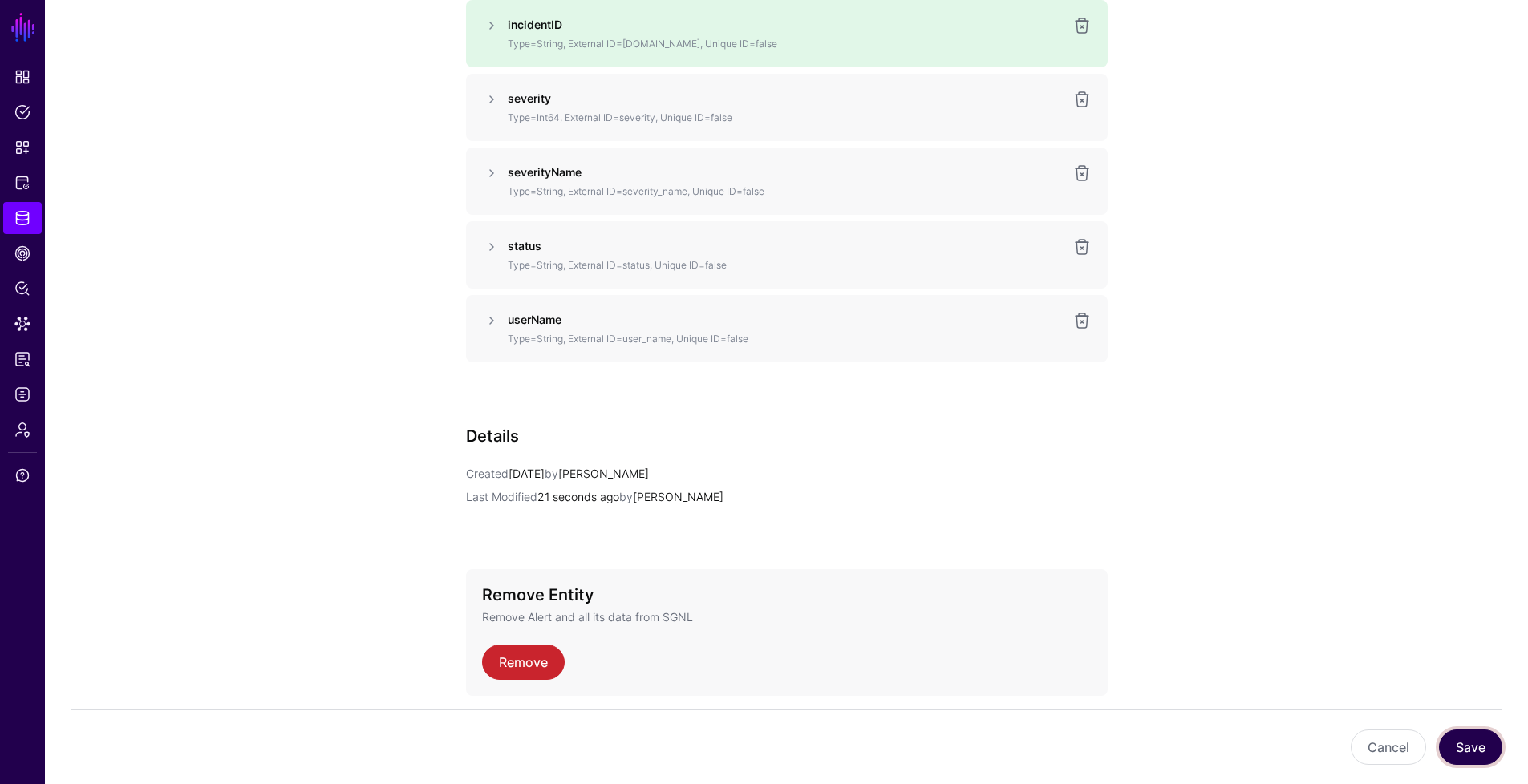
click at [1456, 739] on button "Save" at bounding box center [1470, 746] width 64 height 36
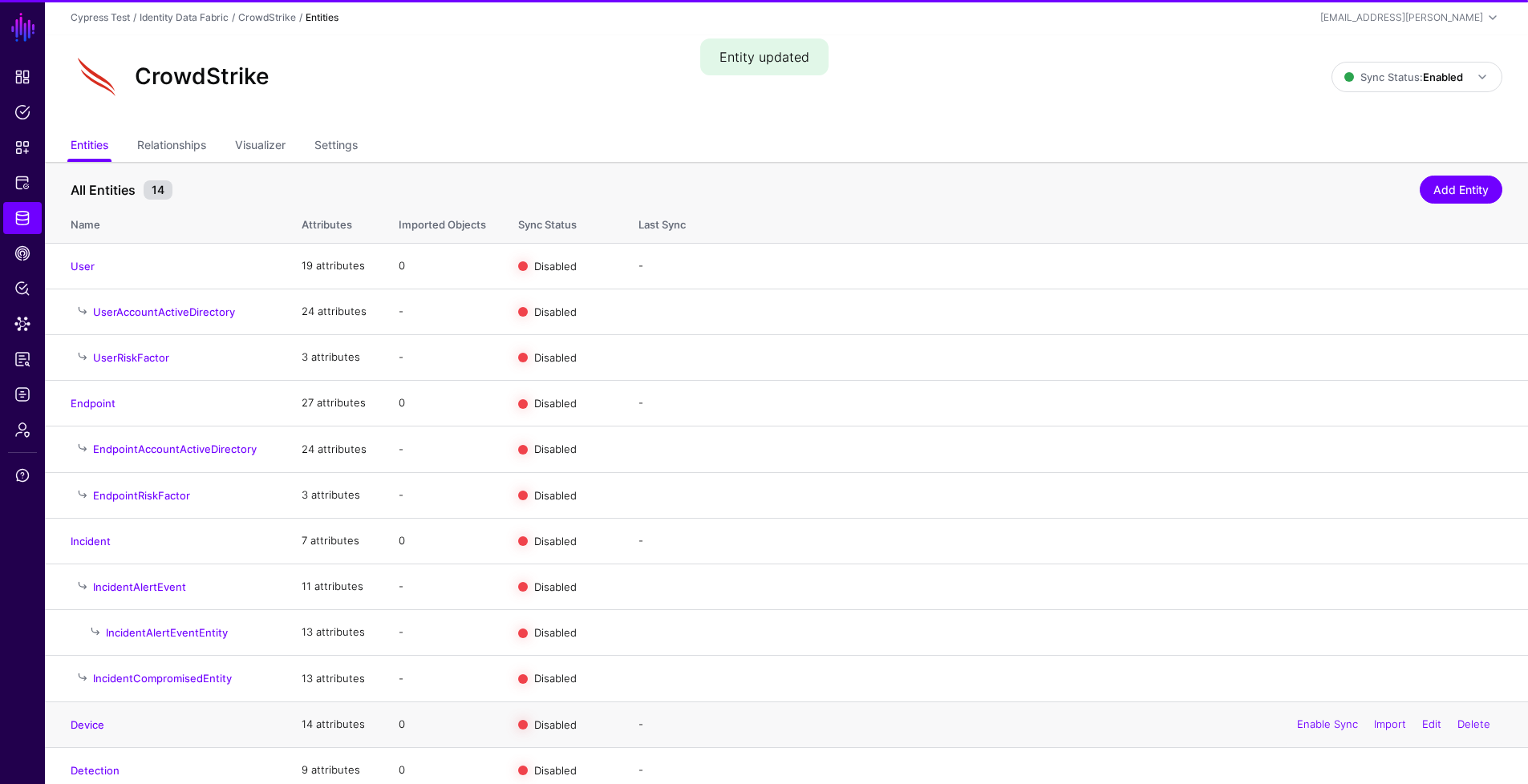
scroll to position [117, 0]
